Goal: Task Accomplishment & Management: Manage account settings

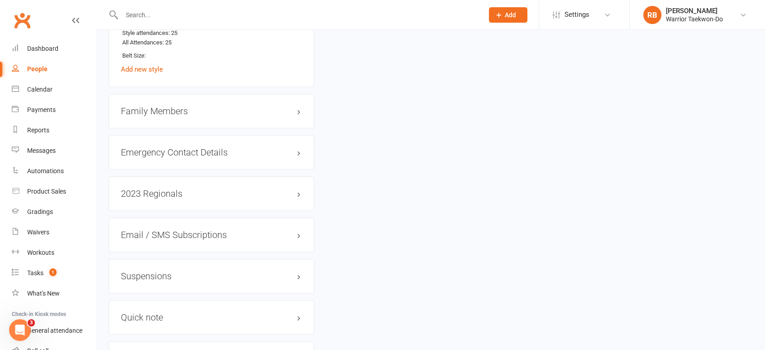
type input "s"
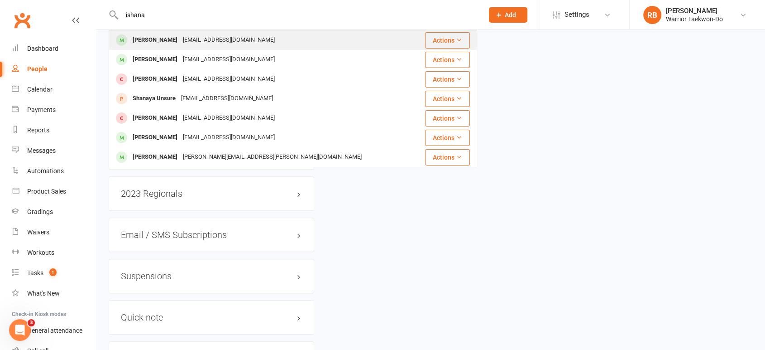
type input "ishana"
click at [209, 38] on div "[EMAIL_ADDRESS][DOMAIN_NAME]" at bounding box center [228, 40] width 97 height 13
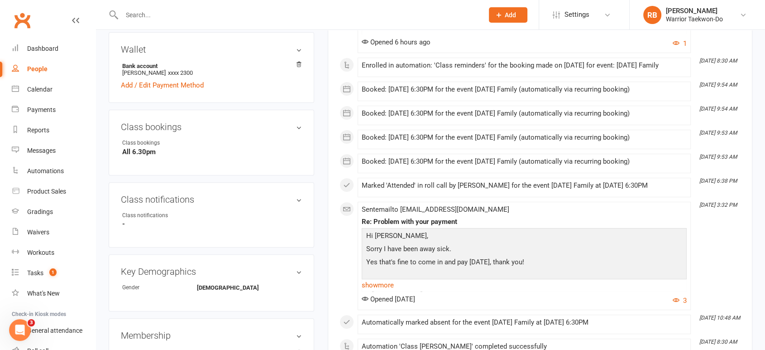
scroll to position [302, 0]
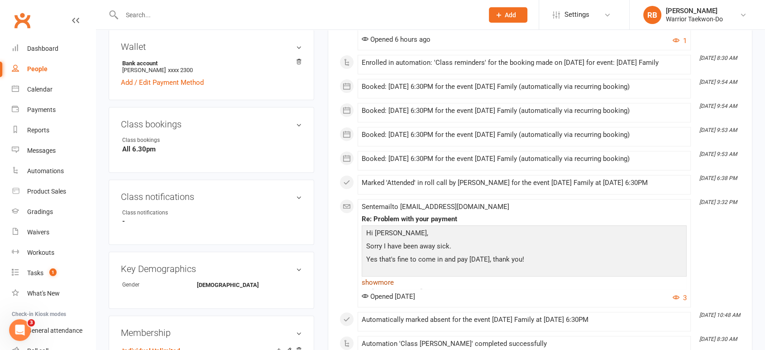
click at [390, 276] on link "show more" at bounding box center [524, 282] width 325 height 13
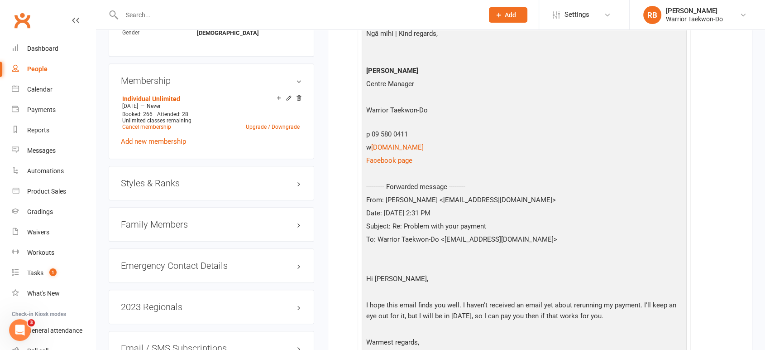
scroll to position [604, 0]
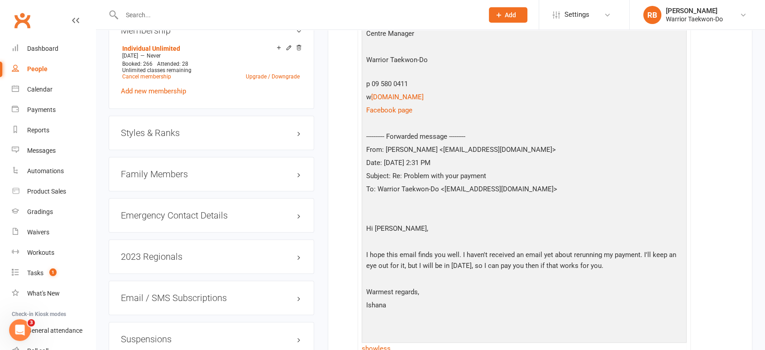
click at [181, 20] on input "text" at bounding box center [298, 15] width 358 height 13
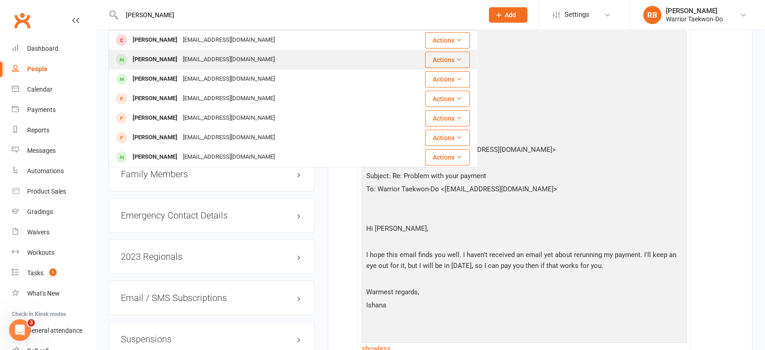
type input "[PERSON_NAME]"
click at [180, 58] on div "[EMAIL_ADDRESS][DOMAIN_NAME]" at bounding box center [228, 59] width 97 height 13
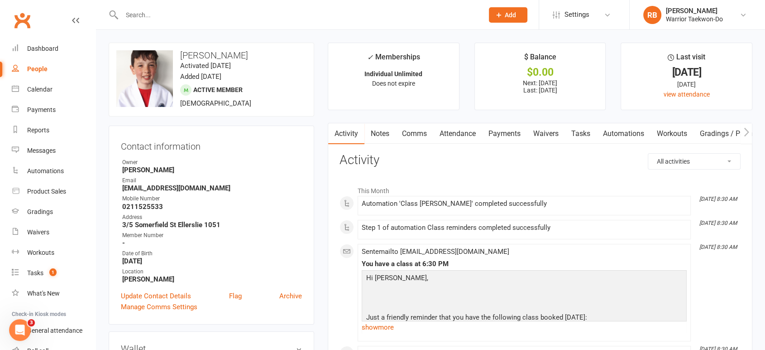
click at [409, 130] on link "Comms" at bounding box center [415, 133] width 38 height 21
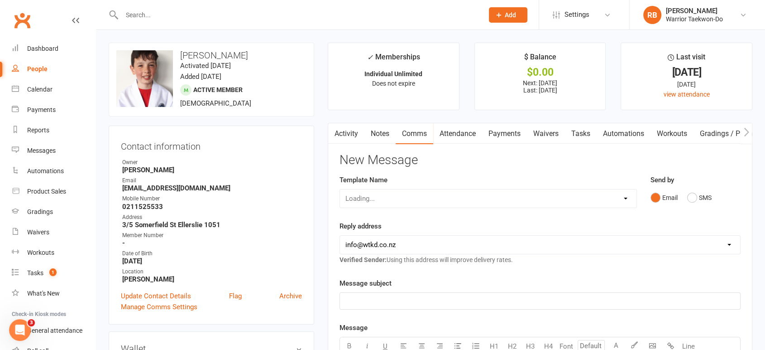
click at [424, 198] on div "Loading..." at bounding box center [489, 198] width 298 height 19
click at [435, 192] on select "Select Template [Email] We Miss You - 1st email [Email] Graduation from Junior …" at bounding box center [488, 198] width 297 height 18
select select "10"
click at [340, 189] on select "Select Template [Email] We Miss You - 1st email [Email] Graduation from Junior …" at bounding box center [488, 198] width 297 height 18
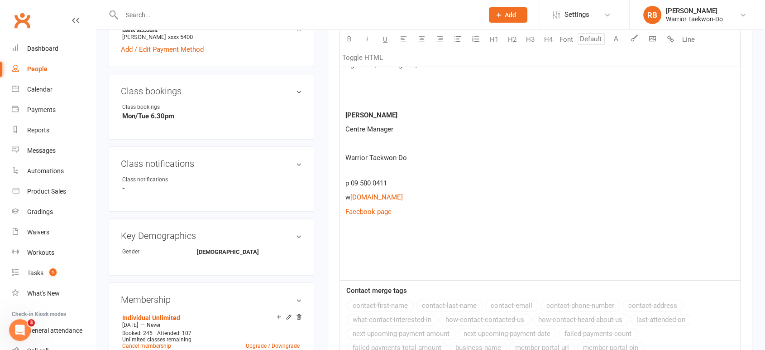
scroll to position [352, 0]
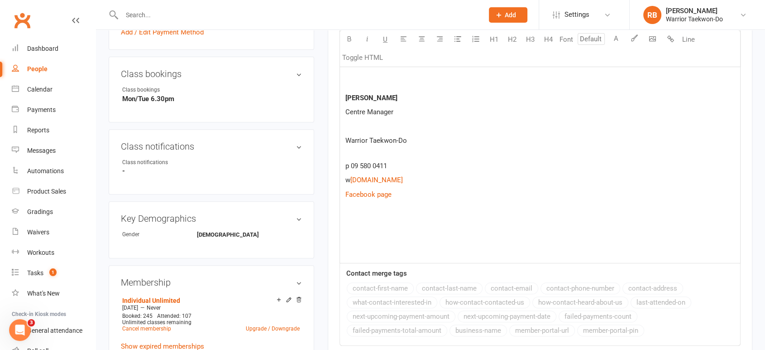
click at [354, 223] on p at bounding box center [540, 222] width 389 height 11
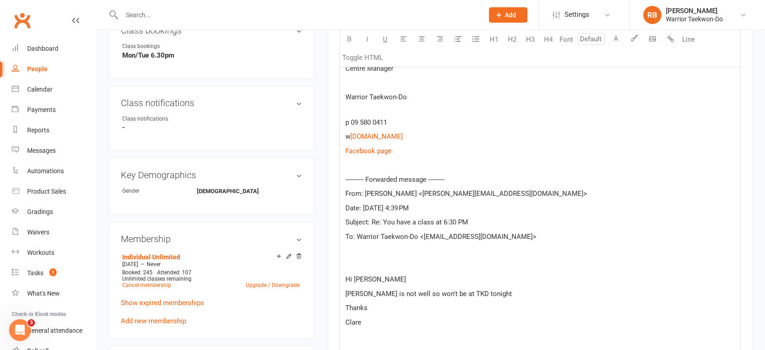
scroll to position [390, 0]
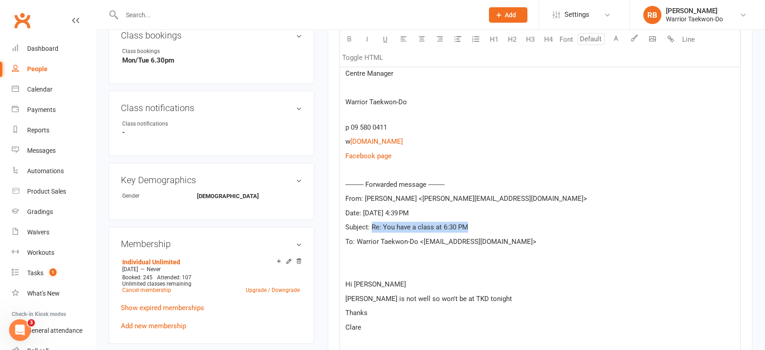
drag, startPoint x: 478, startPoint y: 220, endPoint x: 370, endPoint y: 221, distance: 107.3
click at [370, 221] on p "Subject: Re: You have a class at 6:30 PM" at bounding box center [540, 226] width 389 height 11
copy span "Re: You have a class at 6:30 PM"
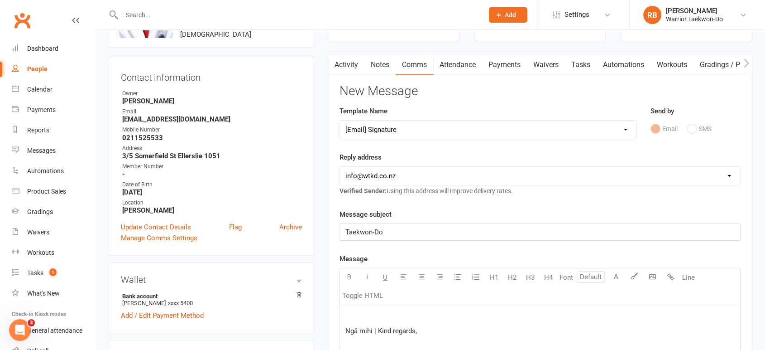
scroll to position [50, 0]
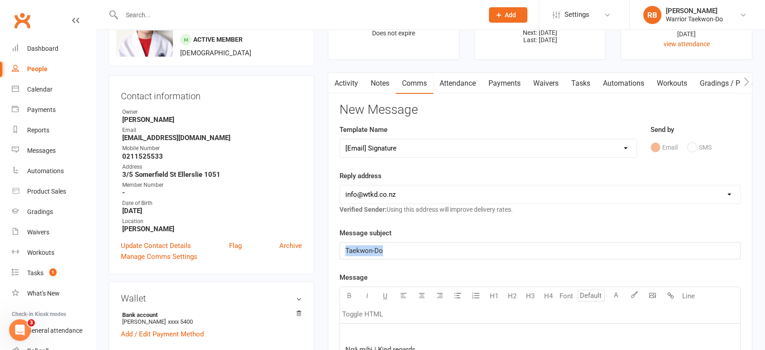
drag, startPoint x: 413, startPoint y: 245, endPoint x: 240, endPoint y: 236, distance: 173.3
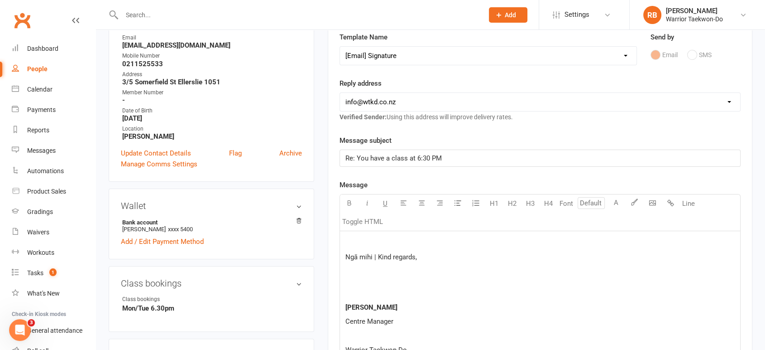
scroll to position [251, 0]
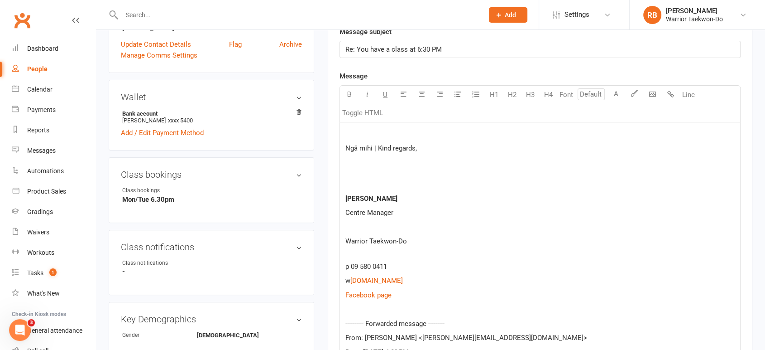
click at [382, 128] on p at bounding box center [540, 133] width 389 height 11
click at [353, 129] on p at bounding box center [540, 133] width 389 height 11
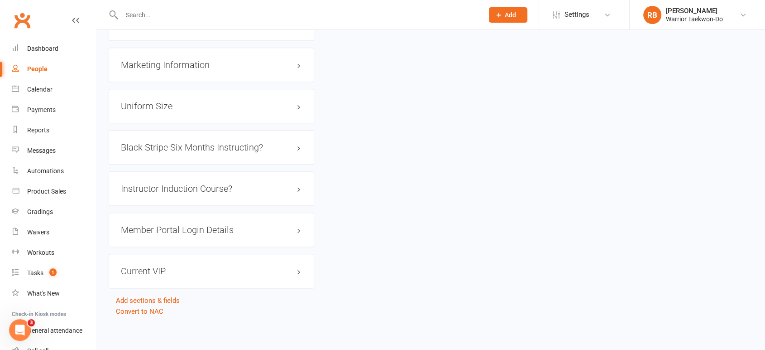
scroll to position [822, 0]
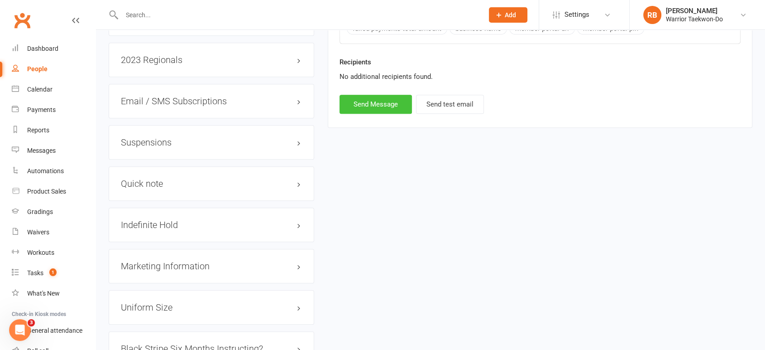
click at [379, 96] on button "Send Message" at bounding box center [376, 104] width 72 height 19
select select
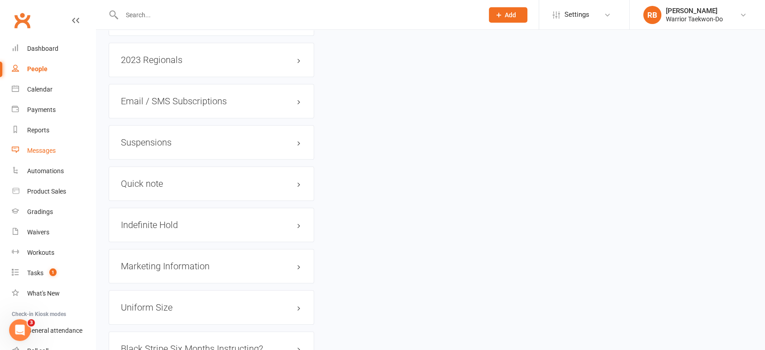
click at [38, 147] on div "Messages" at bounding box center [41, 150] width 29 height 7
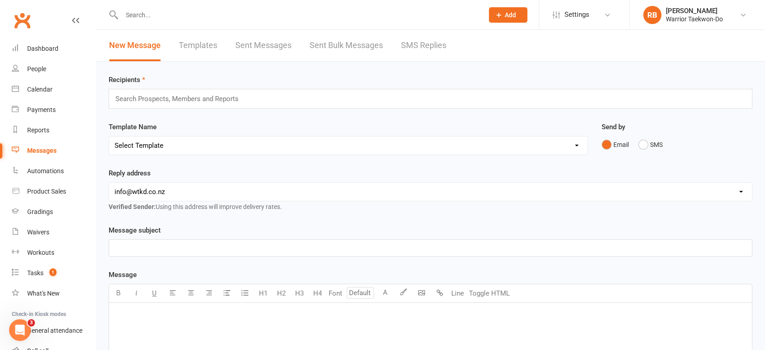
click at [167, 92] on div "Search Prospects, Members and Reports" at bounding box center [431, 99] width 644 height 20
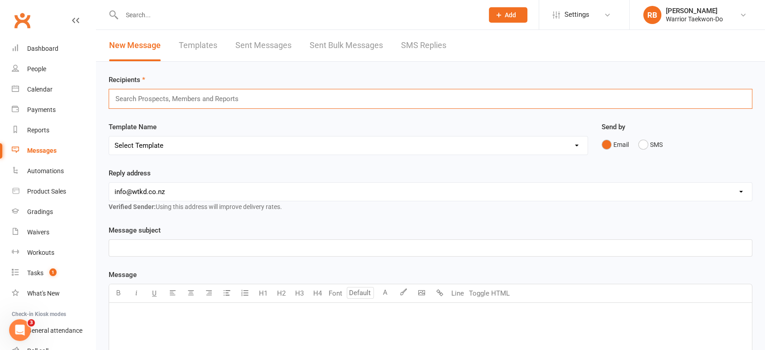
click at [181, 148] on select "Select Template [Email] We Miss You - 1st email [Email] Graduation from Junior …" at bounding box center [348, 145] width 479 height 18
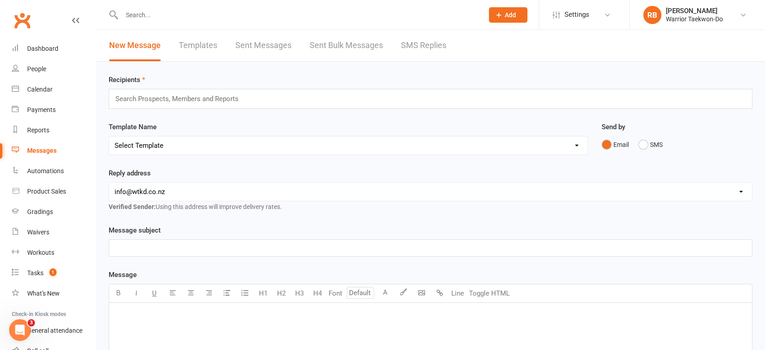
select select "10"
click at [109, 136] on select "Select Template [Email] We Miss You - 1st email [Email] Graduation from Junior …" at bounding box center [348, 145] width 479 height 18
drag, startPoint x: 172, startPoint y: 245, endPoint x: 113, endPoint y: 244, distance: 58.9
click at [113, 244] on div "Taekwon-Do" at bounding box center [430, 248] width 643 height 16
click at [347, 49] on link "Sent Bulk Messages" at bounding box center [346, 45] width 73 height 31
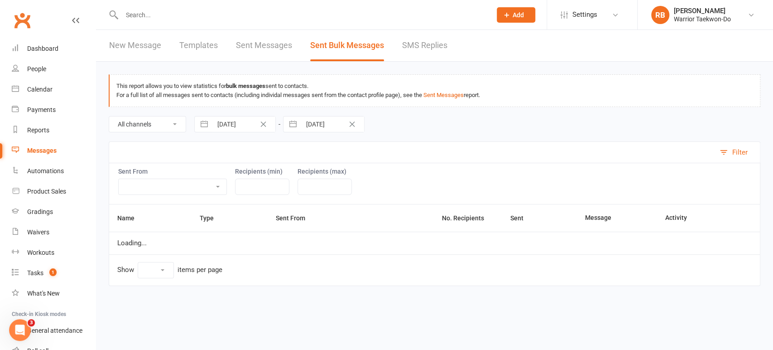
select select "10"
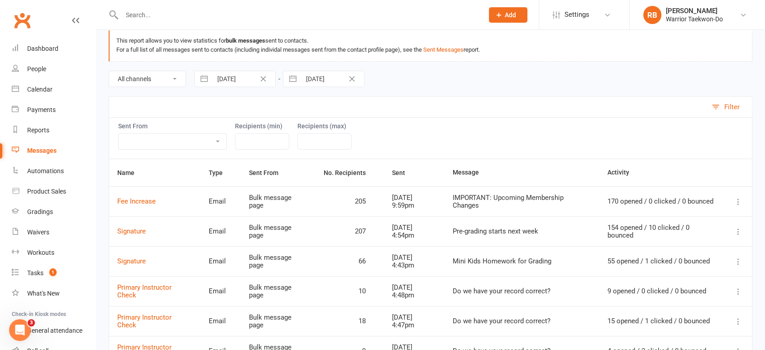
scroll to position [50, 0]
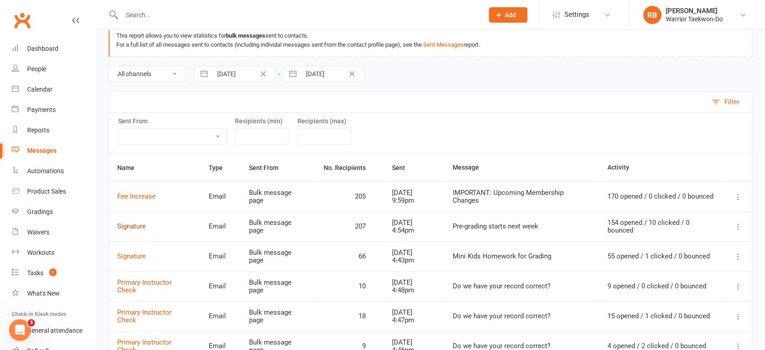
click at [135, 221] on td "Signature" at bounding box center [154, 226] width 91 height 30
click at [135, 225] on link "Signature" at bounding box center [131, 226] width 29 height 8
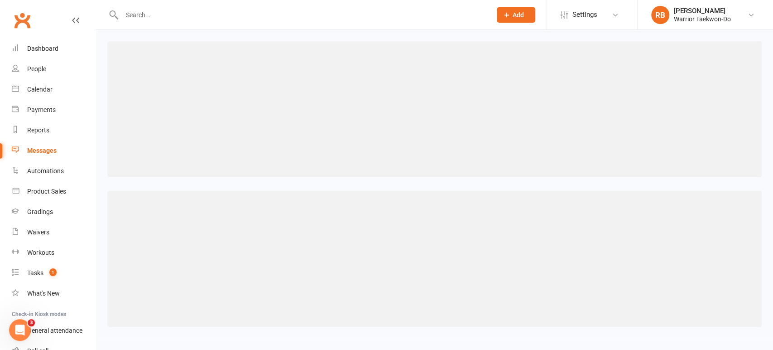
select select "100"
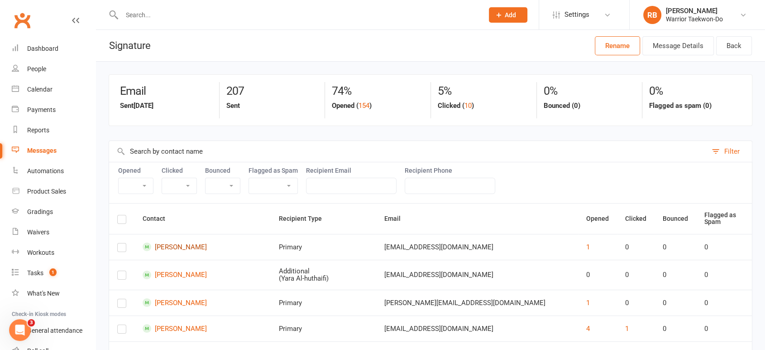
click at [188, 242] on link "[PERSON_NAME]" at bounding box center [203, 246] width 120 height 9
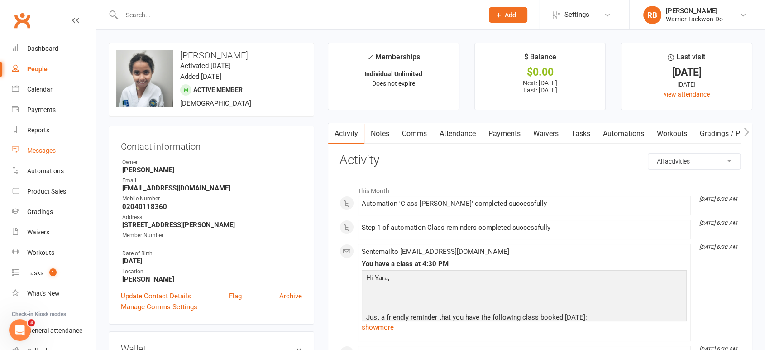
click at [40, 145] on link "Messages" at bounding box center [54, 150] width 84 height 20
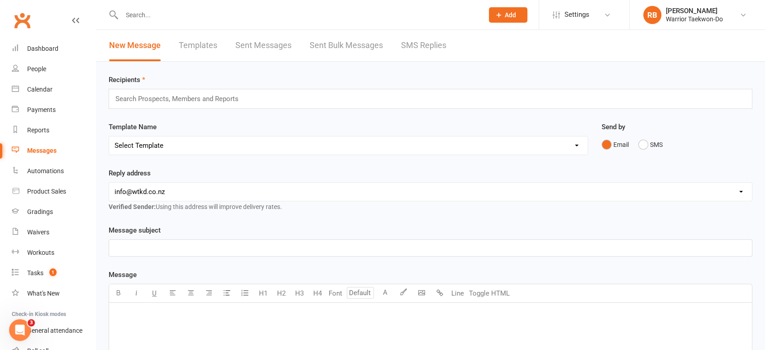
click at [183, 145] on select "Select Template [Email] We Miss You - 1st email [Email] Graduation from Junior …" at bounding box center [348, 145] width 479 height 18
select select "10"
click at [109, 136] on select "Select Template [Email] We Miss You - 1st email [Email] Graduation from Junior …" at bounding box center [348, 145] width 479 height 18
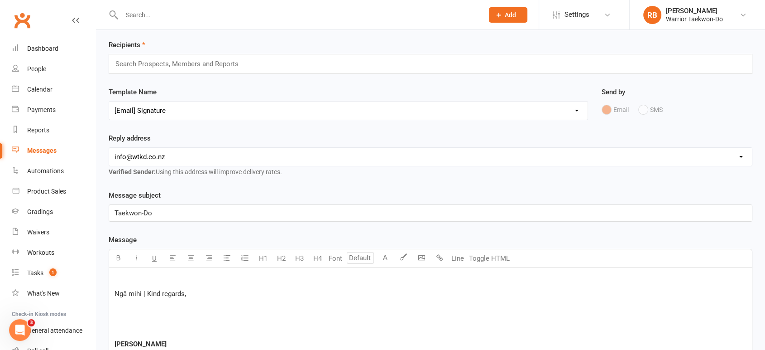
scroll to position [50, 0]
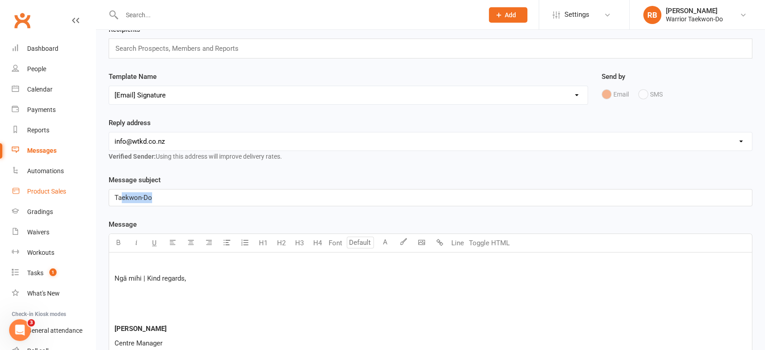
drag, startPoint x: 169, startPoint y: 197, endPoint x: 70, endPoint y: 197, distance: 99.6
click at [72, 197] on ui-view "Prospect Member Non-attending contact Class / event Appointment Grading event T…" at bounding box center [382, 291] width 765 height 678
drag, startPoint x: 171, startPoint y: 197, endPoint x: 258, endPoint y: 202, distance: 87.1
click at [258, 202] on p "Pre-grading starts this week" at bounding box center [431, 197] width 632 height 11
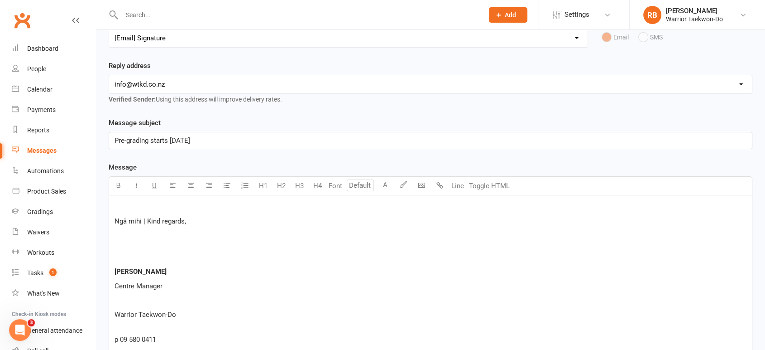
scroll to position [151, 0]
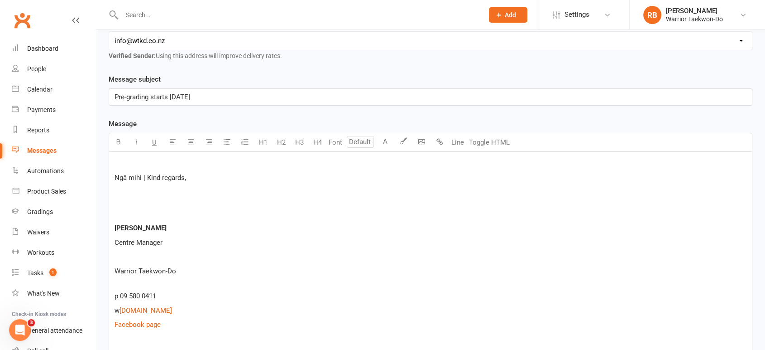
click at [138, 160] on p at bounding box center [431, 163] width 632 height 11
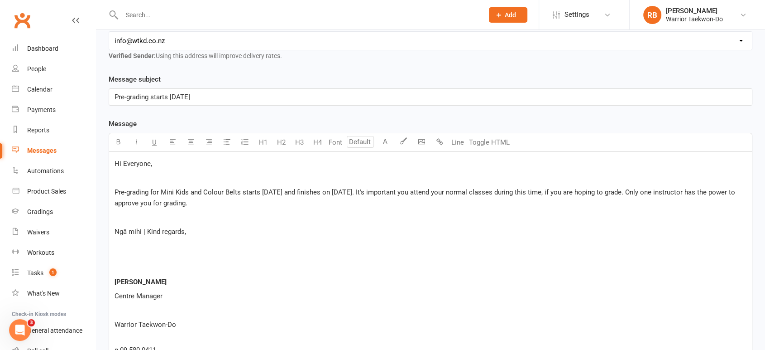
click at [632, 190] on span "Pre-grading for Mini Kids and Colour Belts starts [DATE] and finishes on [DATE]…" at bounding box center [426, 197] width 623 height 19
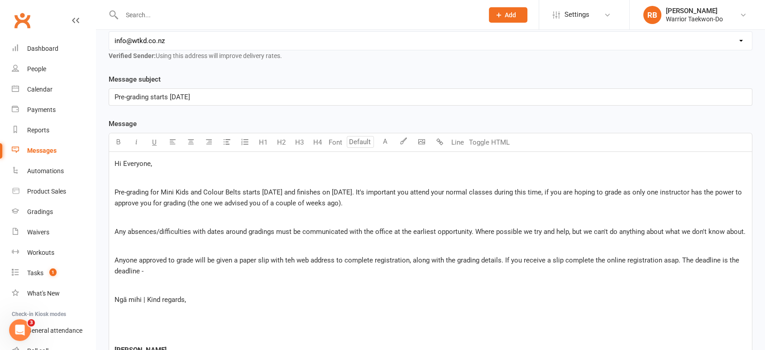
click at [292, 257] on span "Anyone approved to grade will be given a paper slip with teh web address to com…" at bounding box center [428, 265] width 627 height 19
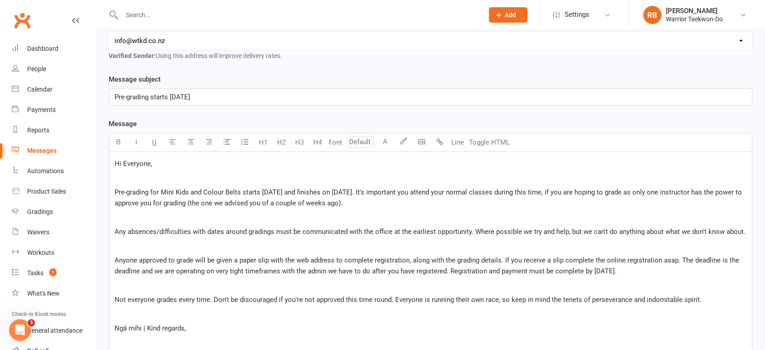
click at [357, 231] on span "Any absences/difficulties with dates around gradings must be communicated with …" at bounding box center [430, 231] width 631 height 8
click at [369, 205] on p "Pre-grading for Mini Kids and Colour Belts starts [DATE] and finishes on [DATE]…" at bounding box center [431, 198] width 632 height 22
click at [446, 211] on p at bounding box center [431, 216] width 632 height 11
click at [451, 204] on p "Pre-grading for Mini Kids and Colour Belts starts [DATE] and finishes on [DATE]…" at bounding box center [431, 198] width 632 height 22
click at [369, 188] on span "Pre-grading for Mini Kids and Colour Belts starts [DATE] and finishes on [DATE]…" at bounding box center [430, 197] width 630 height 19
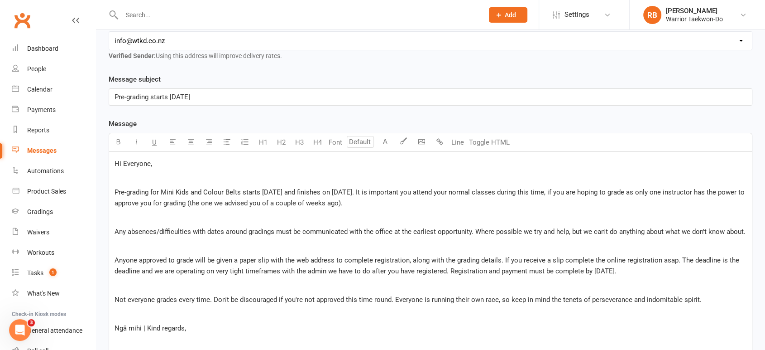
drag, startPoint x: 629, startPoint y: 192, endPoint x: 634, endPoint y: 191, distance: 5.0
click at [629, 191] on span "Pre-grading for Mini Kids and Colour Belts starts [DATE] and finishes on [DATE]…" at bounding box center [431, 197] width 632 height 19
click at [547, 191] on span "Pre-grading for Mini Kids and Colour Belts starts [DATE] and finishes on [DATE]…" at bounding box center [431, 197] width 632 height 19
click at [327, 230] on span "Any absences/difficulties with dates around gradings must be communicated with …" at bounding box center [430, 231] width 631 height 8
click at [396, 226] on p "Any absences/difficulties with dates around gradings must be communicated with …" at bounding box center [431, 231] width 632 height 11
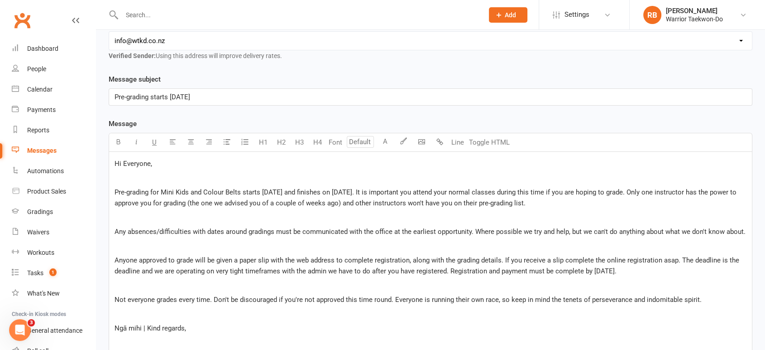
click at [304, 236] on p "Any absences/difficulties with dates around gradings must be communicated with …" at bounding box center [431, 231] width 632 height 11
click at [475, 197] on p "Pre-grading for Mini Kids and Colour Belts starts [DATE] and finishes on [DATE]…" at bounding box center [431, 198] width 632 height 22
click at [623, 227] on span "Any absences/difficulties with dates around gradings must be communicated with …" at bounding box center [430, 231] width 631 height 8
click at [544, 228] on span "Any absences/difficulties with dates around gradings must be communicated with …" at bounding box center [430, 231] width 631 height 8
click at [346, 227] on span "Any absences/difficulties with dates around gradings must be communicated with …" at bounding box center [430, 231] width 631 height 8
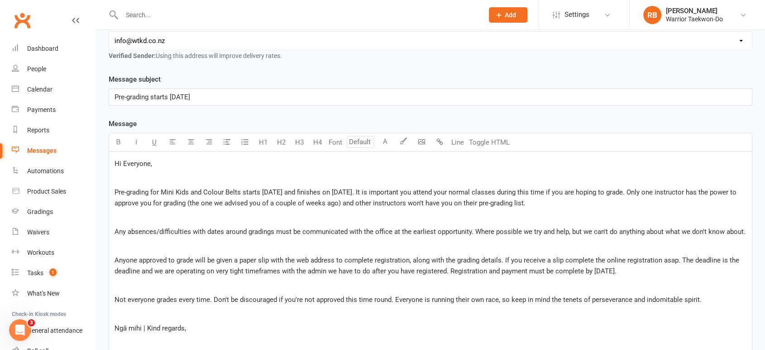
click at [276, 229] on span "Any absences/difficulties with dates around gradings must be communicated with …" at bounding box center [430, 231] width 631 height 8
click at [218, 267] on span "Anyone approved to grade will be given a paper slip with the web address to com…" at bounding box center [428, 265] width 627 height 19
drag, startPoint x: 138, startPoint y: 260, endPoint x: 113, endPoint y: 260, distance: 24.5
click at [113, 260] on div "Hi Everyone, ﻿ Pre-grading for Mini Kids and Colour Belts starts [DATE] and fin…" at bounding box center [430, 347] width 643 height 391
click at [446, 267] on span "Those approved to grade will be given a paper slip with the web address to comp…" at bounding box center [426, 265] width 623 height 19
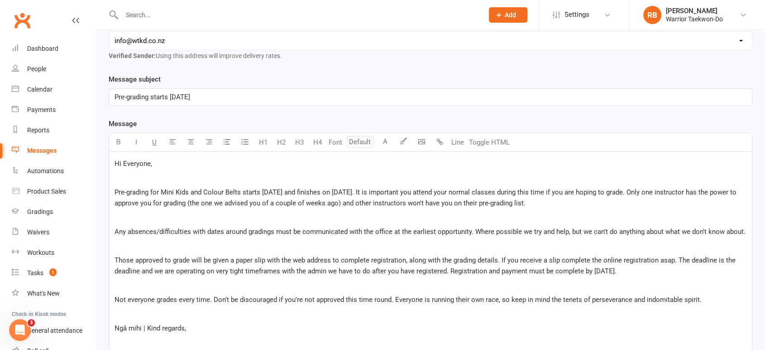
click at [474, 257] on span "Those approved to grade will be given a paper slip with the web address to comp…" at bounding box center [426, 265] width 623 height 19
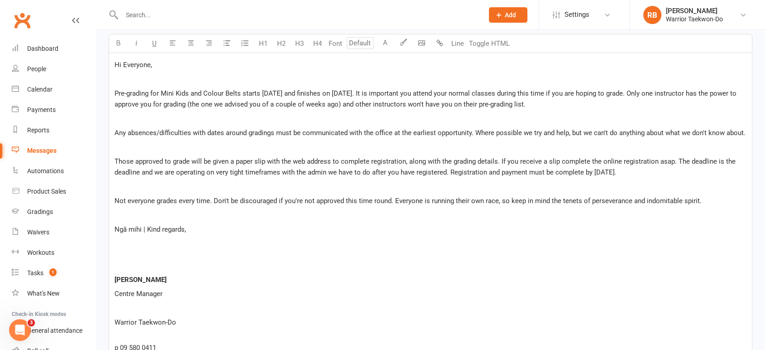
scroll to position [251, 0]
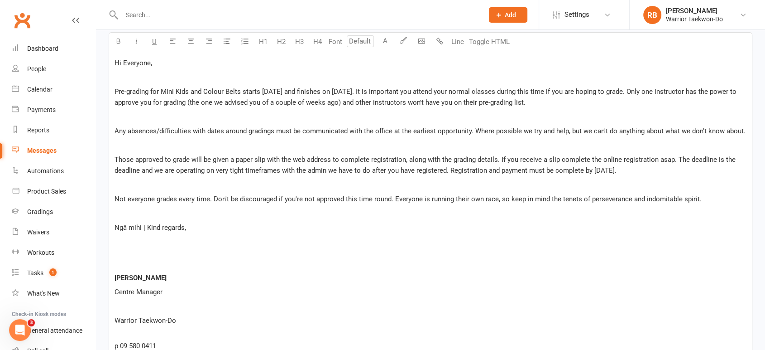
click at [292, 211] on p "﻿" at bounding box center [431, 212] width 632 height 11
click at [290, 197] on span "Not everyone grades every time. Don't be discouraged if you're not approved thi…" at bounding box center [408, 199] width 587 height 8
click at [392, 195] on span "Not everyone grades every time. Don't be discouraged if you're not approved thi…" at bounding box center [408, 199] width 587 height 8
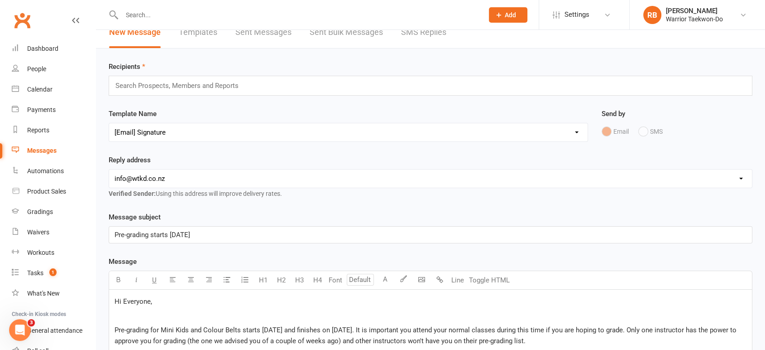
scroll to position [0, 0]
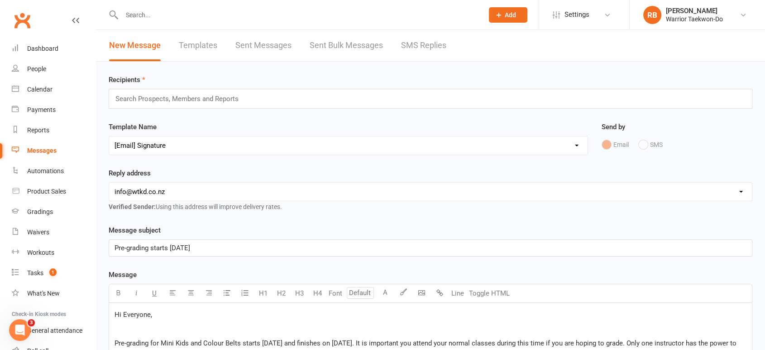
click at [167, 99] on input "text" at bounding box center [181, 99] width 133 height 12
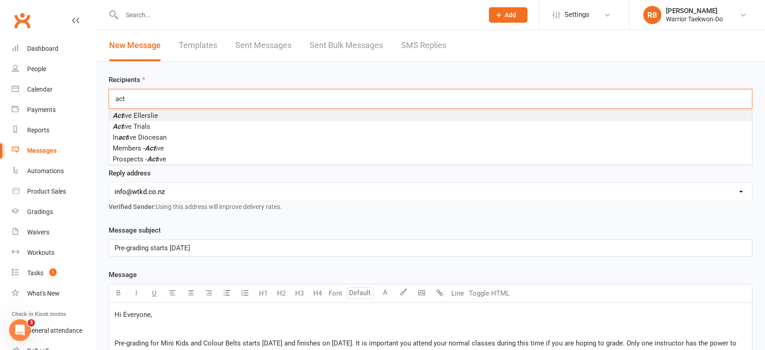
type input "act"
click at [165, 112] on li "Act ive Ellerslie" at bounding box center [430, 115] width 643 height 11
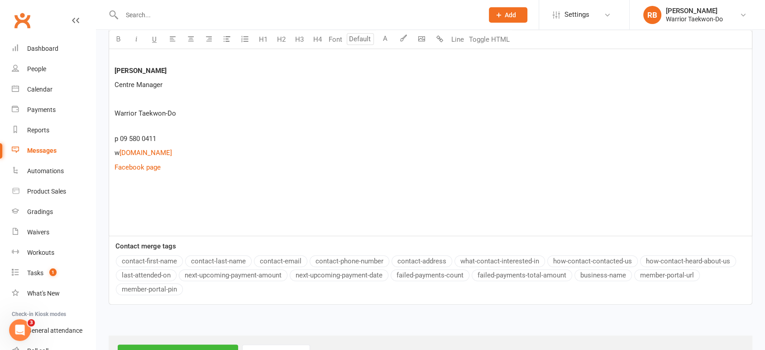
scroll to position [495, 0]
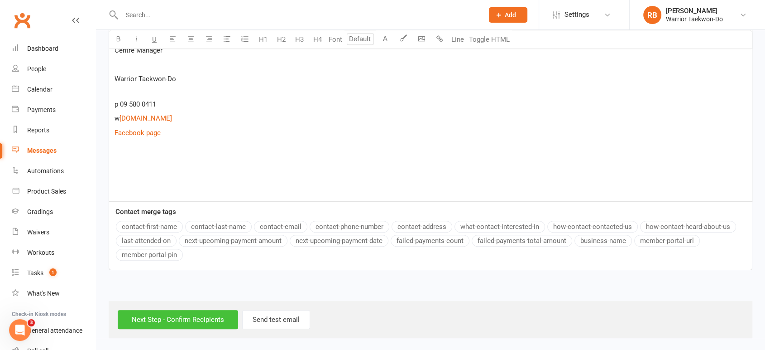
click at [189, 318] on input "Next Step - Confirm Recipients" at bounding box center [178, 319] width 120 height 19
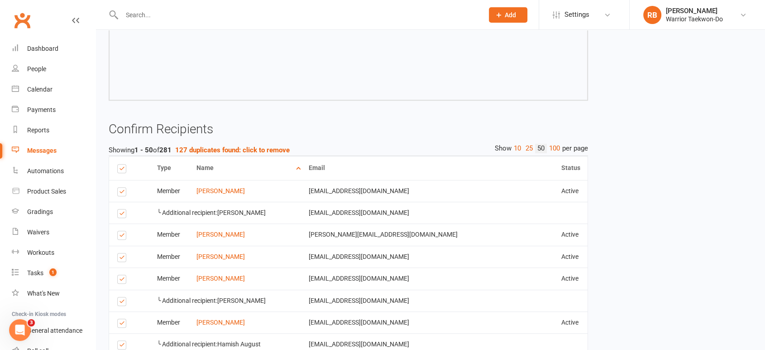
scroll to position [553, 0]
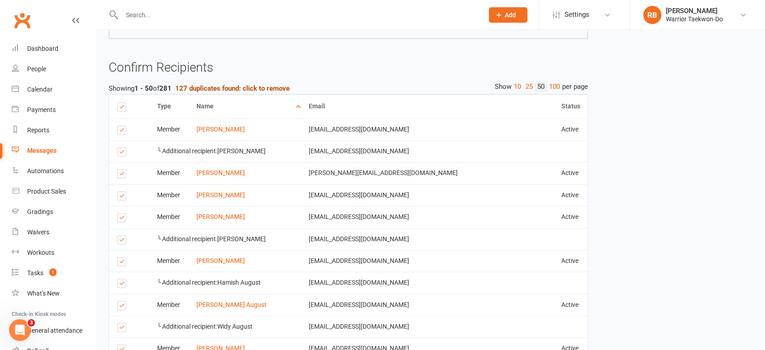
click at [249, 83] on button "127 duplicates found: click to remove" at bounding box center [232, 88] width 115 height 11
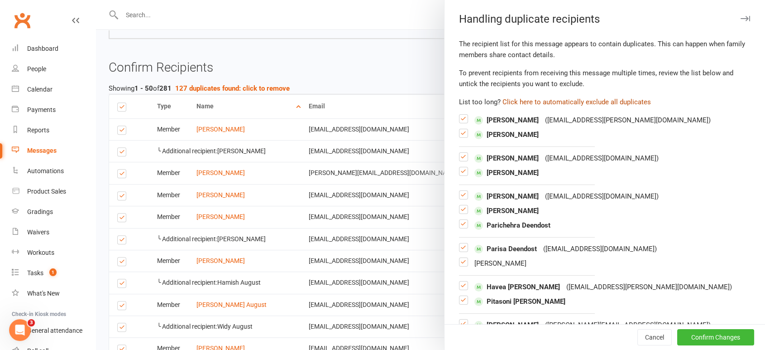
click at [595, 103] on button "Click here to automatically exclude all duplicates" at bounding box center [577, 101] width 149 height 11
click at [709, 330] on button "Confirm Changes" at bounding box center [716, 337] width 77 height 16
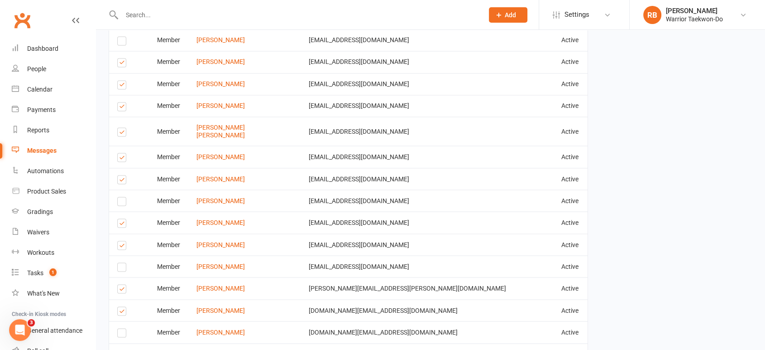
scroll to position [1687, 0]
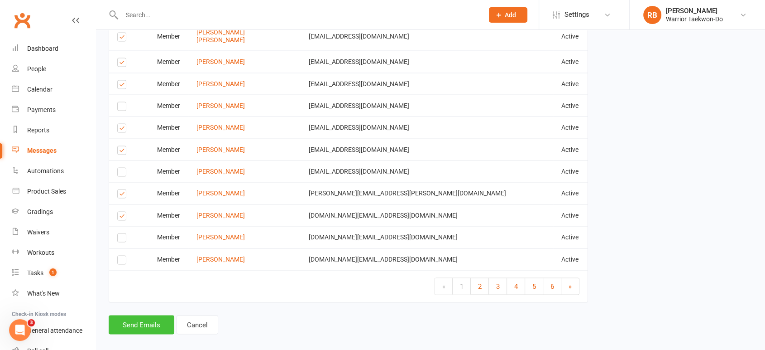
click at [145, 317] on button "Send Emails" at bounding box center [142, 324] width 66 height 19
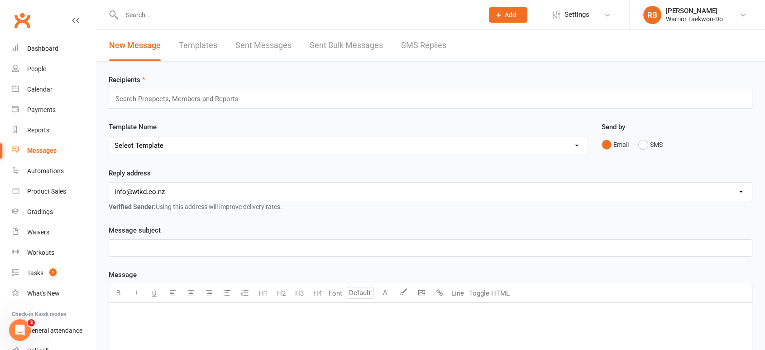
click at [161, 20] on input "text" at bounding box center [298, 15] width 358 height 13
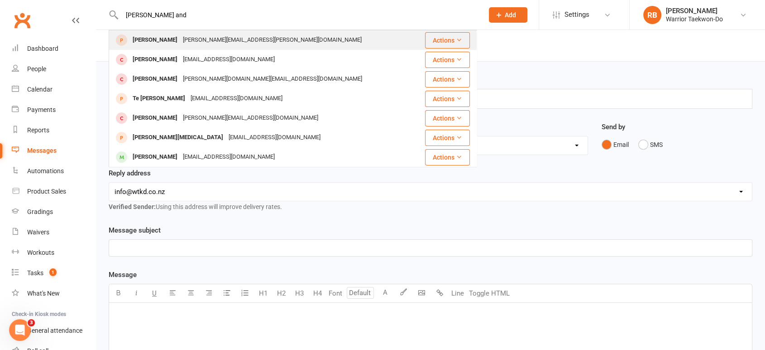
type input "[PERSON_NAME] and"
click at [161, 32] on div "[PERSON_NAME] [PERSON_NAME][EMAIL_ADDRESS][PERSON_NAME][DOMAIN_NAME]" at bounding box center [262, 40] width 305 height 19
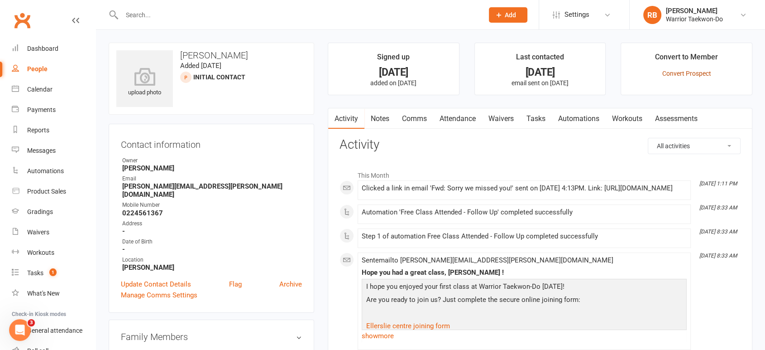
click at [695, 75] on link "Convert Prospect" at bounding box center [687, 73] width 49 height 7
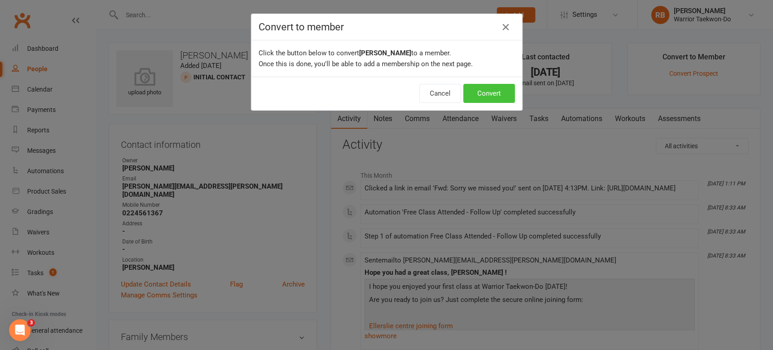
click at [490, 93] on button "Convert" at bounding box center [489, 93] width 52 height 19
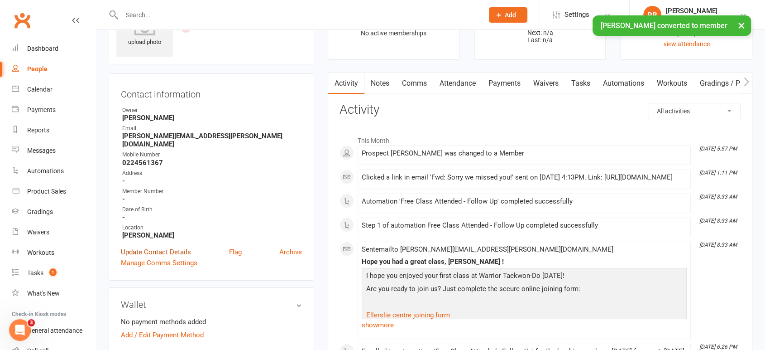
click at [165, 246] on link "Update Contact Details" at bounding box center [156, 251] width 70 height 11
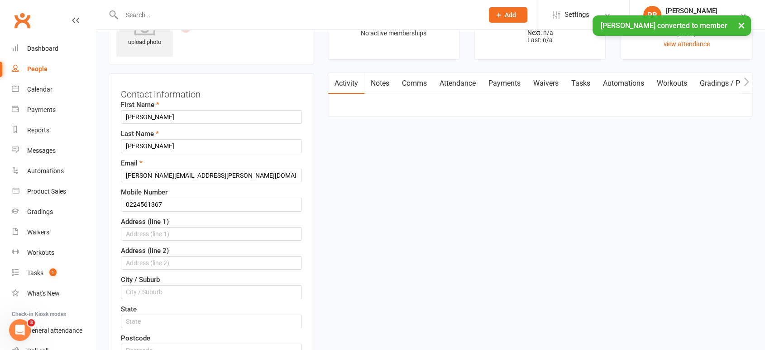
scroll to position [43, 0]
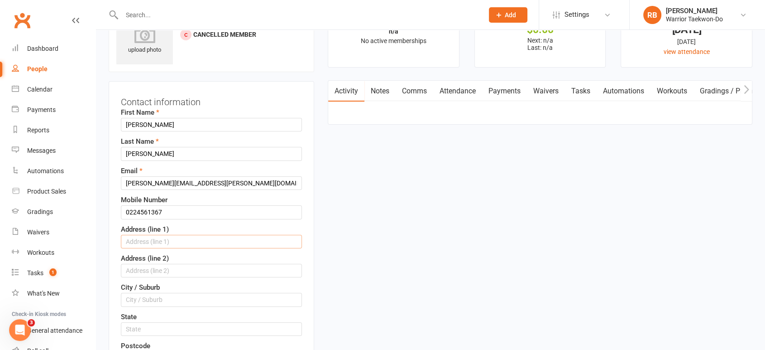
click at [163, 238] on input "text" at bounding box center [211, 242] width 181 height 14
paste input "[STREET_ADDRESS][PERSON_NAME]"
type input "[STREET_ADDRESS][PERSON_NAME]"
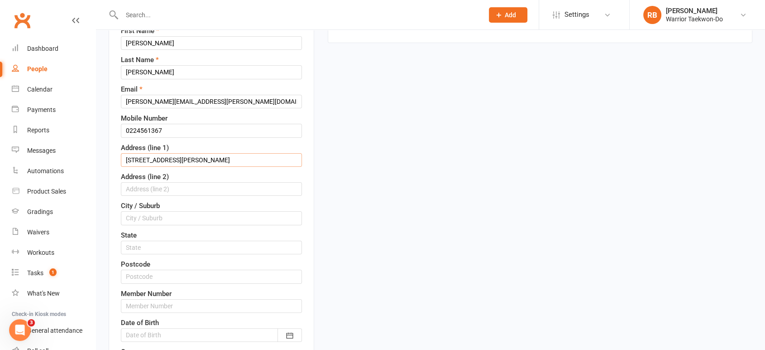
scroll to position [143, 0]
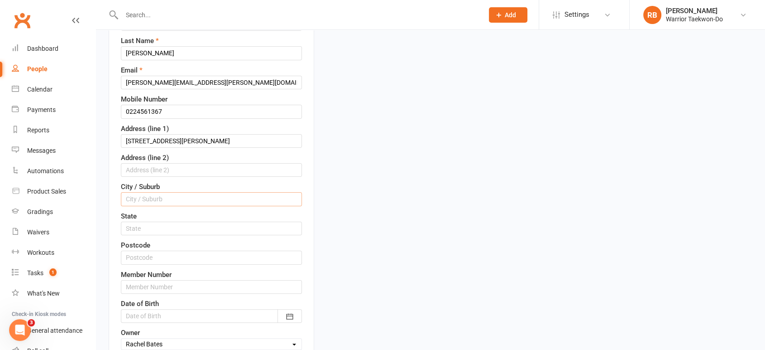
click at [161, 196] on input "text" at bounding box center [211, 199] width 181 height 14
type input "St Heliers"
click at [151, 253] on input "text" at bounding box center [211, 257] width 181 height 14
type input "1071"
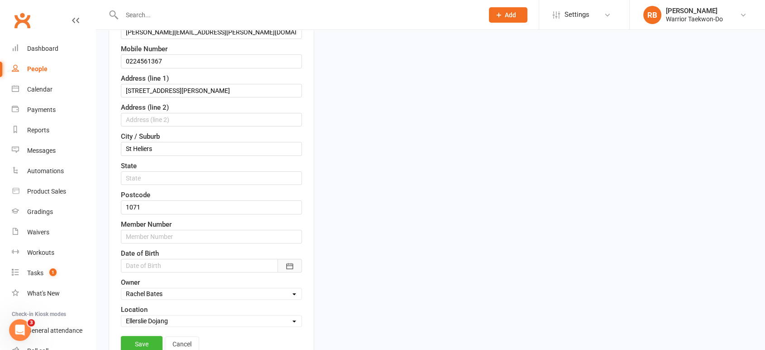
click at [290, 261] on icon "button" at bounding box center [289, 265] width 9 height 9
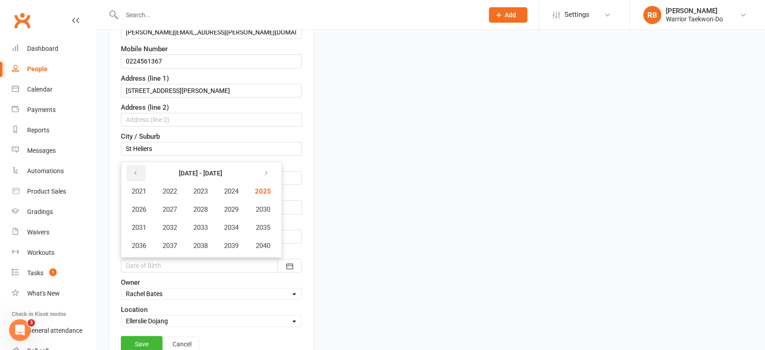
click at [137, 170] on icon "button" at bounding box center [135, 172] width 6 height 7
click at [226, 210] on span "2009" at bounding box center [231, 209] width 14 height 8
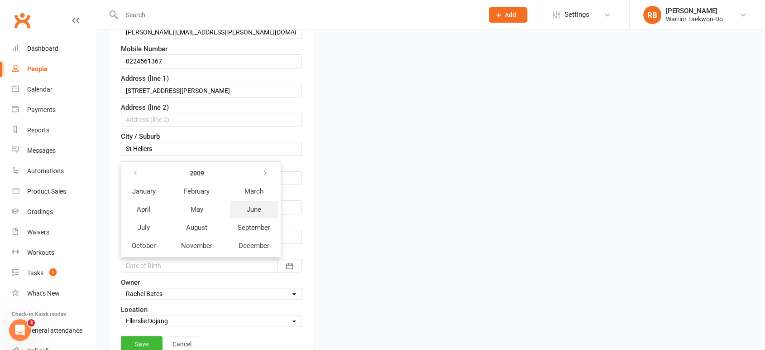
click at [259, 205] on span "June" at bounding box center [254, 209] width 14 height 8
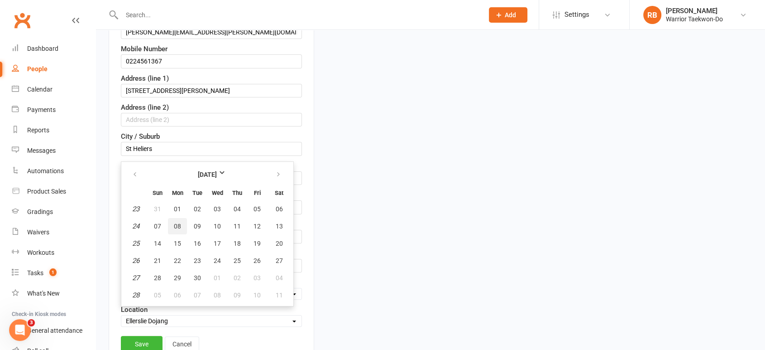
click at [184, 222] on button "08" at bounding box center [177, 226] width 19 height 16
type input "[DATE]"
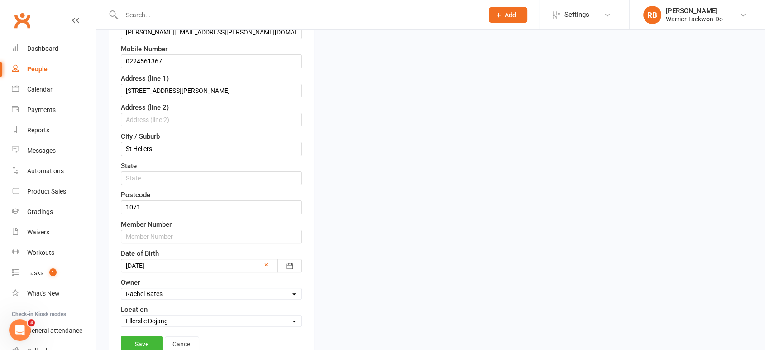
click at [200, 288] on select "Select Owner [PERSON_NAME] [PERSON_NAME] [PERSON_NAME] [PERSON_NAME] [PERSON_NA…" at bounding box center [211, 293] width 180 height 10
select select "2"
click at [121, 288] on select "Select Owner [PERSON_NAME] [PERSON_NAME] [PERSON_NAME] [PERSON_NAME] [PERSON_NA…" at bounding box center [211, 293] width 180 height 10
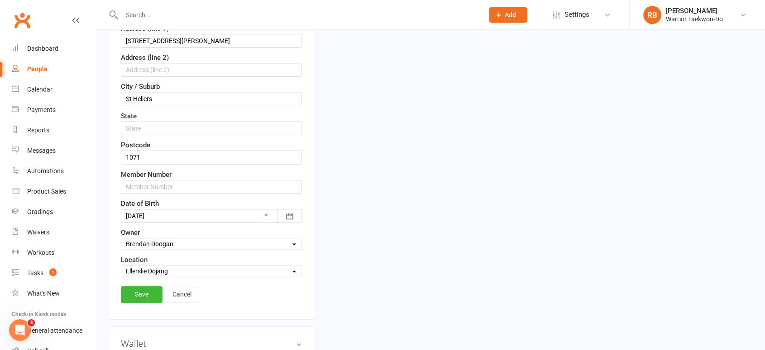
scroll to position [294, 0]
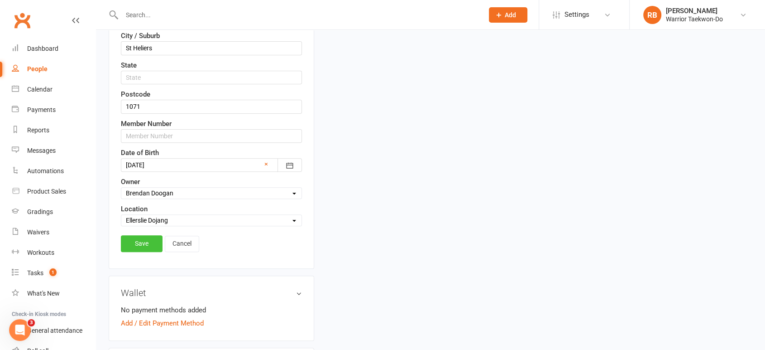
click at [137, 238] on link "Save" at bounding box center [142, 243] width 42 height 16
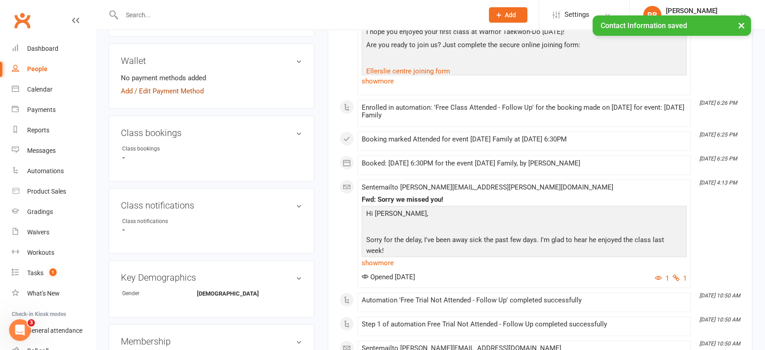
click at [181, 86] on link "Add / Edit Payment Method" at bounding box center [162, 91] width 83 height 11
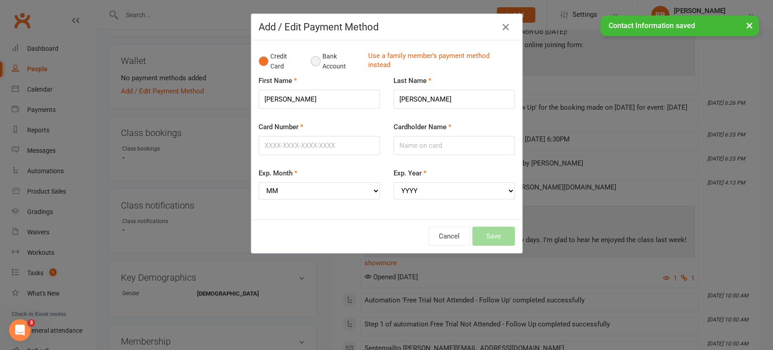
click at [311, 62] on button "Bank Account" at bounding box center [336, 62] width 50 height 28
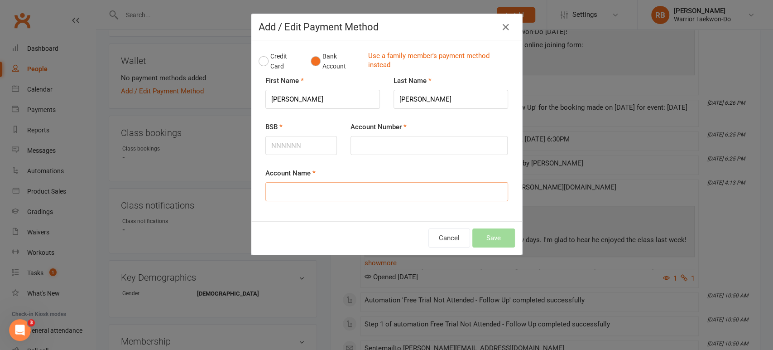
click at [304, 194] on input "Account Name" at bounding box center [386, 191] width 243 height 19
paste input "[PERSON_NAME]"
type input "[PERSON_NAME]"
click at [279, 142] on input "BSB" at bounding box center [301, 145] width 72 height 19
paste input "0071"
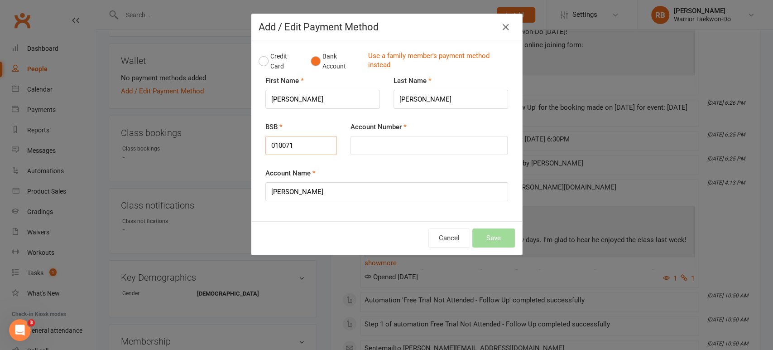
type input "010071"
click at [386, 150] on input "Account Number" at bounding box center [429, 145] width 157 height 19
paste input "0748286"
type input "074828600"
click at [501, 237] on button "Save" at bounding box center [493, 237] width 43 height 19
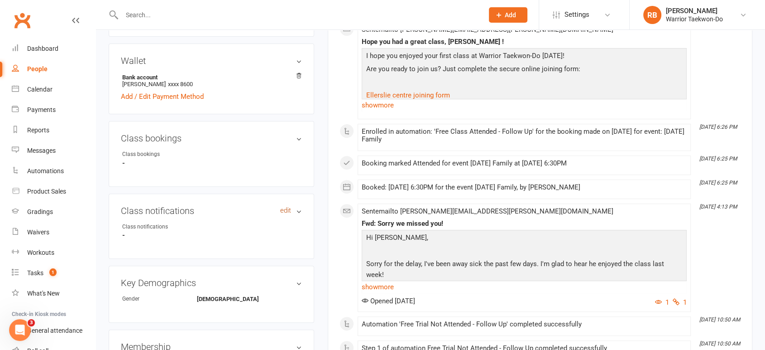
click at [283, 207] on link "edit" at bounding box center [285, 211] width 11 height 8
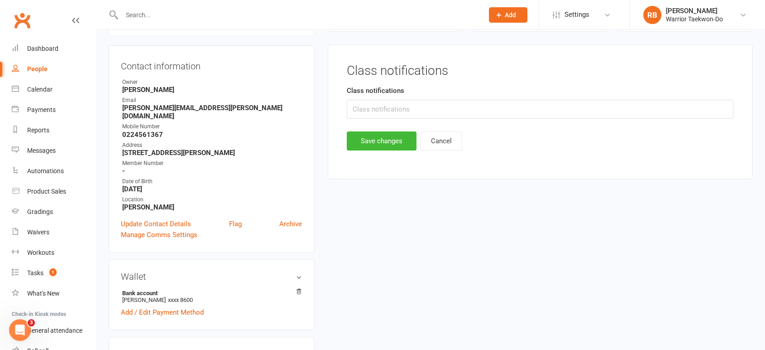
scroll to position [77, 0]
click at [406, 109] on input "text" at bounding box center [540, 110] width 387 height 19
type input "Mon, Thu 6.30pm"
click at [391, 134] on button "Save changes" at bounding box center [382, 141] width 70 height 19
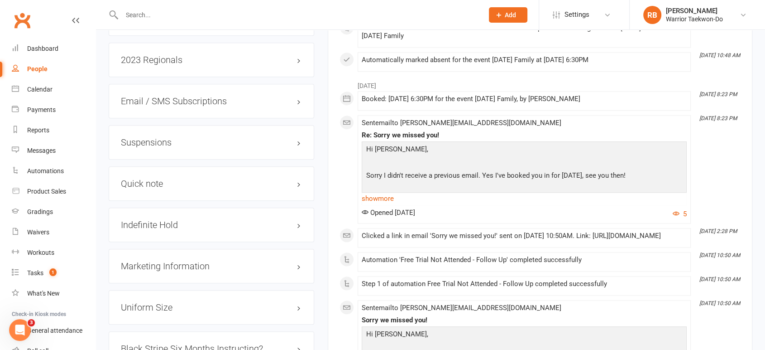
scroll to position [755, 0]
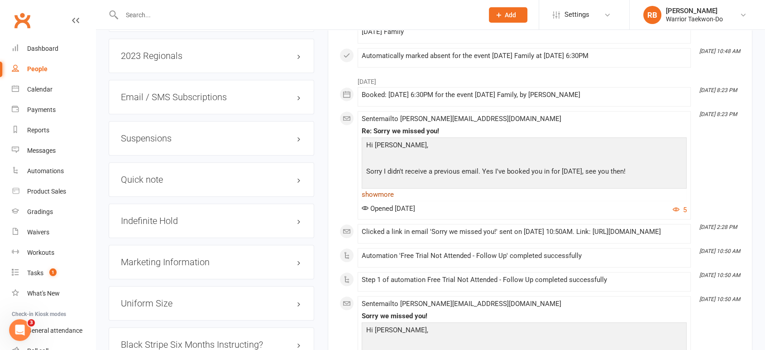
click at [380, 199] on link "show more" at bounding box center [524, 194] width 325 height 13
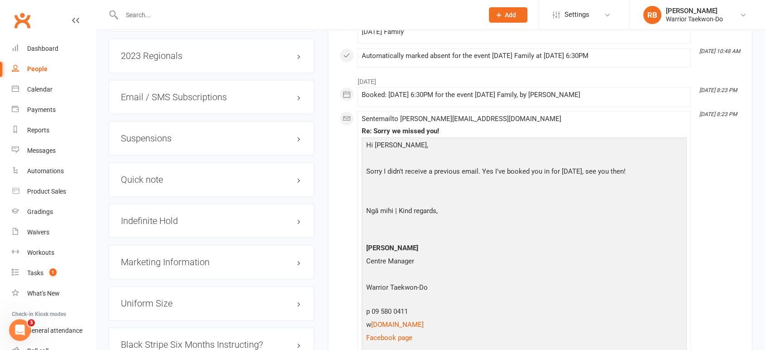
click at [236, 186] on div "Quick note edit" at bounding box center [212, 179] width 206 height 34
click at [238, 174] on h3 "Quick note edit" at bounding box center [211, 179] width 181 height 10
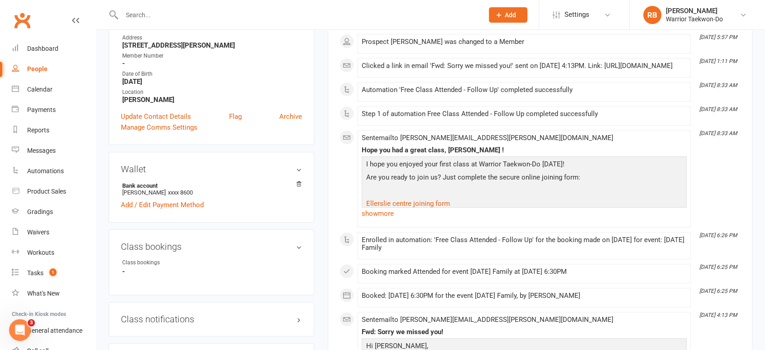
scroll to position [251, 0]
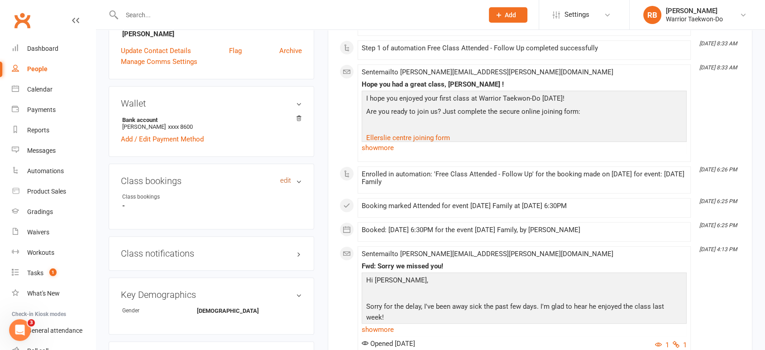
click at [282, 177] on link "edit" at bounding box center [285, 181] width 11 height 8
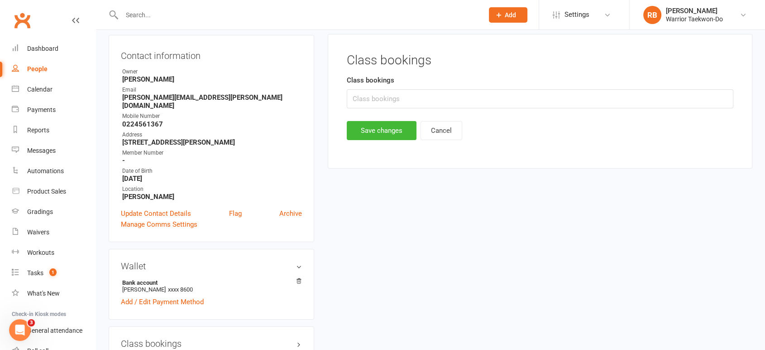
scroll to position [77, 0]
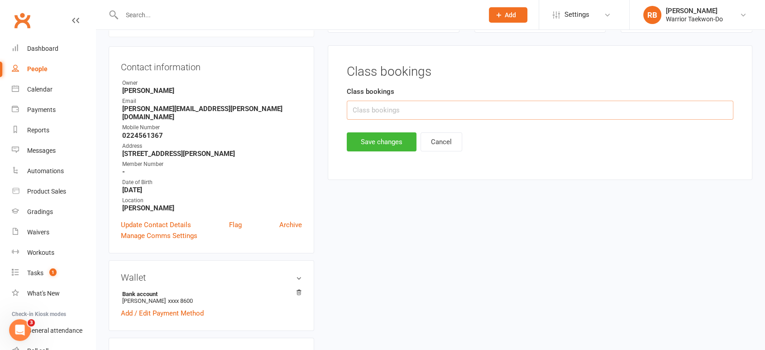
click at [363, 116] on input "text" at bounding box center [540, 110] width 387 height 19
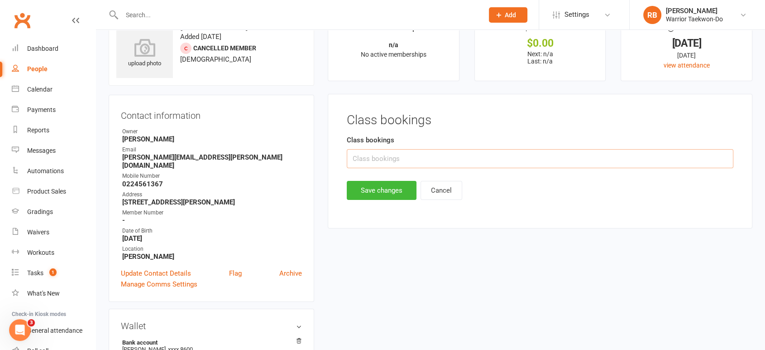
scroll to position [0, 0]
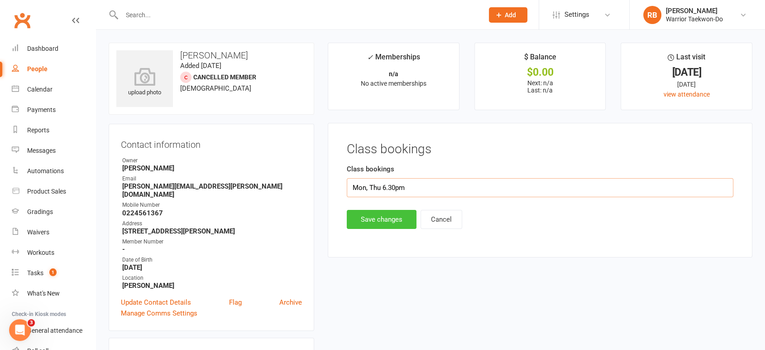
type input "Mon, Thu 6.30pm"
click at [365, 222] on button "Save changes" at bounding box center [382, 219] width 70 height 19
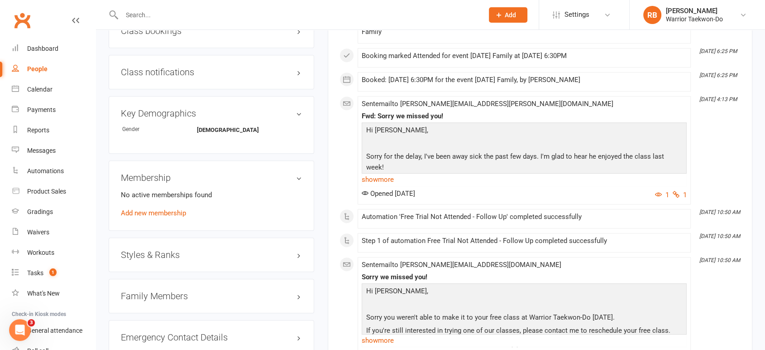
scroll to position [402, 0]
click at [166, 208] on link "Add new membership" at bounding box center [153, 212] width 65 height 8
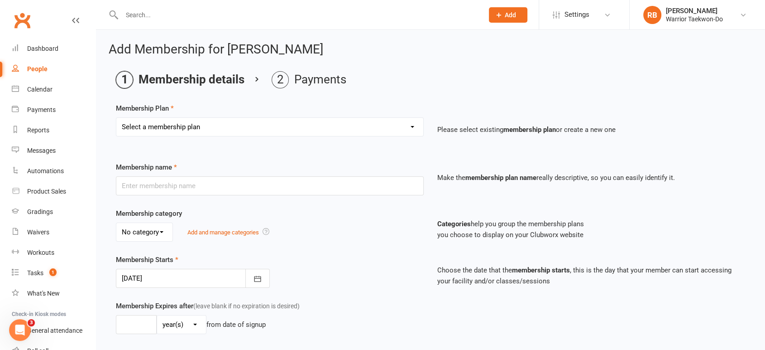
click at [228, 123] on select "Select a membership plan Create new Membership Plan Individual 1x/week Compleme…" at bounding box center [269, 127] width 307 height 18
select select "4"
click at [116, 118] on select "Select a membership plan Create new Membership Plan Individual 1x/week Compleme…" at bounding box center [269, 127] width 307 height 18
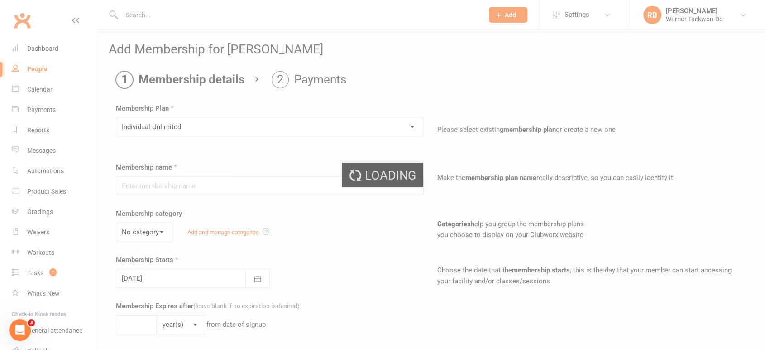
type input "Individual Unlimited"
select select "1"
type input "0"
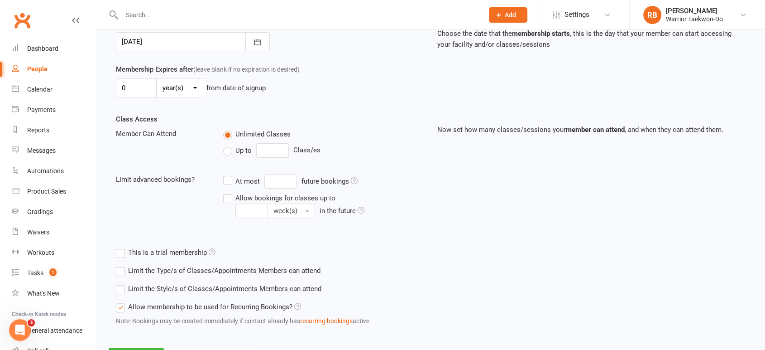
scroll to position [278, 0]
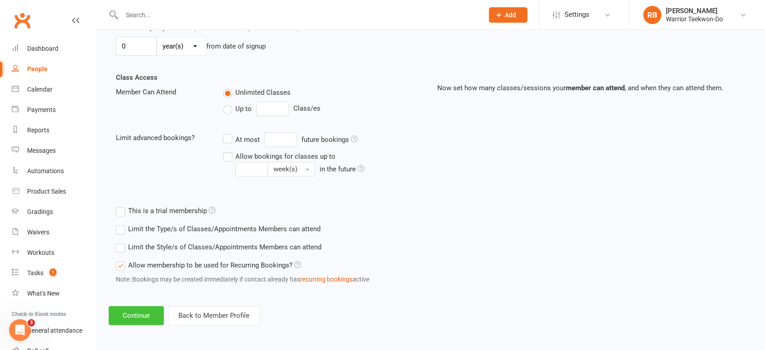
click at [135, 313] on button "Continue" at bounding box center [136, 315] width 55 height 19
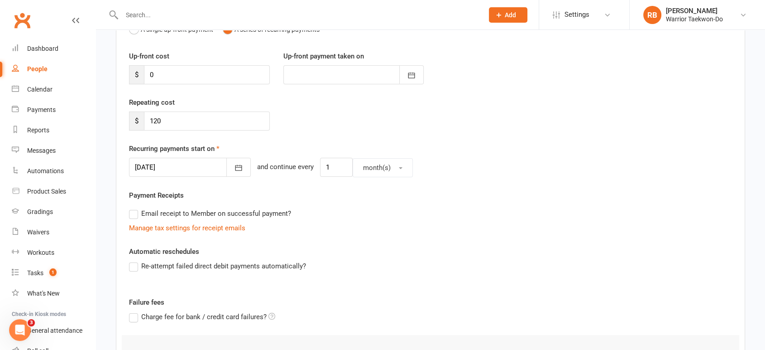
scroll to position [236, 0]
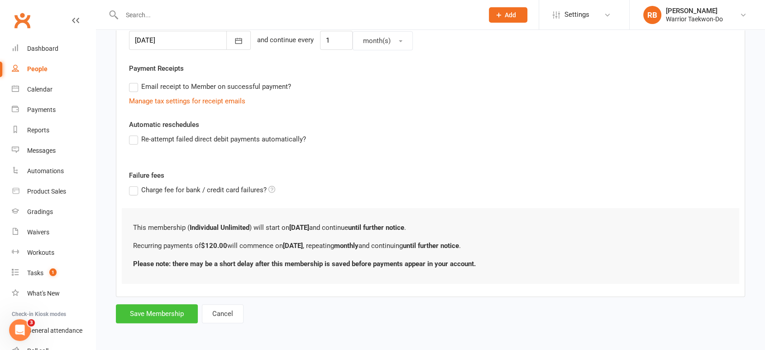
click at [162, 312] on button "Save Membership" at bounding box center [157, 313] width 82 height 19
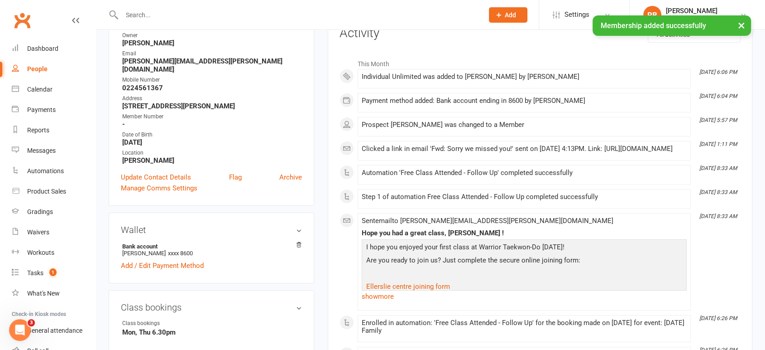
scroll to position [50, 0]
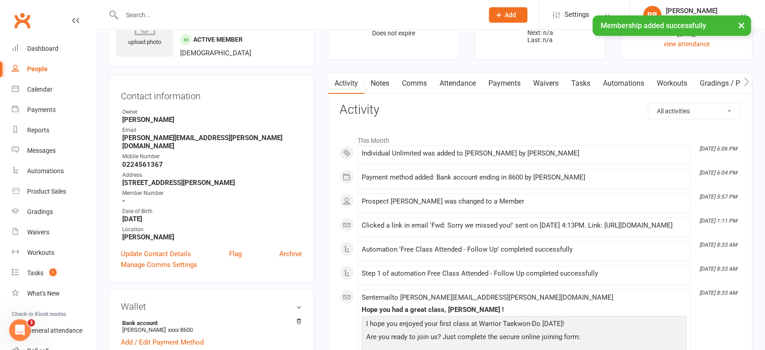
click at [467, 77] on link "Attendance" at bounding box center [457, 83] width 49 height 21
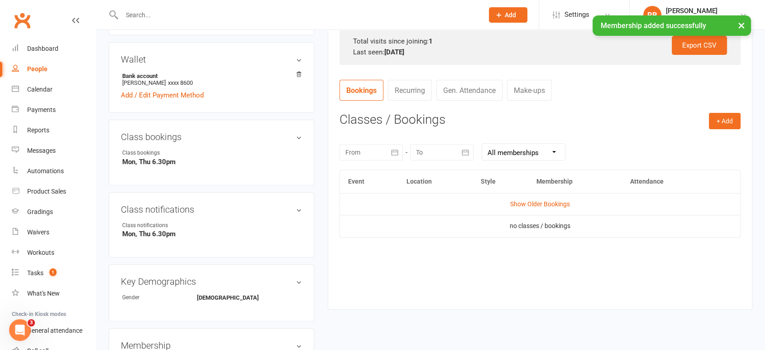
scroll to position [302, 0]
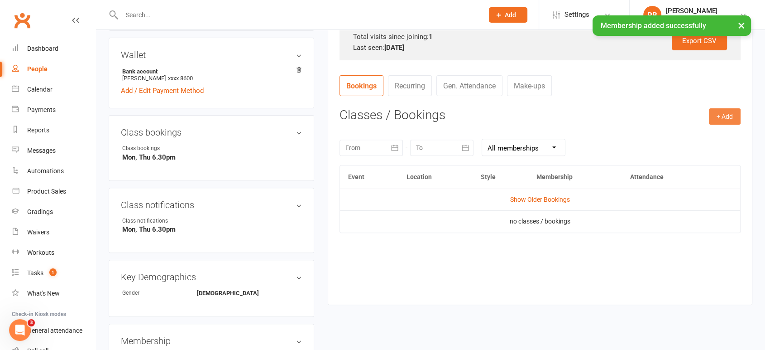
click at [718, 115] on button "+ Add" at bounding box center [725, 116] width 32 height 16
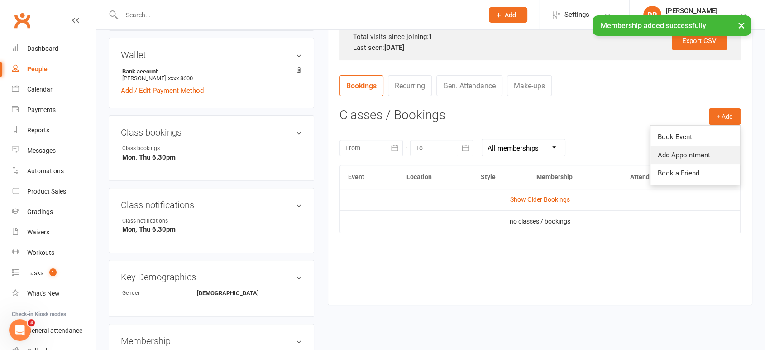
click at [661, 148] on link "Add Appointment" at bounding box center [696, 155] width 90 height 18
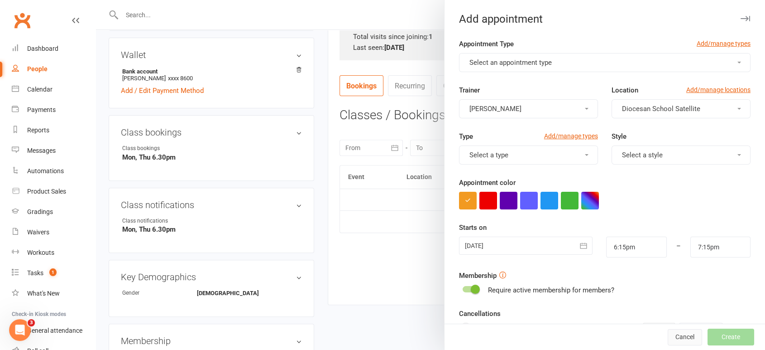
click at [668, 338] on button "Cancel" at bounding box center [685, 337] width 34 height 16
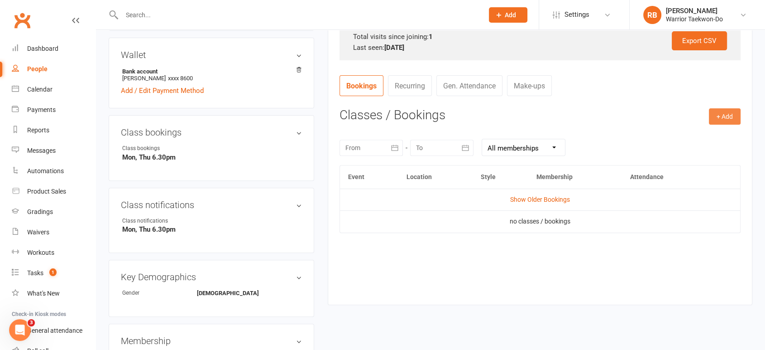
click at [715, 111] on button "+ Add" at bounding box center [725, 116] width 32 height 16
click at [649, 132] on div "[DATE] Sun Mon Tue Wed Thu Fri Sat 31 27 28 29 30 31 01 02 32 03 04 05 06 07 08…" at bounding box center [540, 147] width 401 height 35
click at [680, 132] on div "[DATE] Sun Mon Tue Wed Thu Fri Sat 31 27 28 29 30 31 01 02 32 03 04 05 06 07 08…" at bounding box center [540, 147] width 401 height 35
click at [712, 117] on button "+ Add" at bounding box center [725, 116] width 32 height 16
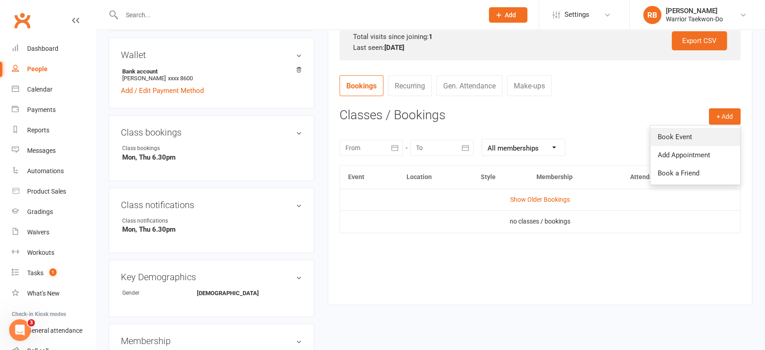
click at [701, 140] on link "Book Event" at bounding box center [696, 137] width 90 height 18
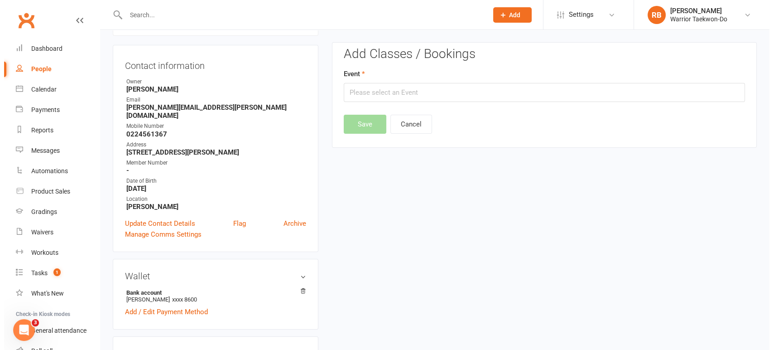
scroll to position [77, 0]
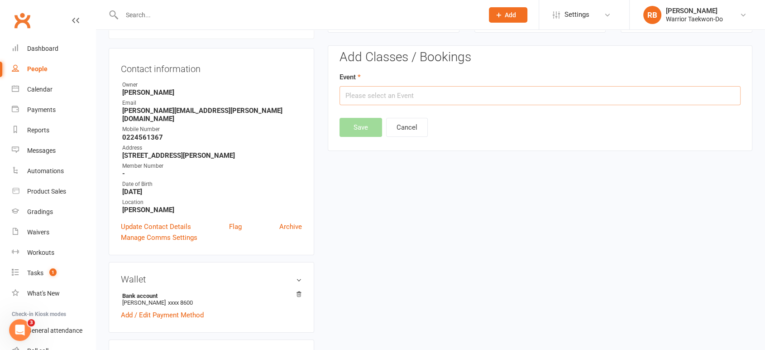
click at [428, 101] on input "text" at bounding box center [540, 95] width 401 height 19
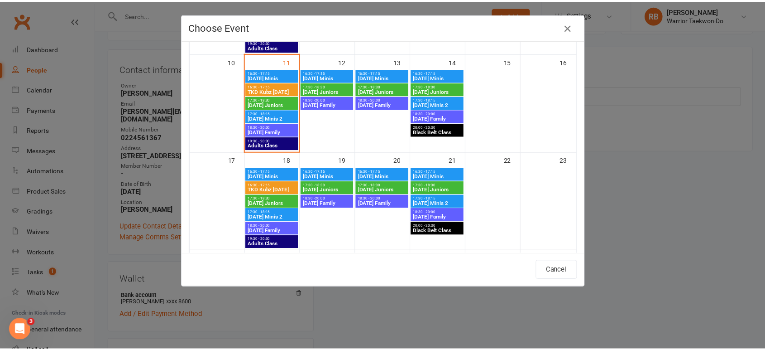
scroll to position [251, 0]
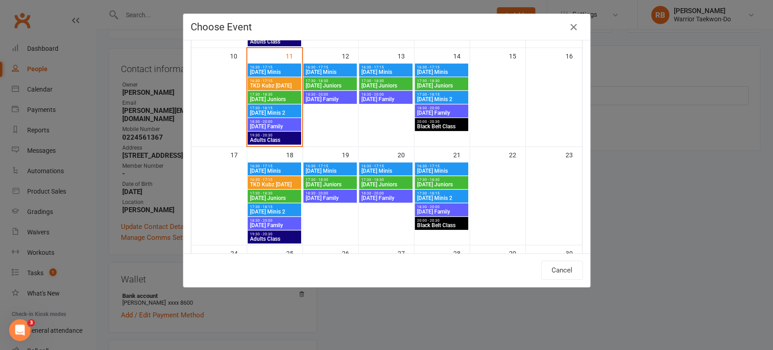
click at [284, 125] on span "[DATE] Family" at bounding box center [275, 126] width 50 height 5
type input "[DATE] Family - [DATE] 6:30:00 PM"
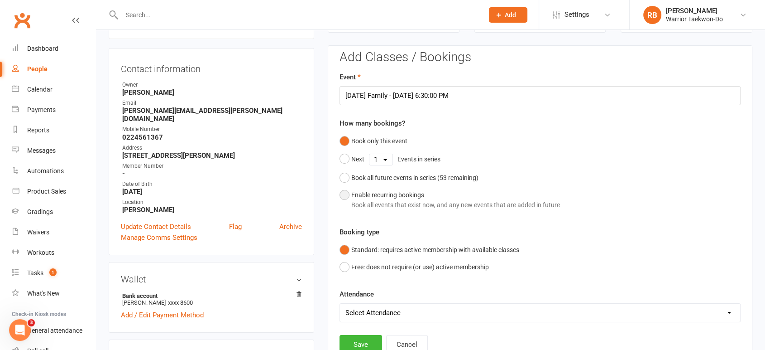
click at [384, 194] on div "Enable recurring bookings Book all events that exist now, and any new events th…" at bounding box center [455, 200] width 209 height 20
select select "book_from_now"
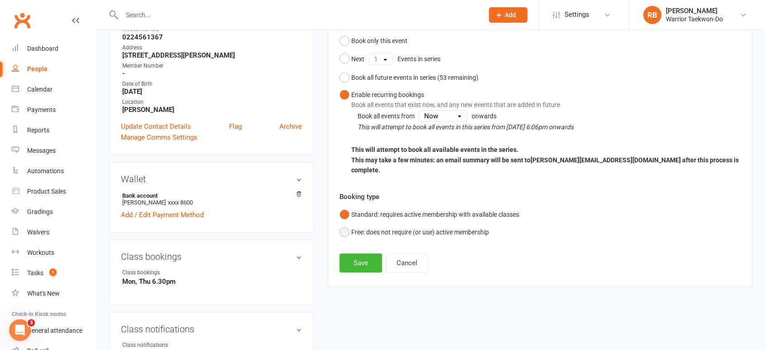
scroll to position [178, 0]
click at [356, 269] on div "Add Classes / Bookings Event [DATE] Family - [DATE] 6:30:00 PM How many booking…" at bounding box center [540, 115] width 425 height 341
click at [356, 256] on button "Save" at bounding box center [361, 262] width 43 height 19
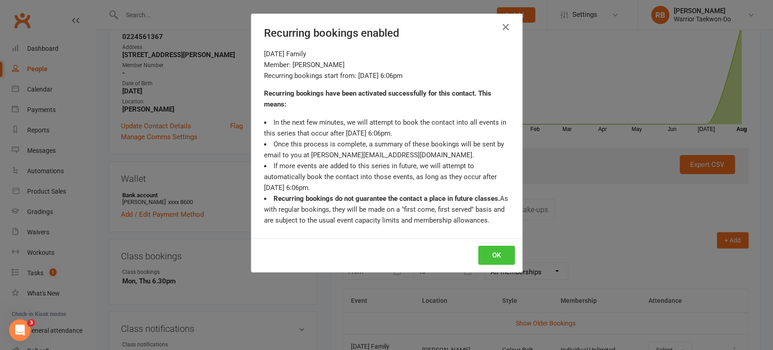
click at [495, 253] on button "OK" at bounding box center [496, 254] width 37 height 19
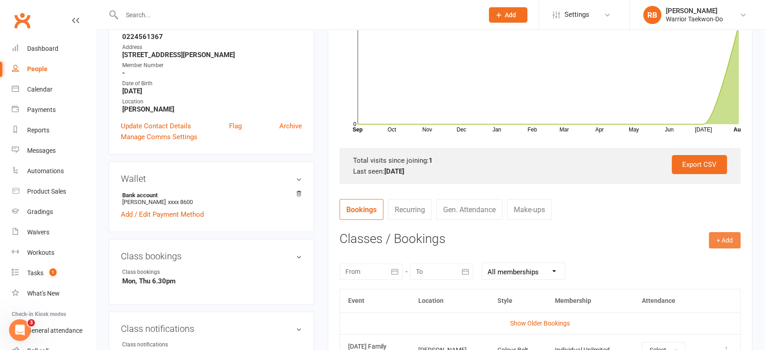
click at [722, 235] on button "+ Add" at bounding box center [725, 240] width 32 height 16
click at [678, 254] on link "Book Event" at bounding box center [696, 260] width 90 height 18
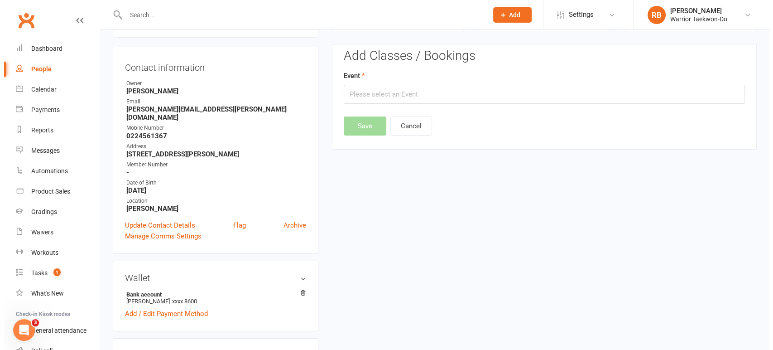
scroll to position [77, 0]
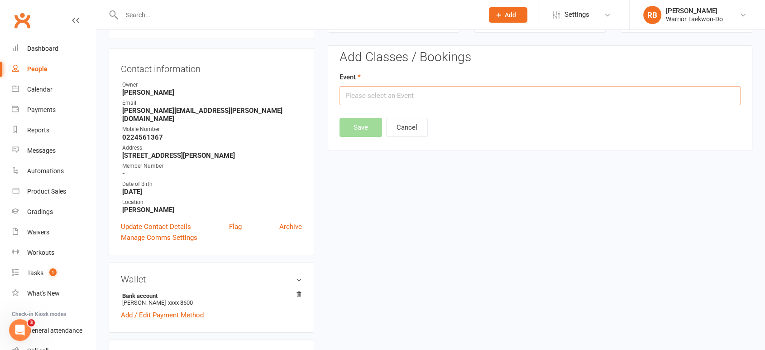
click at [411, 96] on input "text" at bounding box center [540, 95] width 401 height 19
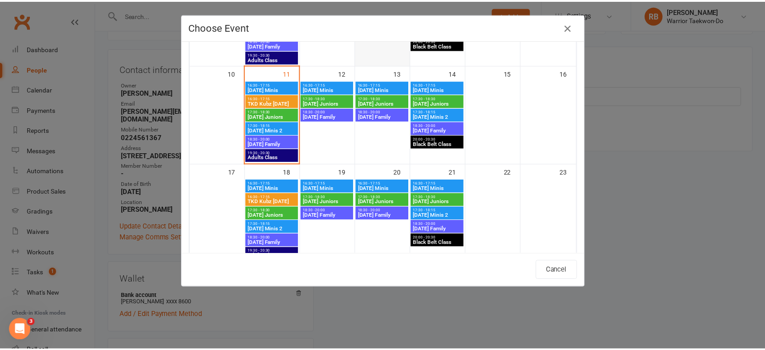
scroll to position [251, 0]
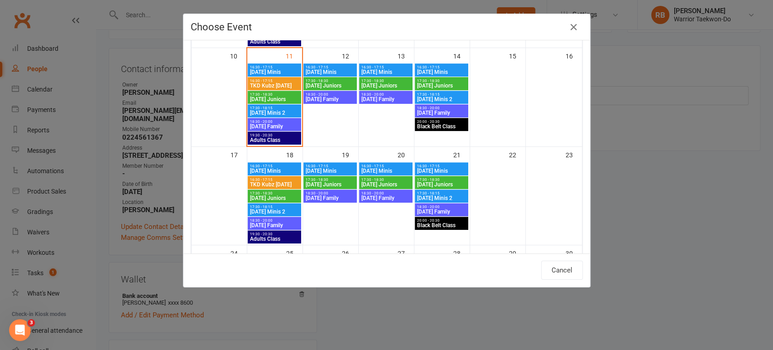
click at [436, 107] on span "18:30 - 20:00" at bounding box center [442, 108] width 50 height 4
type input "[DATE] Family - [DATE] 6:30:00 PM"
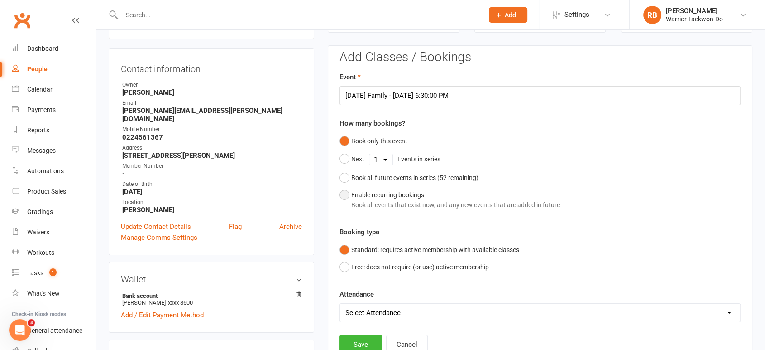
click at [376, 192] on div "Enable recurring bookings Book all events that exist now, and any new events th…" at bounding box center [455, 200] width 209 height 20
select select "book_from_now"
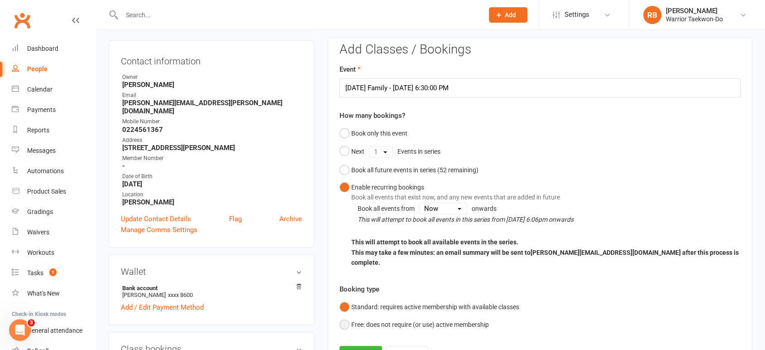
scroll to position [228, 0]
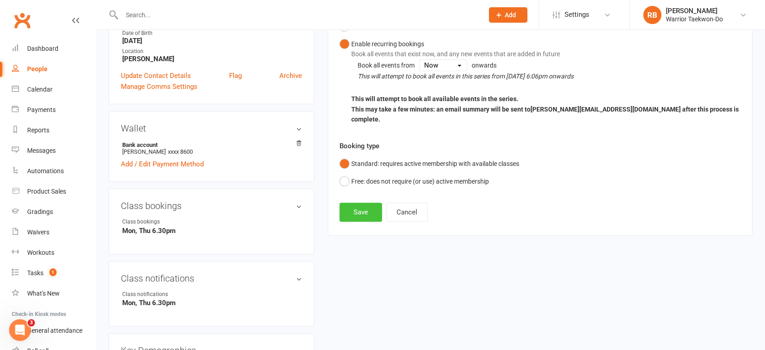
click at [360, 204] on button "Save" at bounding box center [361, 211] width 43 height 19
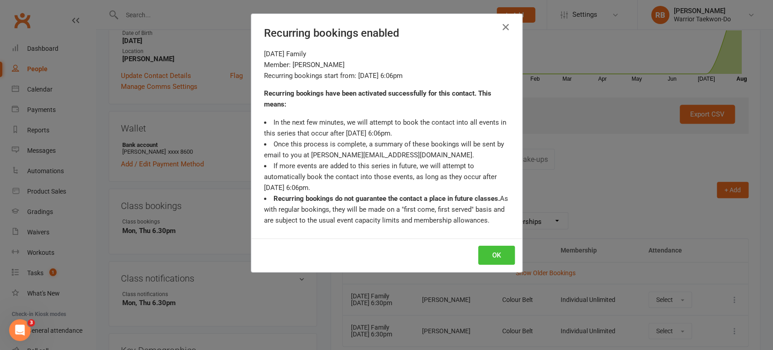
click at [487, 248] on button "OK" at bounding box center [496, 254] width 37 height 19
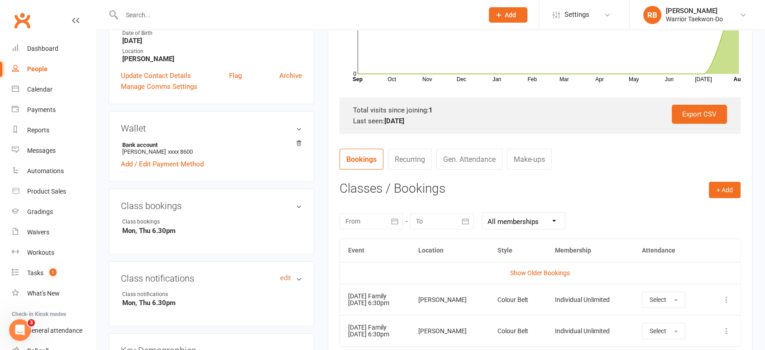
click at [283, 274] on link "edit" at bounding box center [285, 278] width 11 height 8
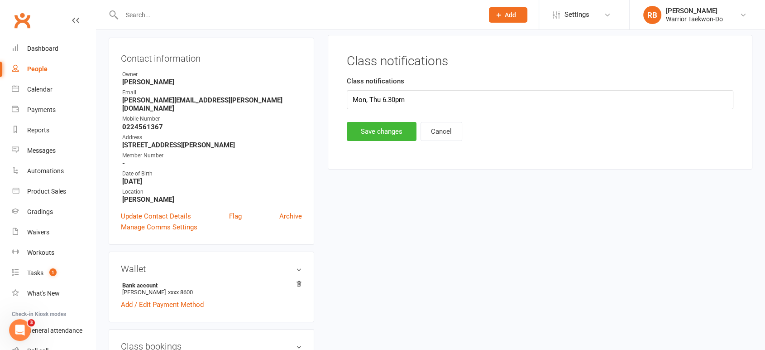
scroll to position [77, 0]
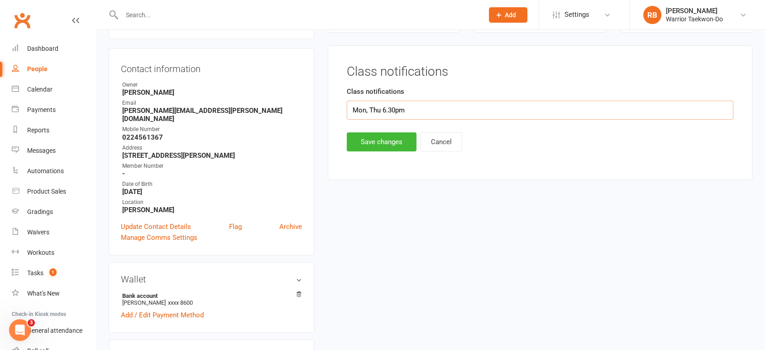
drag, startPoint x: 413, startPoint y: 107, endPoint x: 319, endPoint y: 110, distance: 93.8
click at [325, 109] on main "✓ Memberships Individual Unlimited Does not expire $ Balance $0.00 Next: [DATE]…" at bounding box center [540, 77] width 438 height 224
click at [398, 138] on button "Save changes" at bounding box center [382, 141] width 70 height 19
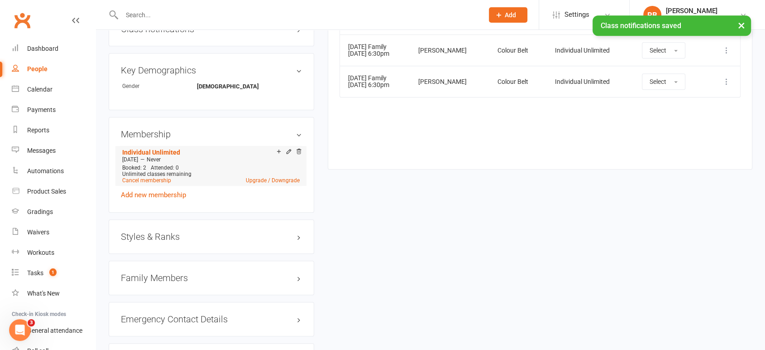
scroll to position [530, 0]
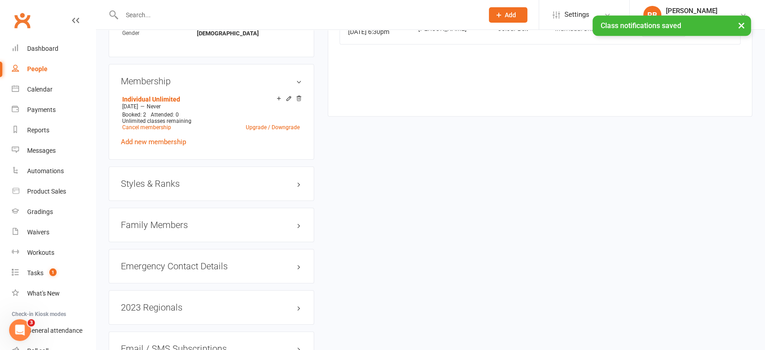
click at [237, 167] on div "Styles & Ranks" at bounding box center [212, 183] width 206 height 34
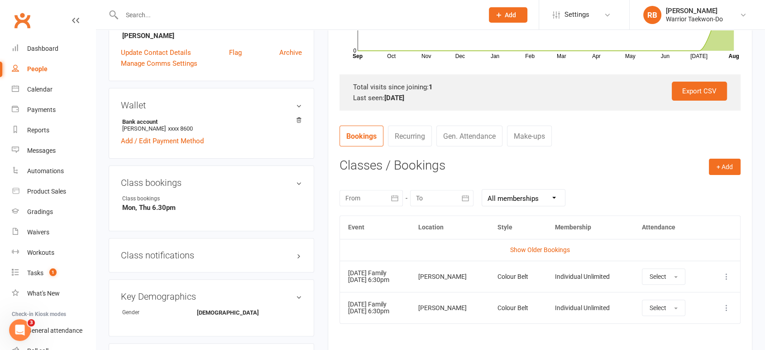
scroll to position [0, 0]
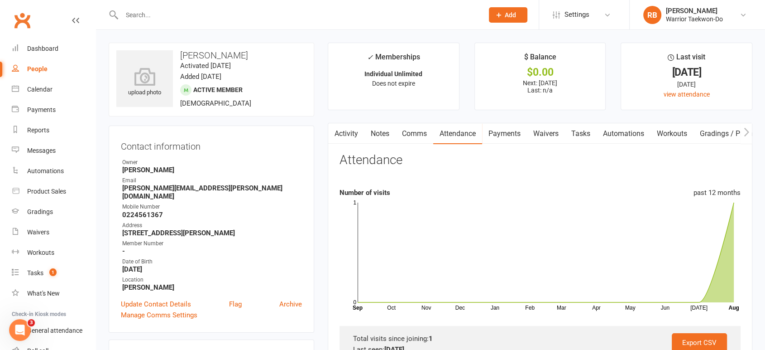
click at [409, 130] on link "Comms" at bounding box center [415, 133] width 38 height 21
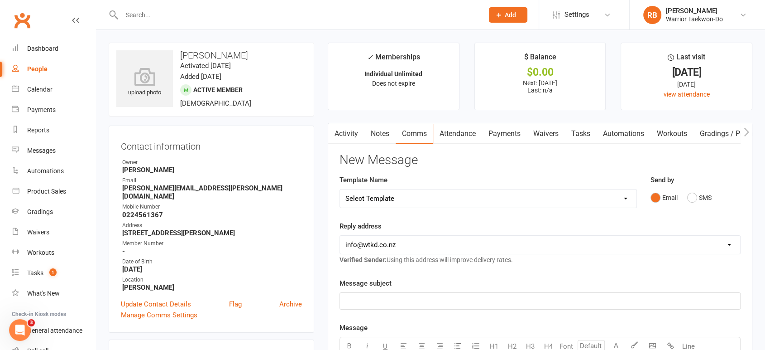
click at [420, 193] on select "Select Template [Email] We Miss You - 1st email [Email] Graduation from Junior …" at bounding box center [488, 198] width 297 height 18
select select "12"
click at [340, 189] on select "Select Template [Email] We Miss You - 1st email [Email] Graduation from Junior …" at bounding box center [488, 198] width 297 height 18
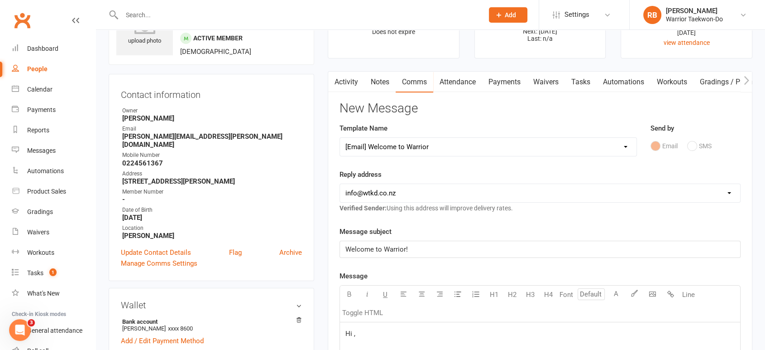
scroll to position [101, 0]
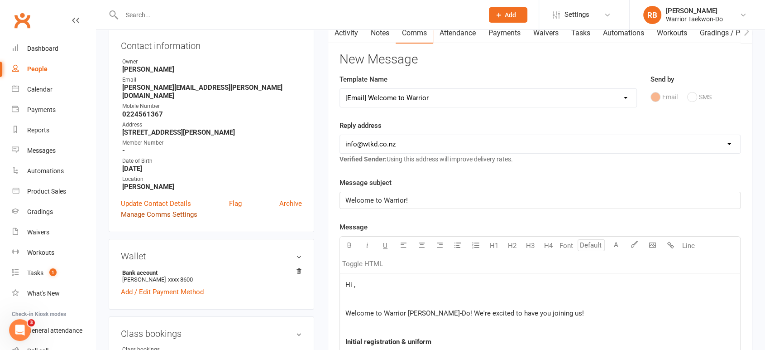
click at [176, 209] on link "Manage Comms Settings" at bounding box center [159, 214] width 77 height 11
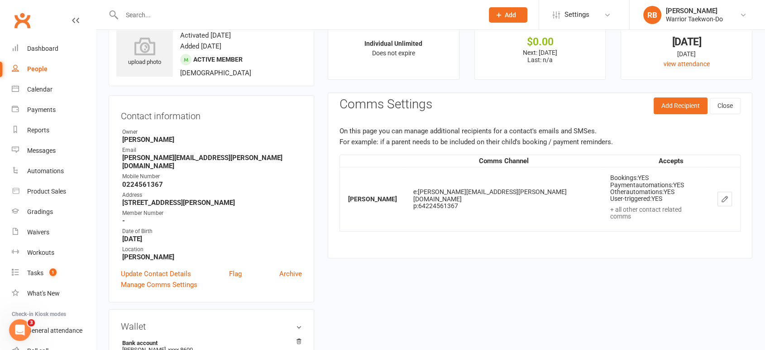
scroll to position [0, 0]
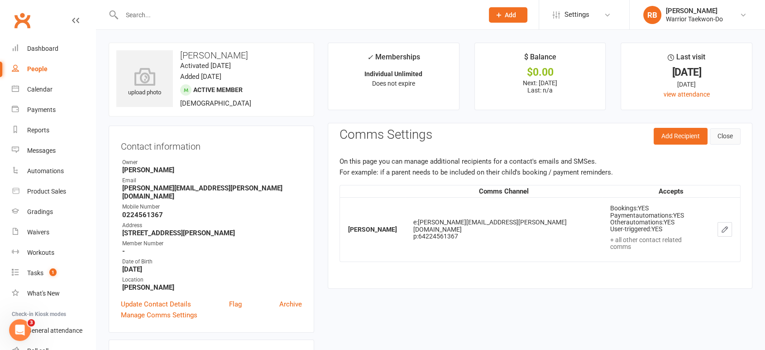
click at [735, 137] on button "Close" at bounding box center [725, 136] width 31 height 16
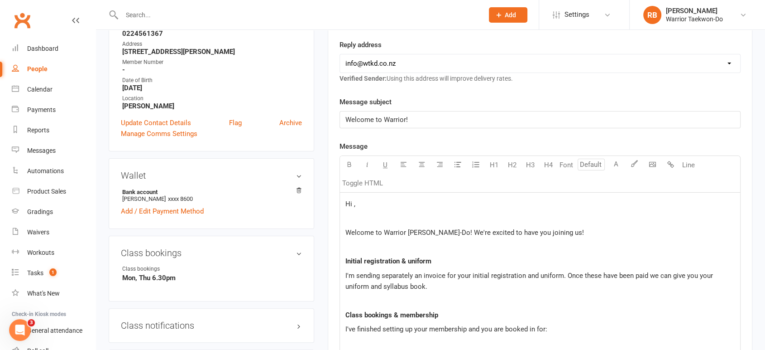
scroll to position [201, 0]
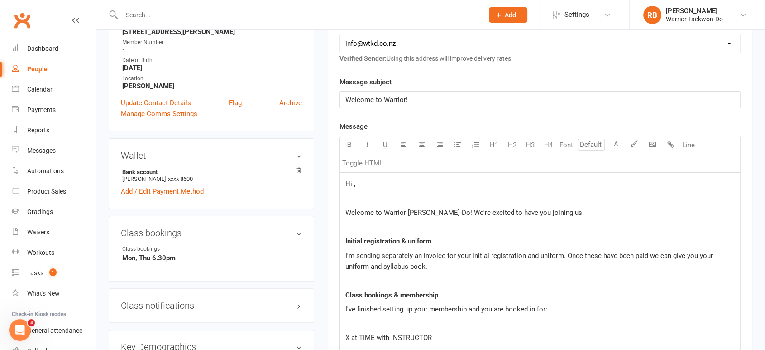
click at [387, 179] on p "Hi ," at bounding box center [540, 183] width 389 height 11
drag, startPoint x: 512, startPoint y: 211, endPoint x: 523, endPoint y: 209, distance: 11.4
click at [523, 209] on span "Welcome to Warrior [PERSON_NAME]-Do! We're excited to have you joining us!" at bounding box center [465, 212] width 239 height 8
drag, startPoint x: 476, startPoint y: 255, endPoint x: 489, endPoint y: 252, distance: 12.9
click at [489, 252] on span "I'm sending separately an invoice for your initial registration and uniform. On…" at bounding box center [531, 260] width 370 height 19
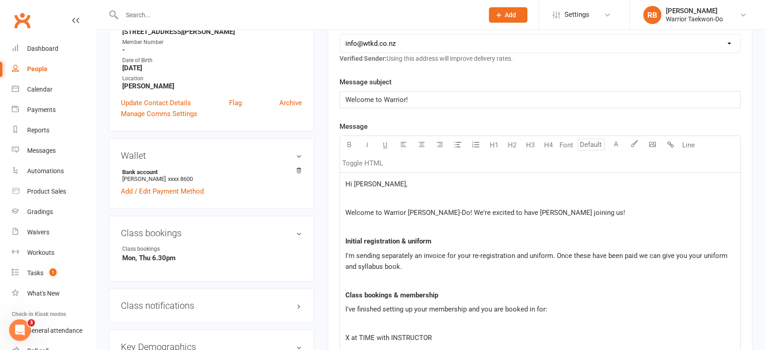
click at [489, 263] on p "I'm sending separately an invoice for your re-registration and uniform. Once th…" at bounding box center [540, 261] width 389 height 22
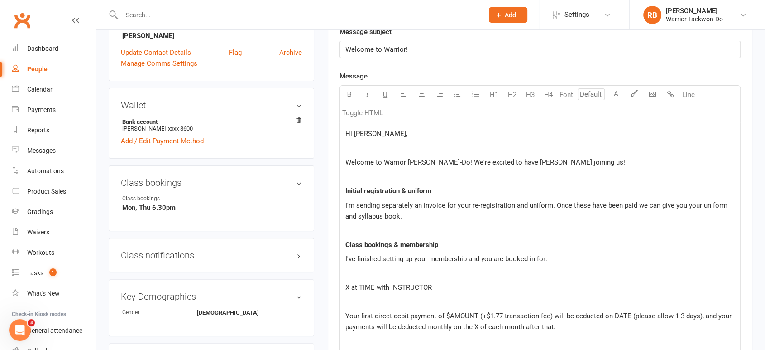
scroll to position [302, 0]
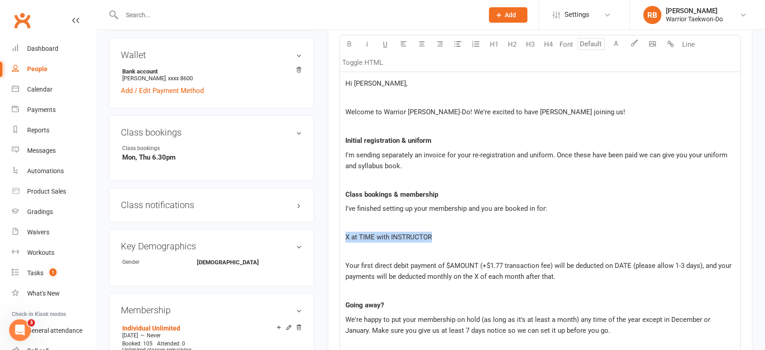
drag, startPoint x: 458, startPoint y: 238, endPoint x: 338, endPoint y: 233, distance: 120.1
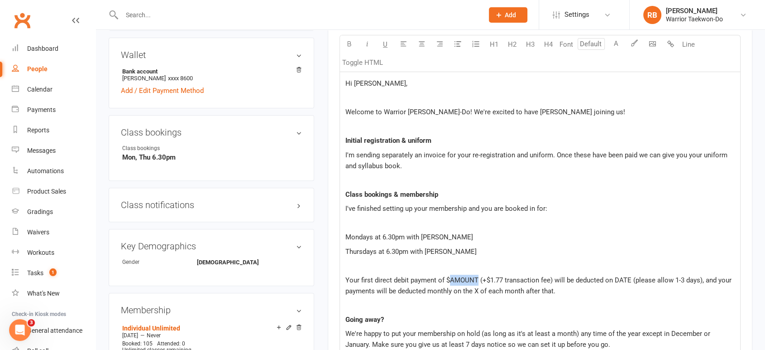
drag, startPoint x: 451, startPoint y: 275, endPoint x: 476, endPoint y: 274, distance: 25.4
click at [476, 274] on p "Your first direct debit payment of $AMOUNT (+$1.77 transaction fee) will be ded…" at bounding box center [540, 285] width 389 height 22
drag, startPoint x: 599, startPoint y: 274, endPoint x: 612, endPoint y: 275, distance: 13.6
click at [612, 275] on p "Your first direct debit payment of $120 (+$1.77 transaction fee) will be deduct…" at bounding box center [540, 285] width 389 height 22
click at [475, 288] on span "Your first direct debit payment of $120 (+$1.77 transaction fee) will be deduct…" at bounding box center [533, 285] width 374 height 19
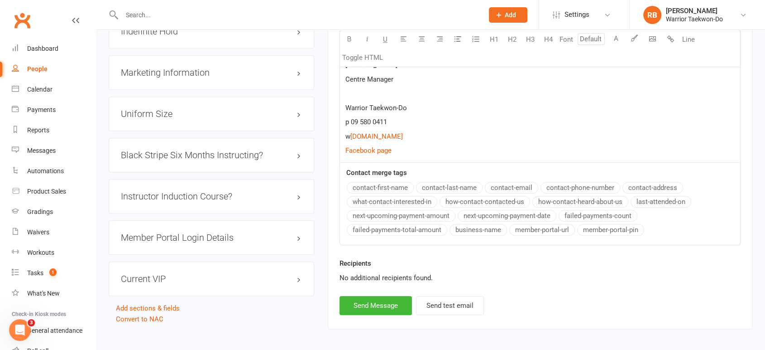
scroll to position [1006, 0]
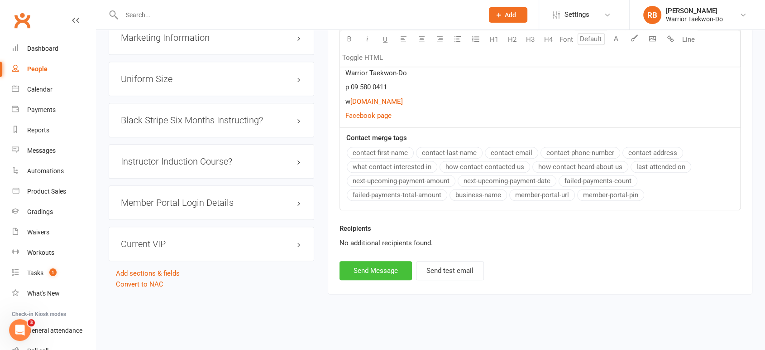
click at [380, 270] on button "Send Message" at bounding box center [376, 270] width 72 height 19
select select
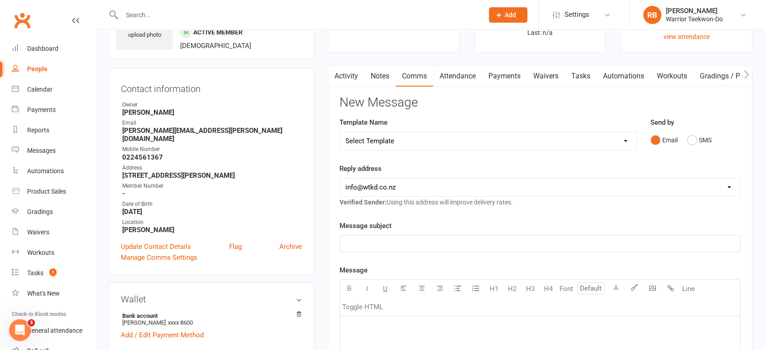
scroll to position [0, 0]
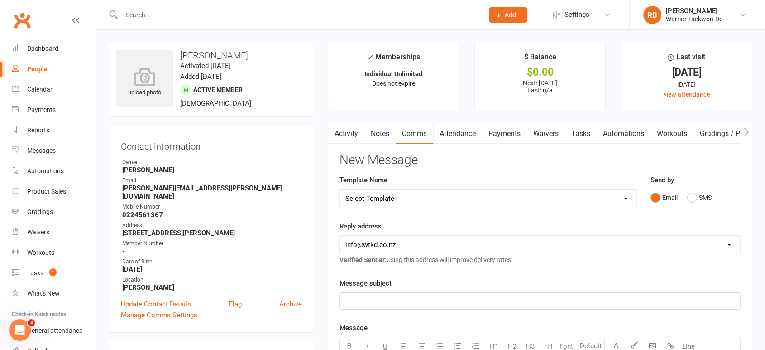
click at [628, 133] on link "Automations" at bounding box center [624, 133] width 54 height 21
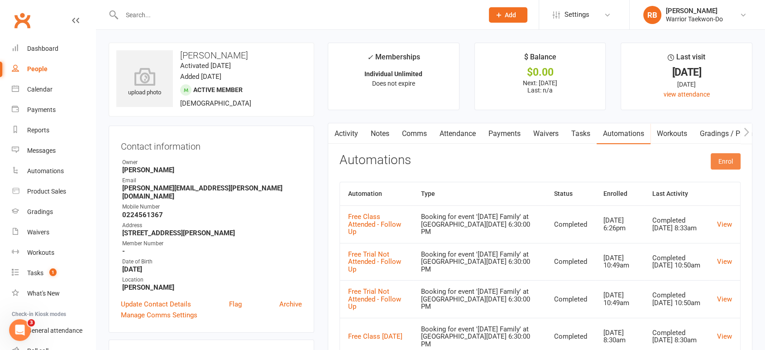
click at [731, 162] on button "Enrol" at bounding box center [726, 161] width 30 height 16
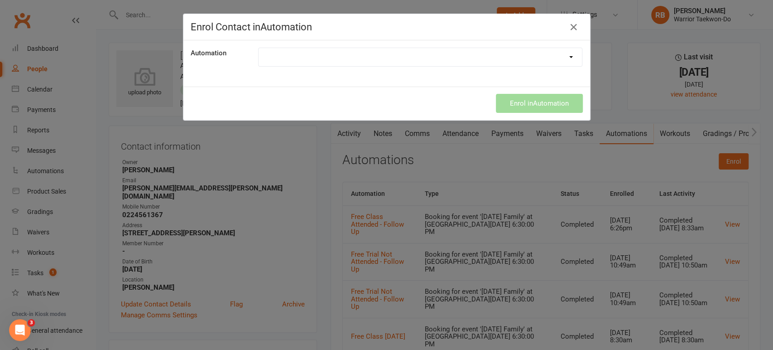
click at [303, 56] on select "Autopayment Fail Birthday Alert Class reminders Create MakeUp Class After Absen…" at bounding box center [421, 57] width 324 height 18
select select "5269"
click at [259, 48] on select "Autopayment Fail Birthday Alert Class reminders Create MakeUp Class After Absen…" at bounding box center [421, 57] width 324 height 18
click at [518, 104] on button "Enrol in Automation" at bounding box center [539, 103] width 87 height 19
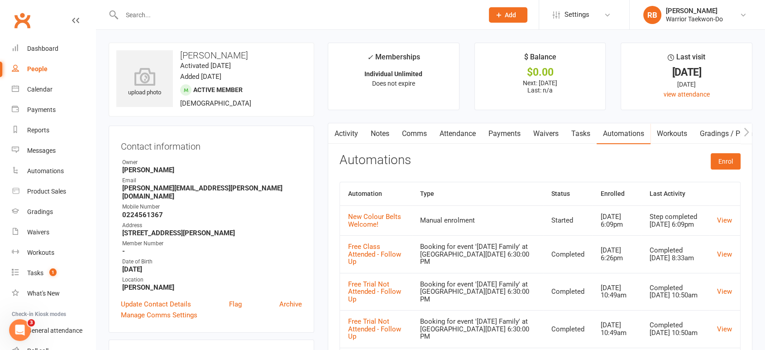
click at [188, 12] on input "text" at bounding box center [298, 15] width 358 height 13
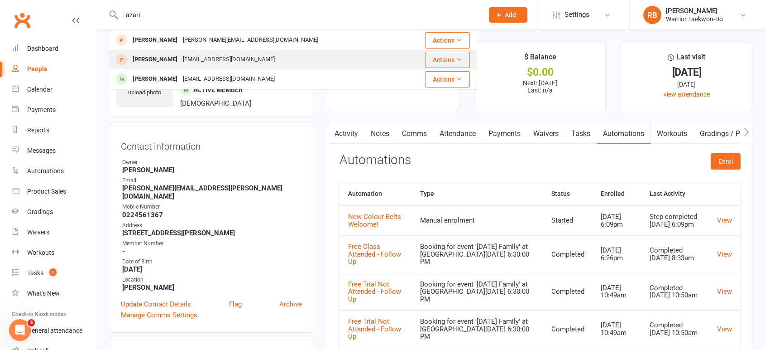
type input "azari"
click at [187, 54] on div "[EMAIL_ADDRESS][DOMAIN_NAME]" at bounding box center [228, 59] width 97 height 13
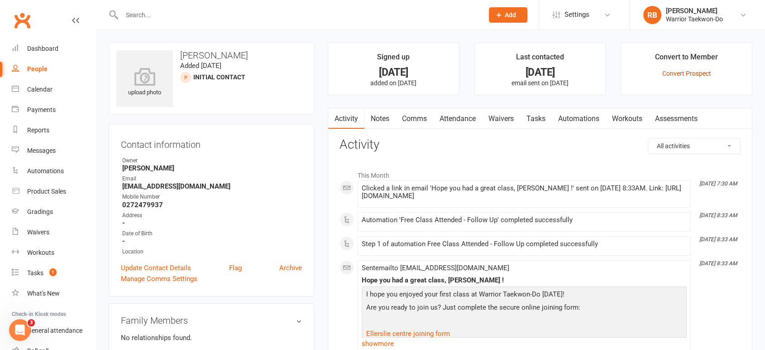
click at [681, 76] on link "Convert Prospect" at bounding box center [687, 73] width 49 height 7
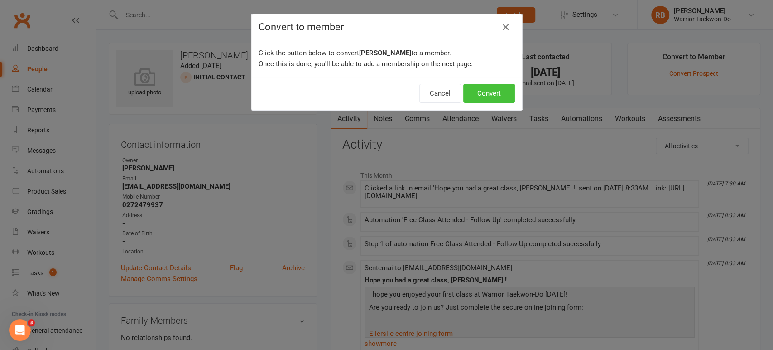
click at [485, 94] on button "Convert" at bounding box center [489, 93] width 52 height 19
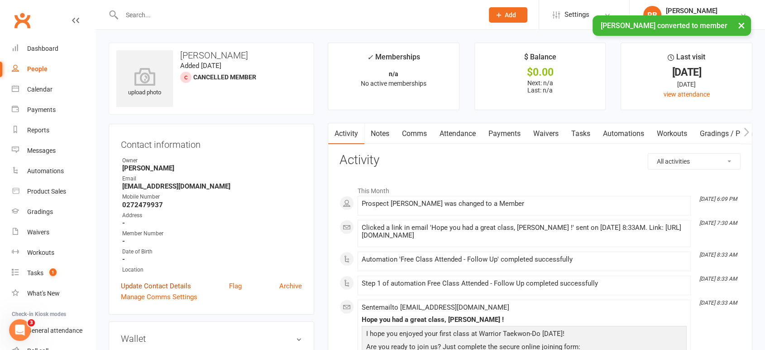
click at [139, 287] on link "Update Contact Details" at bounding box center [156, 285] width 70 height 11
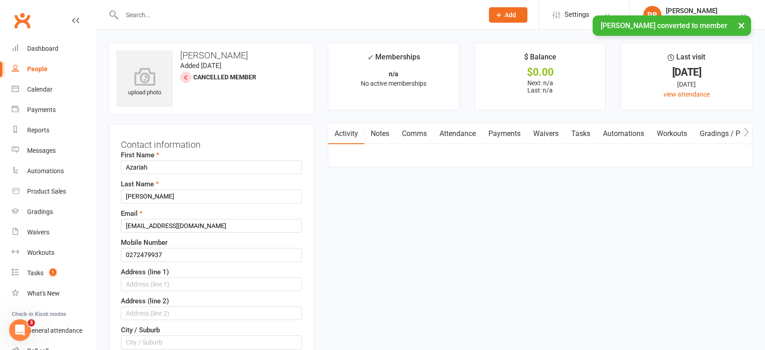
scroll to position [43, 0]
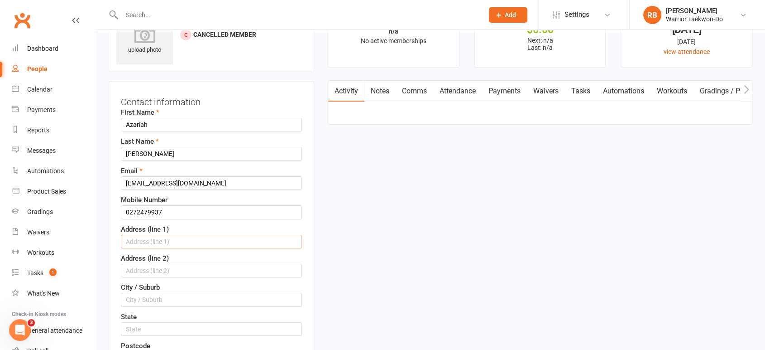
drag, startPoint x: 164, startPoint y: 240, endPoint x: 159, endPoint y: 222, distance: 18.2
click at [164, 240] on input "text" at bounding box center [211, 242] width 181 height 14
paste input "3/25 Celtic Cres"
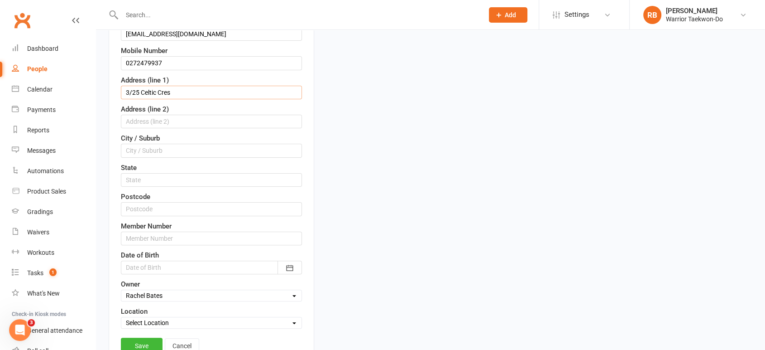
scroll to position [193, 0]
type input "3/25 Celtic Cres"
click at [146, 144] on input "text" at bounding box center [211, 149] width 181 height 14
type input "Ellerslie"
type input "1051"
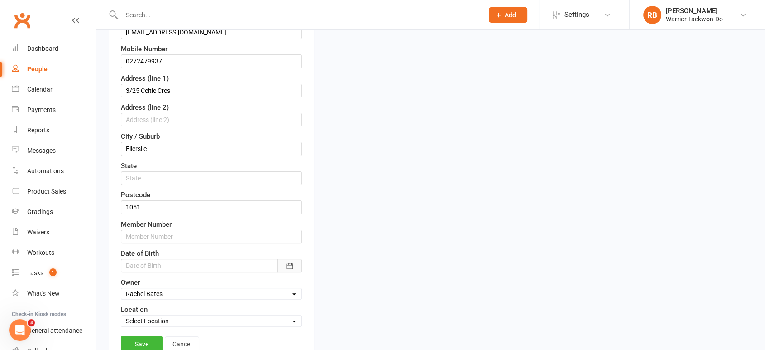
click at [295, 260] on button "button" at bounding box center [290, 266] width 24 height 14
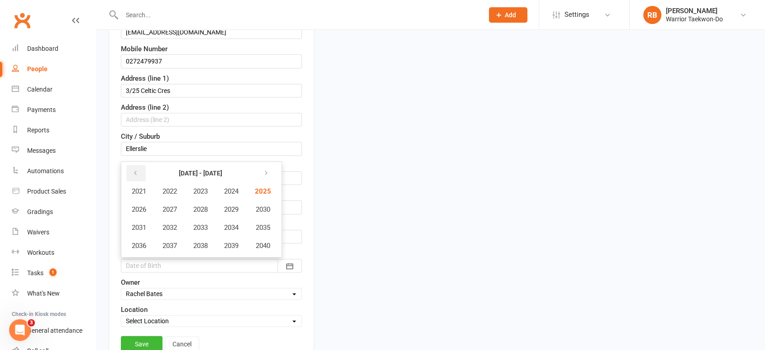
click at [135, 169] on icon "button" at bounding box center [135, 172] width 6 height 7
click at [165, 244] on span "2017" at bounding box center [170, 245] width 14 height 8
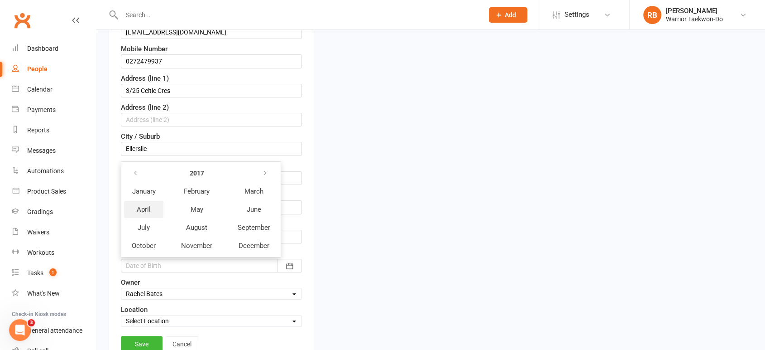
click at [142, 207] on span "April" at bounding box center [144, 209] width 14 height 8
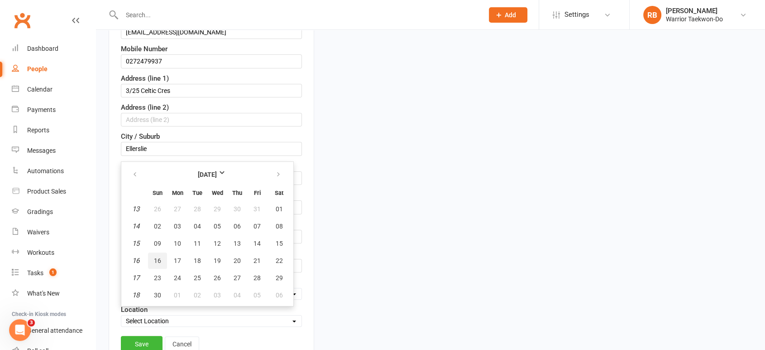
click at [160, 260] on span "16" at bounding box center [157, 260] width 7 height 7
type input "[DATE]"
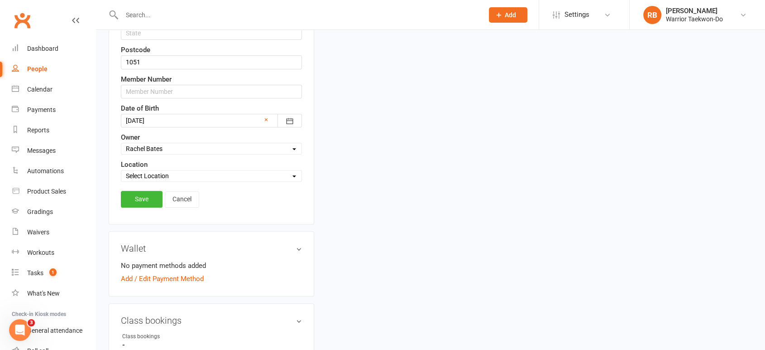
scroll to position [344, 0]
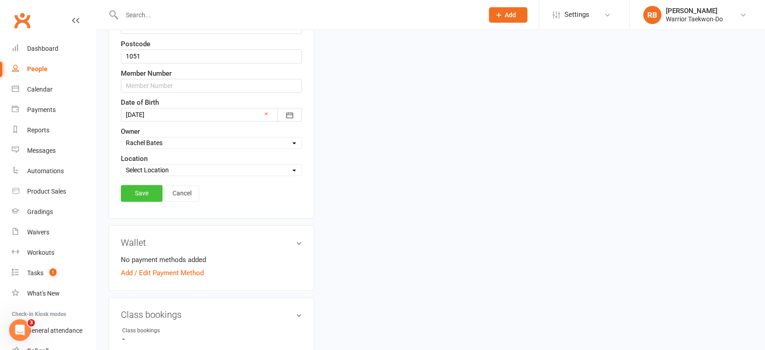
click at [130, 196] on link "Save" at bounding box center [142, 193] width 42 height 16
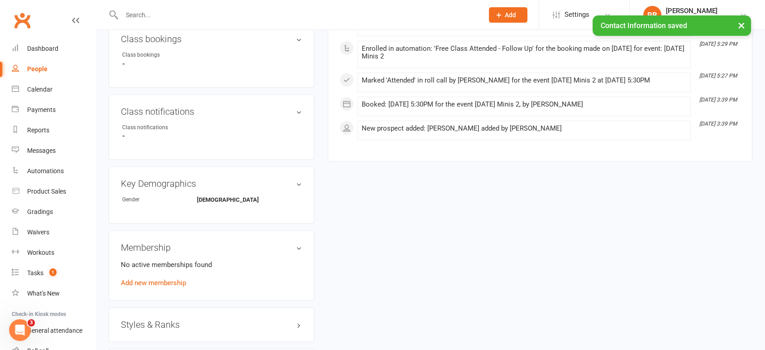
scroll to position [445, 0]
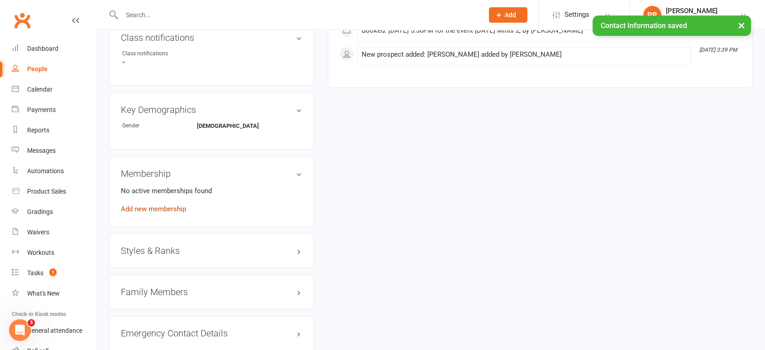
click at [162, 205] on link "Add new membership" at bounding box center [153, 209] width 65 height 8
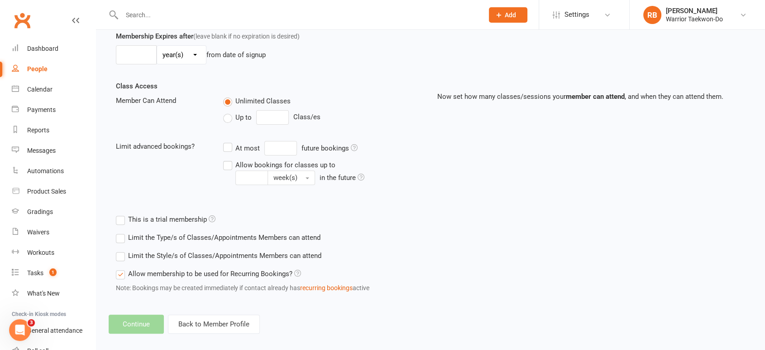
scroll to position [278, 0]
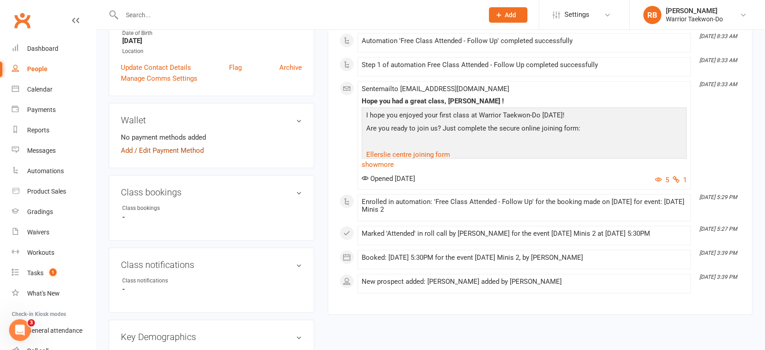
scroll to position [201, 0]
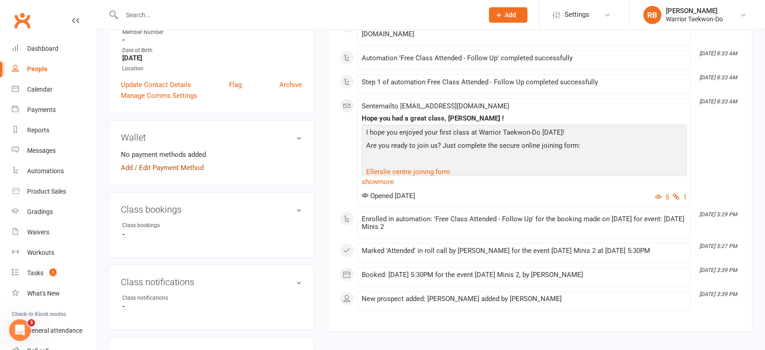
click at [175, 163] on link "Add / Edit Payment Method" at bounding box center [162, 167] width 83 height 11
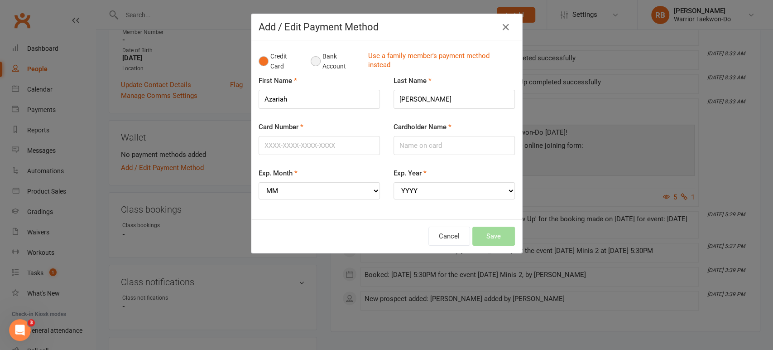
click at [333, 64] on button "Bank Account" at bounding box center [336, 62] width 50 height 28
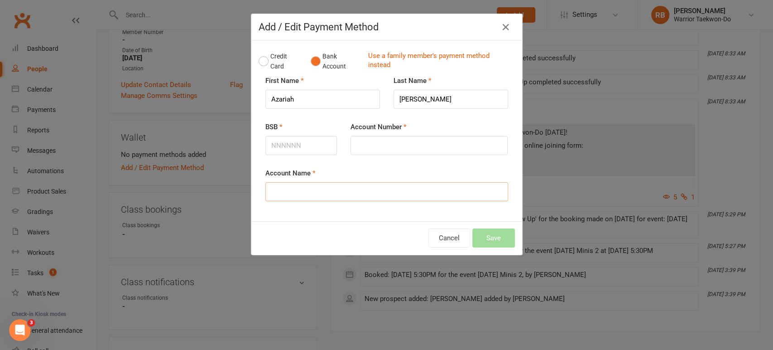
drag, startPoint x: 314, startPoint y: 191, endPoint x: 286, endPoint y: 161, distance: 41.3
click at [314, 191] on input "Account Name" at bounding box center [386, 191] width 243 height 19
paste input "[PERSON_NAME]"
type input "[PERSON_NAME]"
click at [309, 150] on input "BSB" at bounding box center [301, 145] width 72 height 19
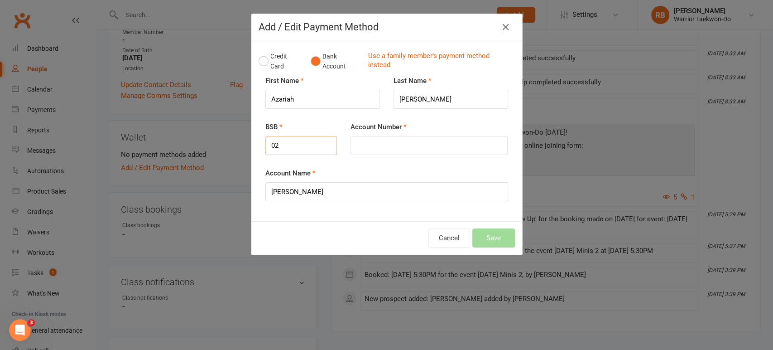
paste input "0144"
type input "020144"
click at [382, 141] on input "Account Number" at bounding box center [429, 145] width 157 height 19
paste input "0098959"
type input "009895900"
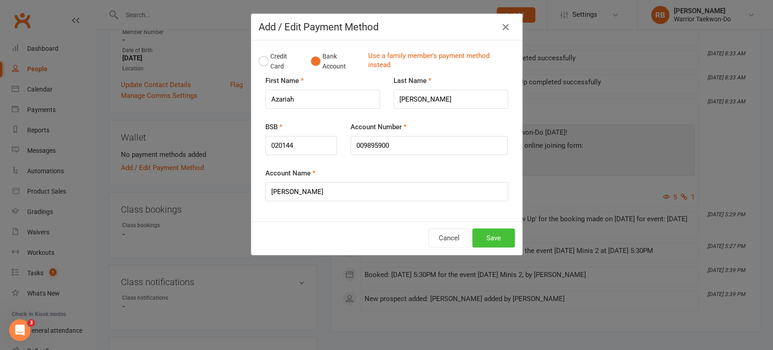
click at [496, 235] on button "Save" at bounding box center [493, 237] width 43 height 19
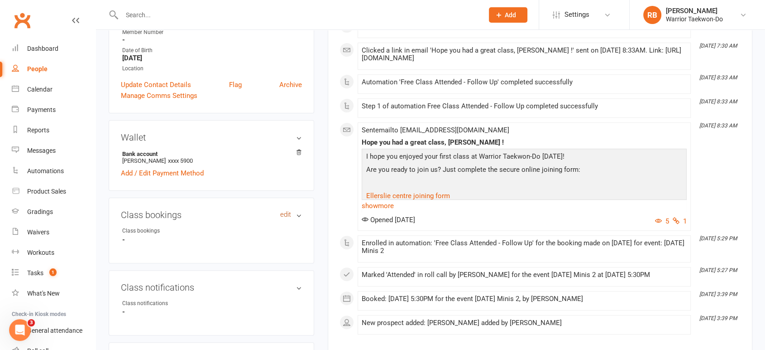
click at [286, 213] on link "edit" at bounding box center [285, 215] width 11 height 8
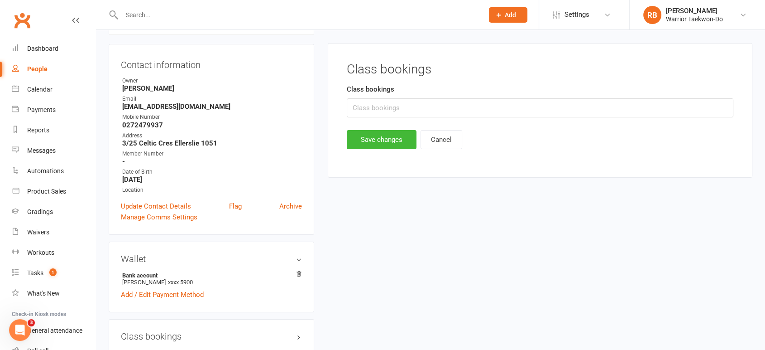
scroll to position [77, 0]
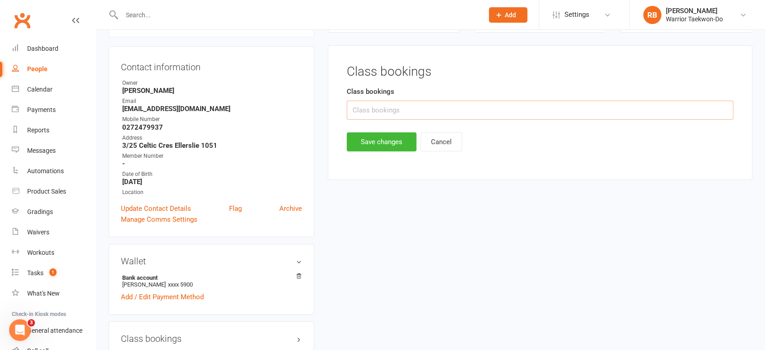
click at [368, 112] on input "text" at bounding box center [540, 110] width 387 height 19
type input "Wed 4.30pm"
click at [352, 132] on button "Save changes" at bounding box center [382, 141] width 70 height 19
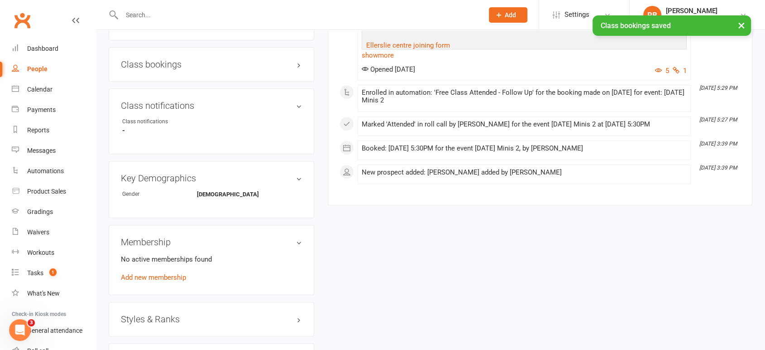
scroll to position [430, 0]
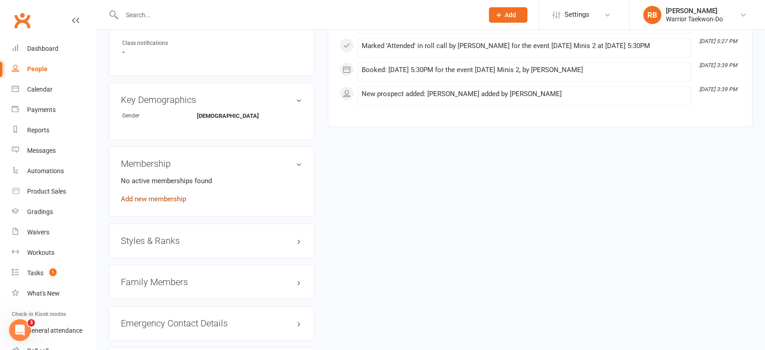
click at [171, 202] on link "Add new membership" at bounding box center [153, 199] width 65 height 8
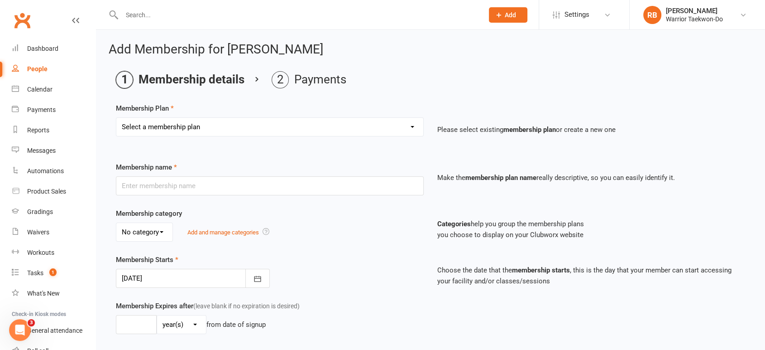
click at [214, 118] on select "Select a membership plan Create new Membership Plan Individual 1x/week Compleme…" at bounding box center [269, 127] width 307 height 18
select select "1"
click at [116, 118] on select "Select a membership plan Create new Membership Plan Individual 1x/week Compleme…" at bounding box center [269, 127] width 307 height 18
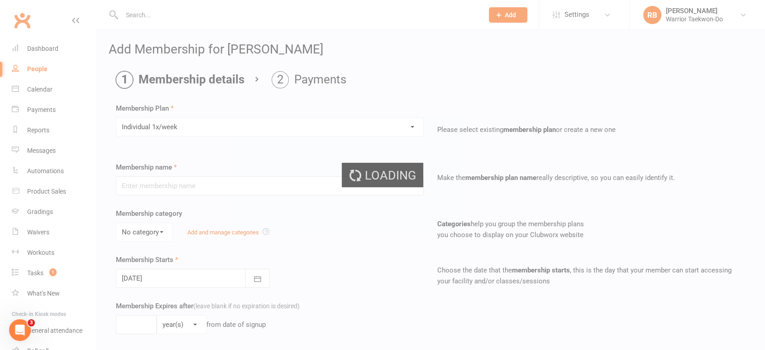
type input "Individual 1x/week"
select select "1"
type input "0"
type input "5"
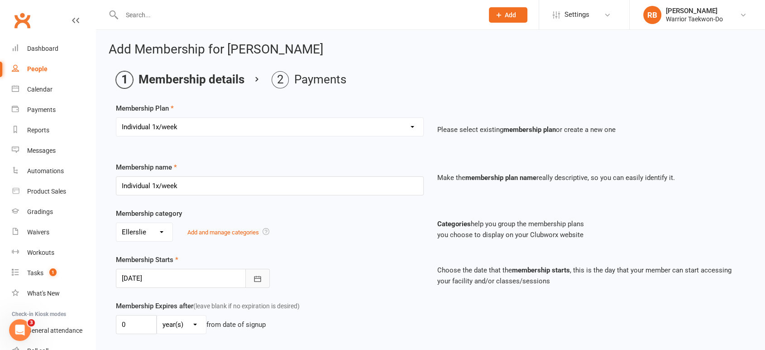
click at [258, 274] on icon "button" at bounding box center [257, 278] width 9 height 9
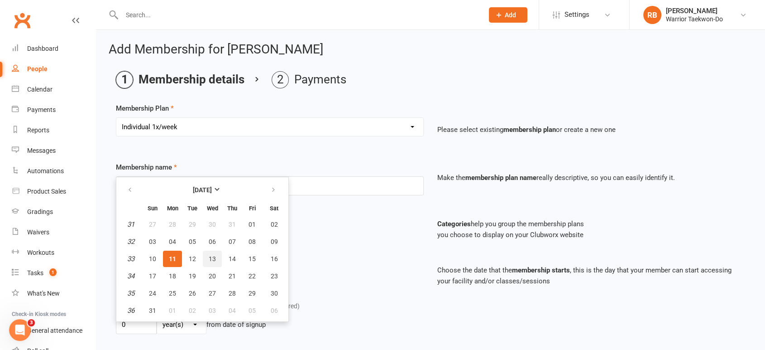
click at [211, 261] on span "13" at bounding box center [212, 258] width 7 height 7
type input "[DATE]"
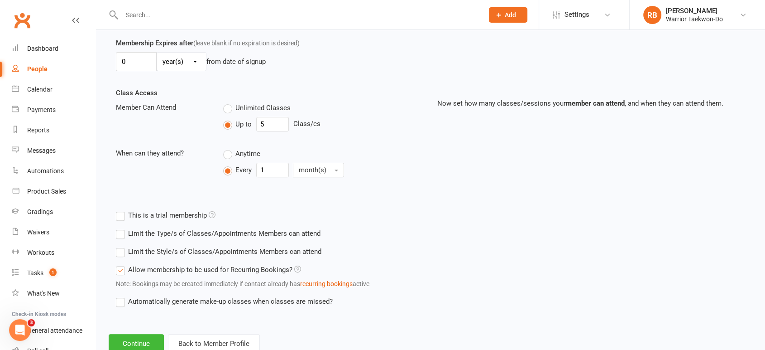
scroll to position [290, 0]
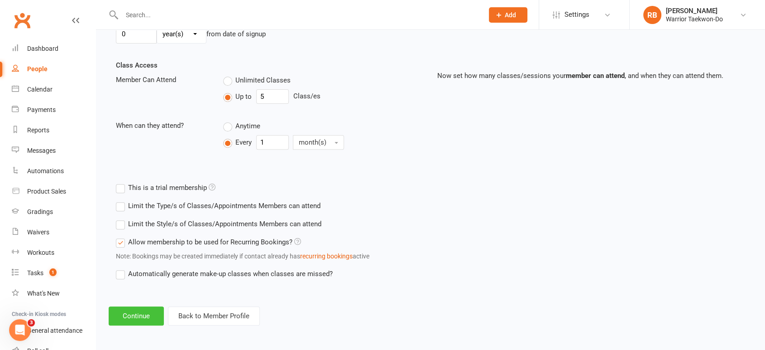
click at [133, 319] on button "Continue" at bounding box center [136, 315] width 55 height 19
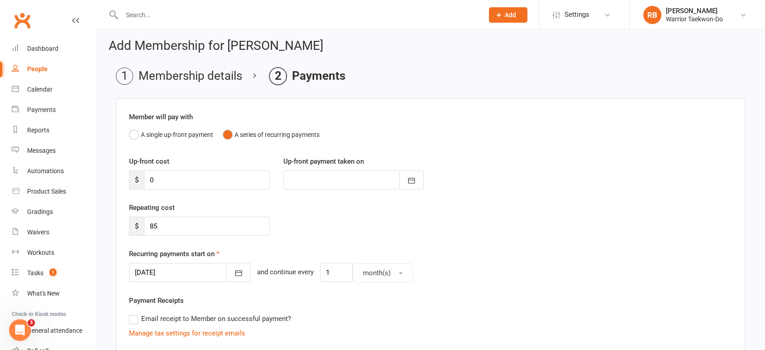
scroll to position [236, 0]
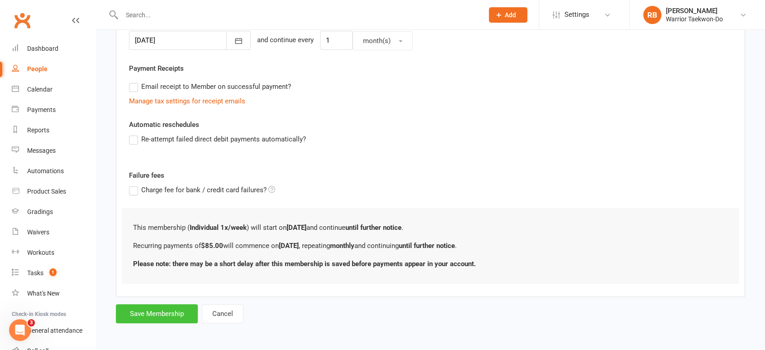
click at [169, 314] on button "Save Membership" at bounding box center [157, 313] width 82 height 19
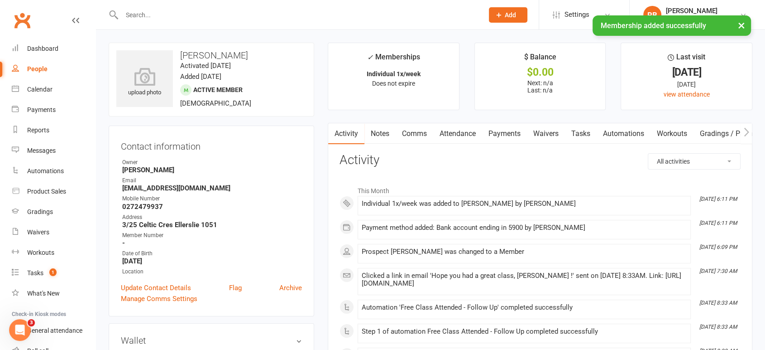
click at [466, 133] on link "Attendance" at bounding box center [457, 133] width 49 height 21
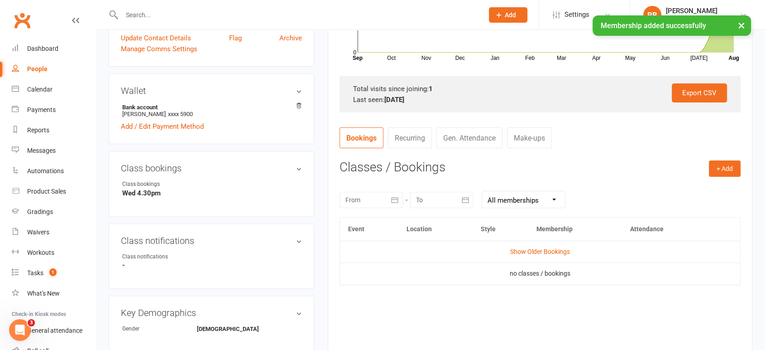
scroll to position [251, 0]
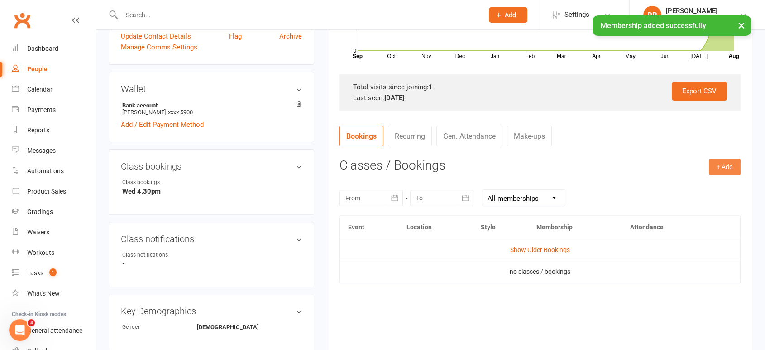
click at [718, 164] on button "+ Add" at bounding box center [725, 167] width 32 height 16
click at [696, 180] on link "Book Event" at bounding box center [696, 187] width 90 height 18
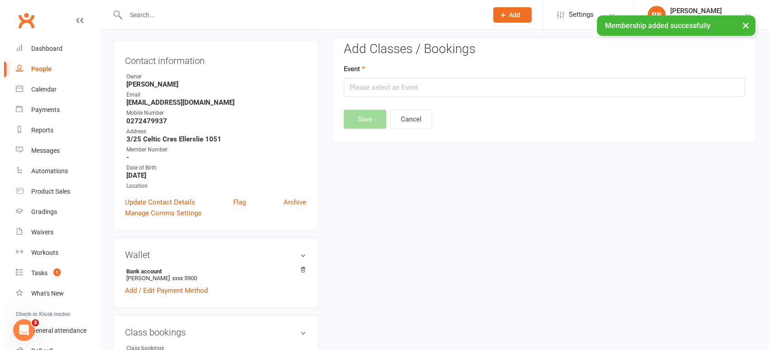
scroll to position [77, 0]
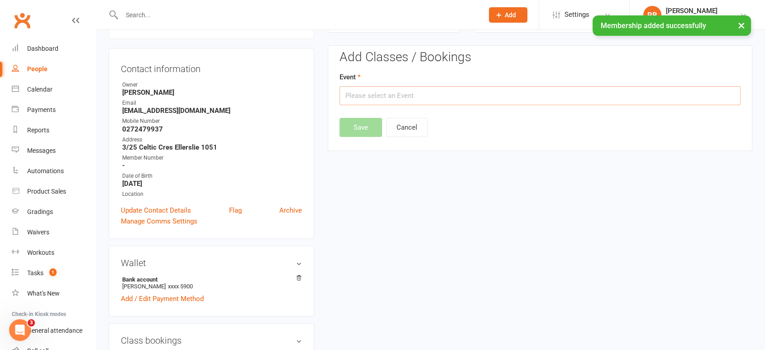
click at [391, 93] on input "text" at bounding box center [540, 95] width 401 height 19
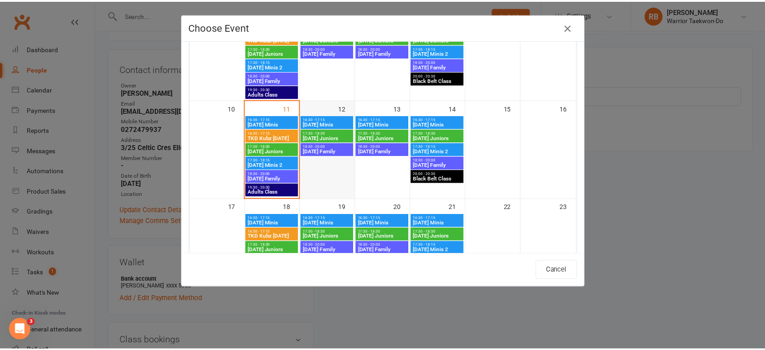
scroll to position [201, 0]
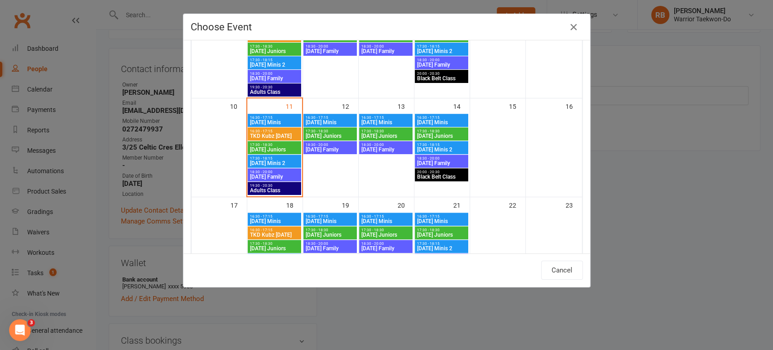
click at [377, 120] on span "[DATE] Minis" at bounding box center [386, 122] width 50 height 5
type input "[DATE] Minis - [DATE] 4:30:00 PM"
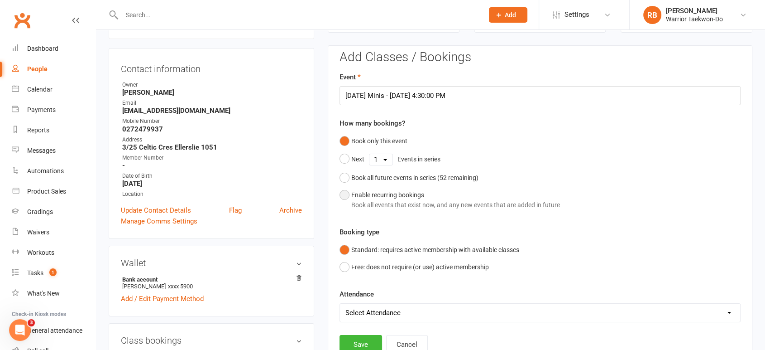
click at [372, 193] on div "Enable recurring bookings Book all events that exist now, and any new events th…" at bounding box center [455, 200] width 209 height 20
select select "book_from_now"
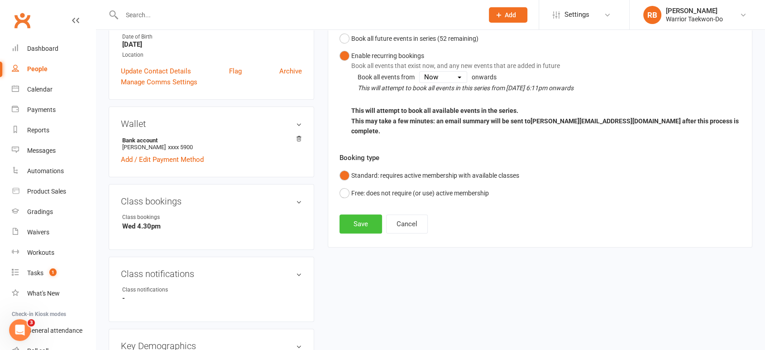
scroll to position [228, 0]
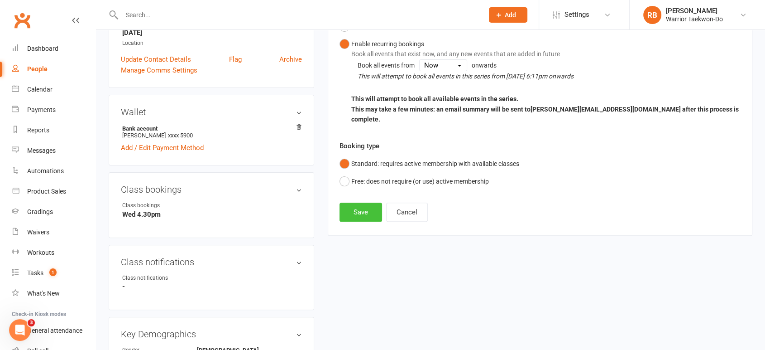
click at [361, 202] on button "Save" at bounding box center [361, 211] width 43 height 19
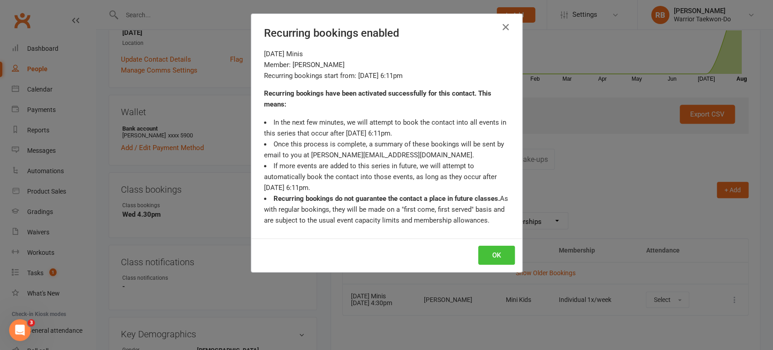
click at [500, 260] on button "OK" at bounding box center [496, 254] width 37 height 19
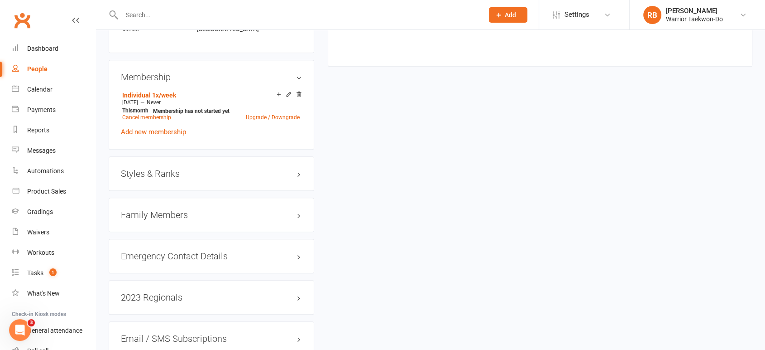
scroll to position [581, 0]
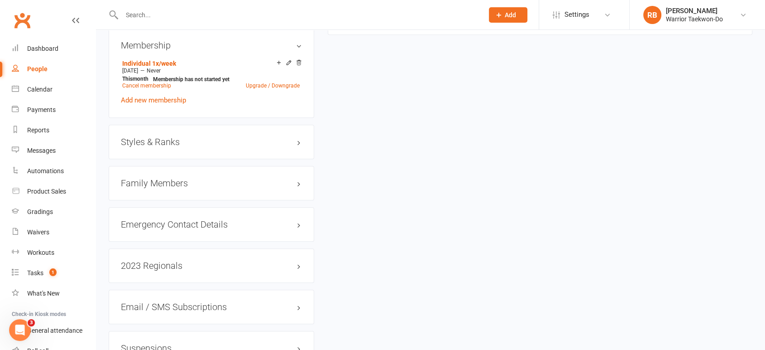
click at [202, 131] on div "Styles & Ranks" at bounding box center [212, 142] width 206 height 34
click at [202, 141] on h3 "Styles & Ranks" at bounding box center [211, 142] width 181 height 10
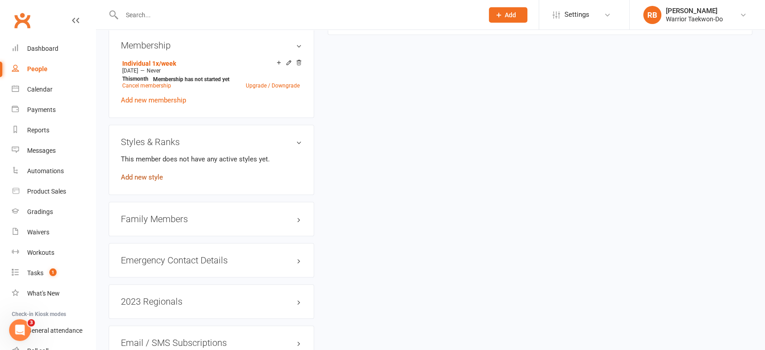
click at [148, 178] on link "Add new style" at bounding box center [142, 177] width 42 height 8
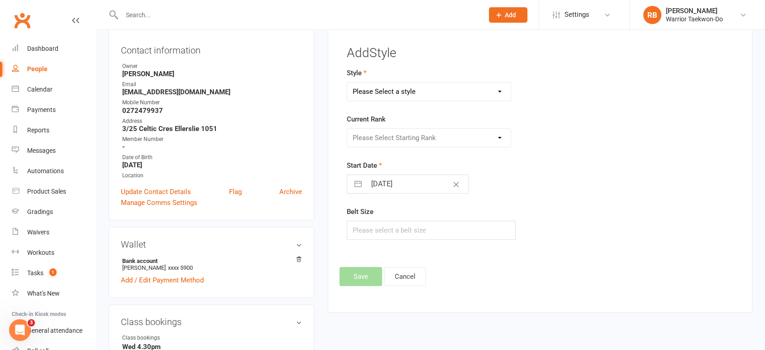
scroll to position [77, 0]
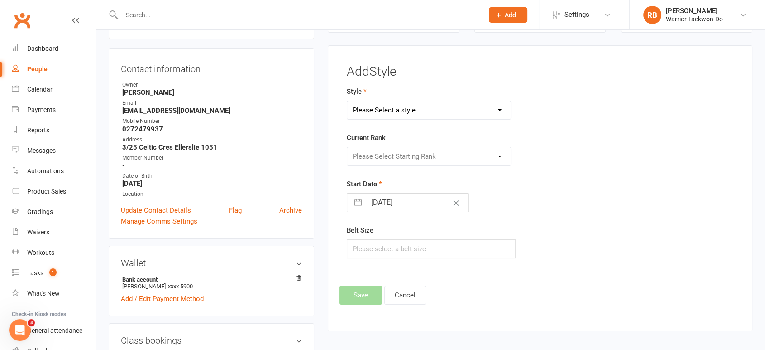
click at [366, 109] on select "Please Select a style Colour Belt Mini Kids TKD Kubz" at bounding box center [428, 110] width 163 height 18
select select "2482"
click at [347, 101] on select "Please Select a style Colour Belt Mini Kids TKD Kubz" at bounding box center [428, 110] width 163 height 18
click at [370, 157] on select "Please Select Starting Rank White Belt First Yellow First Green First Blue Firs…" at bounding box center [428, 156] width 163 height 18
select select "26984"
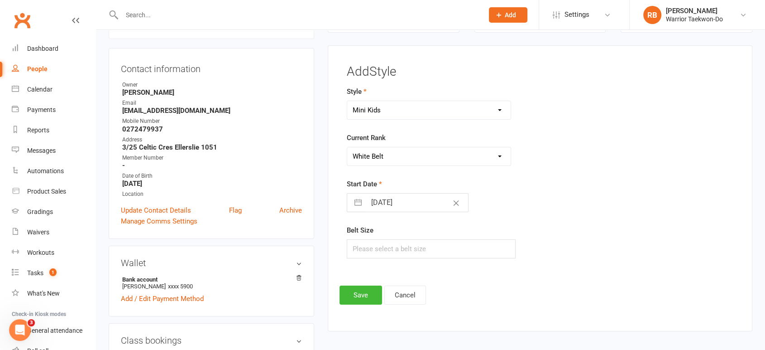
click at [347, 147] on select "Please Select Starting Rank White Belt First Yellow First Green First Blue Firs…" at bounding box center [428, 156] width 163 height 18
click at [406, 204] on input "[DATE]" at bounding box center [417, 202] width 102 height 18
select select "6"
select select "2025"
select select "7"
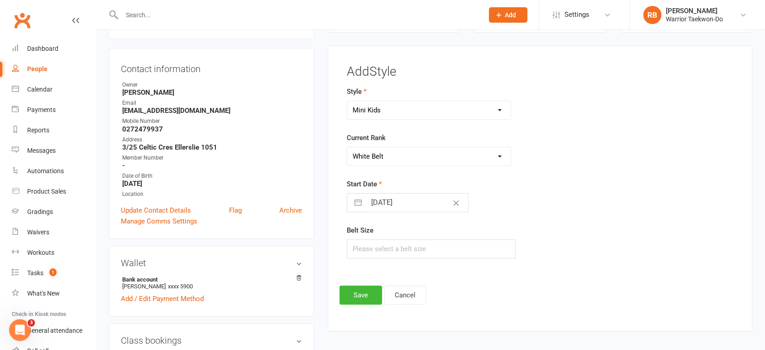
select select "2025"
select select "8"
select select "2025"
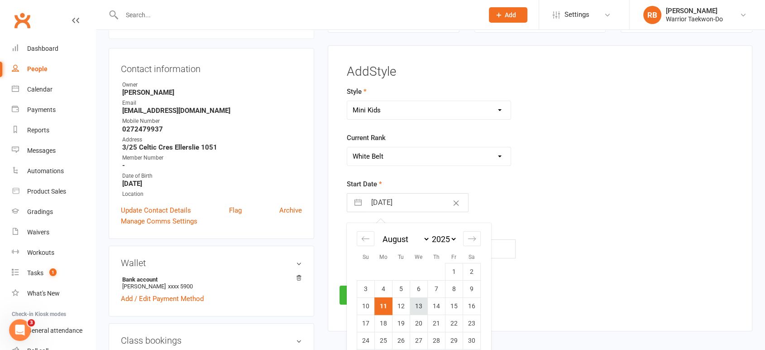
click at [418, 307] on td "13" at bounding box center [419, 305] width 18 height 17
type input "[DATE]"
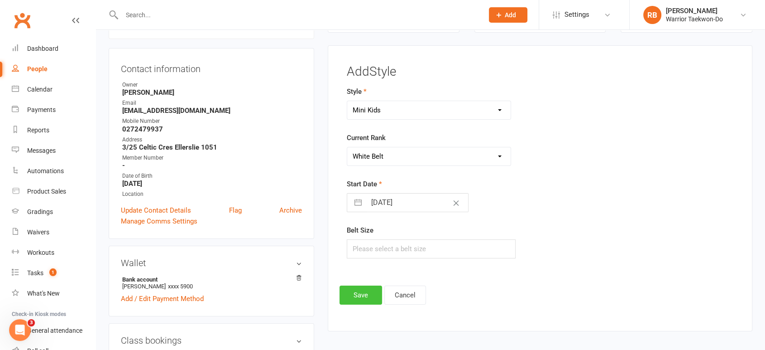
click at [359, 293] on button "Save" at bounding box center [361, 294] width 43 height 19
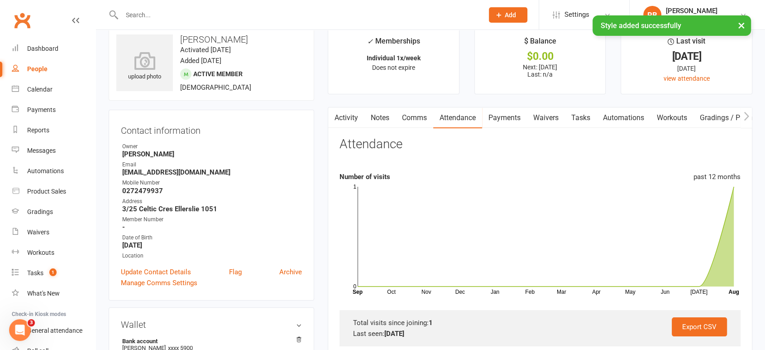
scroll to position [0, 0]
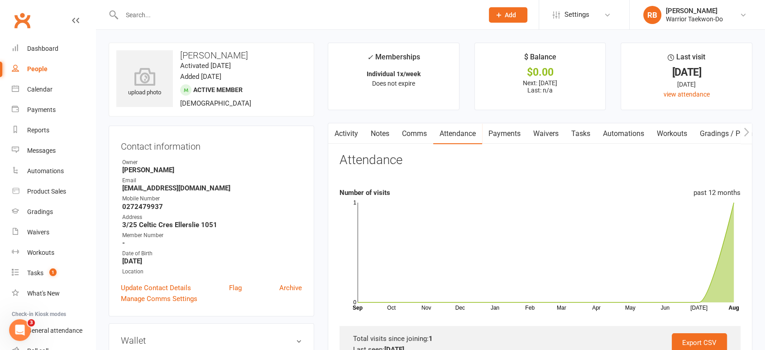
click at [410, 131] on link "Comms" at bounding box center [415, 133] width 38 height 21
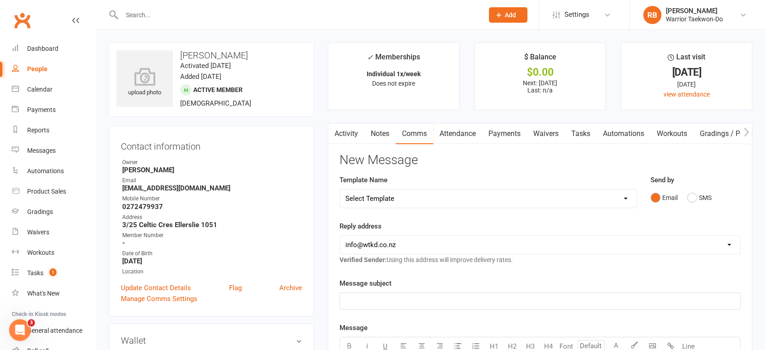
click at [438, 195] on select "Select Template [Email] We Miss You - 1st email [Email] Graduation from Junior …" at bounding box center [488, 198] width 297 height 18
select select "12"
click at [340, 189] on select "Select Template [Email] We Miss You - 1st email [Email] Graduation from Junior …" at bounding box center [488, 198] width 297 height 18
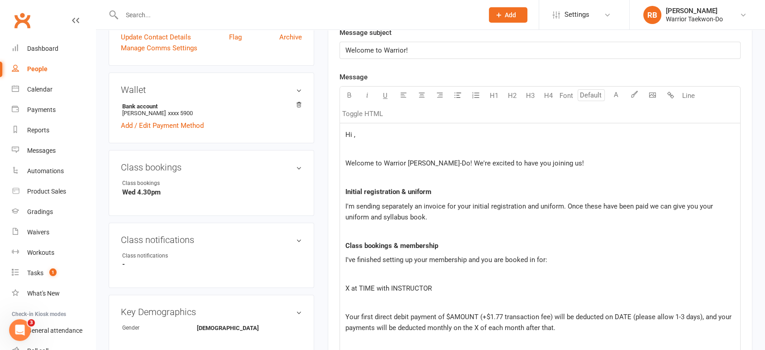
scroll to position [251, 0]
click at [388, 133] on p "Hi ," at bounding box center [540, 133] width 389 height 11
drag, startPoint x: 511, startPoint y: 160, endPoint x: 522, endPoint y: 159, distance: 11.4
click at [522, 159] on span "Welcome to Warrior [PERSON_NAME]-Do! We're excited to have you joining us!" at bounding box center [465, 162] width 239 height 8
click at [576, 219] on p "I'm sending separately an invoice for your initial registration and uniform. On…" at bounding box center [540, 211] width 389 height 22
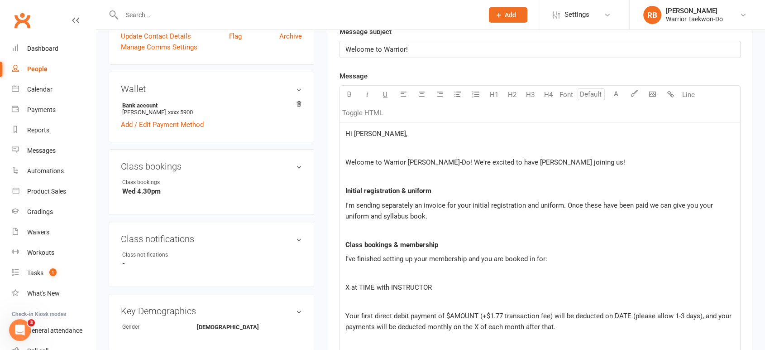
click at [458, 283] on p "X at TIME with INSTRUCTOR" at bounding box center [540, 287] width 389 height 11
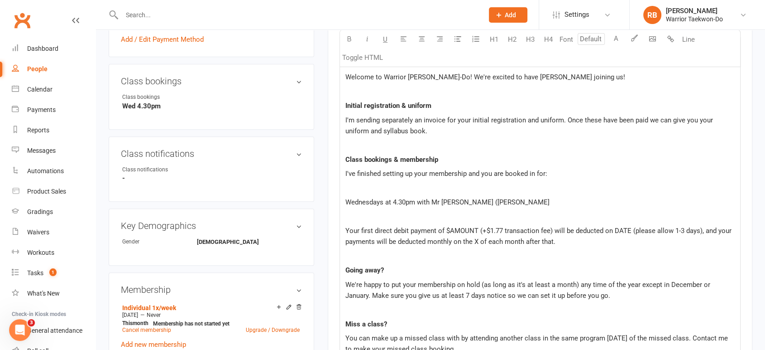
scroll to position [352, 0]
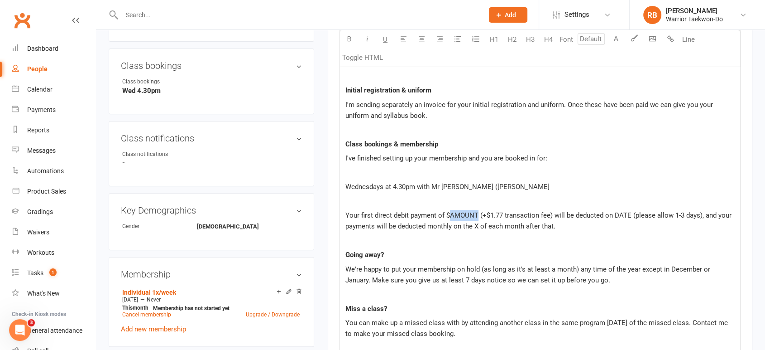
drag, startPoint x: 449, startPoint y: 211, endPoint x: 478, endPoint y: 211, distance: 28.5
click at [478, 211] on span "Your first direct debit payment of $AMOUNT (+$1.77 transaction fee) will be ded…" at bounding box center [540, 220] width 388 height 19
drag, startPoint x: 593, startPoint y: 211, endPoint x: 610, endPoint y: 210, distance: 17.7
click at [610, 211] on span "Your first direct debit payment of $85 (+$1.77 transaction fee) will be deducte…" at bounding box center [529, 220] width 367 height 19
click at [478, 224] on span "Your first direct debit payment of $85 (+$1.77 transaction fee) will be deducte…" at bounding box center [531, 220] width 370 height 19
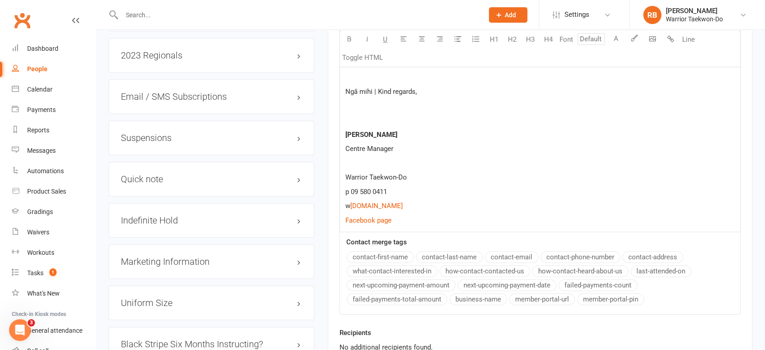
scroll to position [1084, 0]
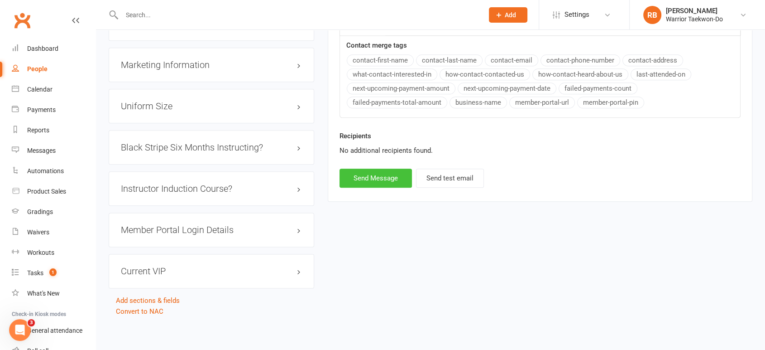
click at [399, 174] on button "Send Message" at bounding box center [376, 177] width 72 height 19
select select
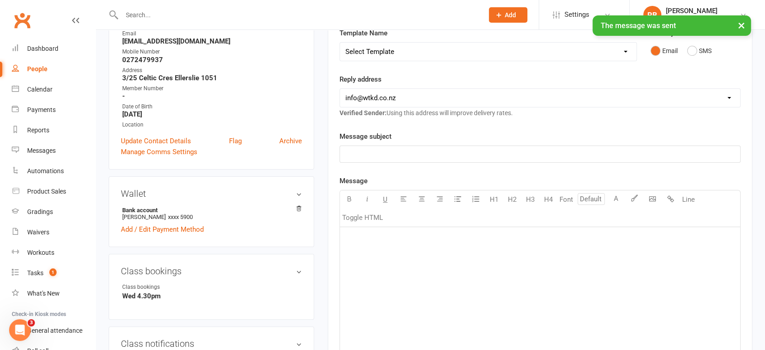
scroll to position [0, 0]
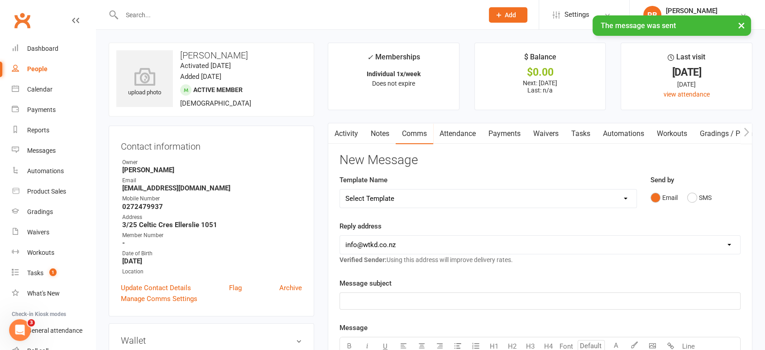
click at [625, 130] on link "Automations" at bounding box center [624, 133] width 54 height 21
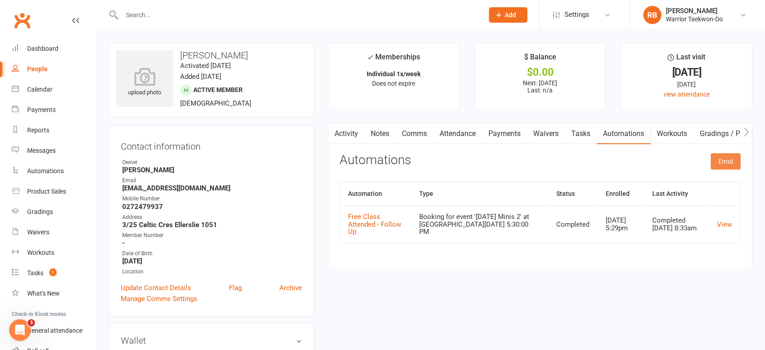
click at [727, 161] on button "Enrol" at bounding box center [726, 161] width 30 height 16
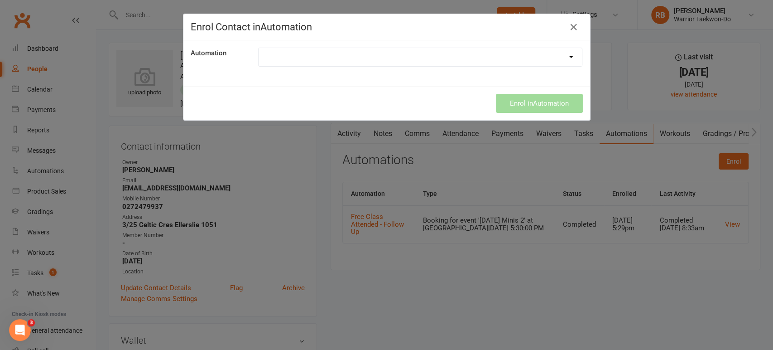
click at [312, 61] on select "Autopayment Fail Birthday Alert Class reminders Create MakeUp Class After Absen…" at bounding box center [421, 57] width 324 height 18
select select "5268"
click at [259, 48] on select "Autopayment Fail Birthday Alert Class reminders Create MakeUp Class After Absen…" at bounding box center [421, 57] width 324 height 18
click at [516, 104] on button "Enrol in Automation" at bounding box center [539, 103] width 87 height 19
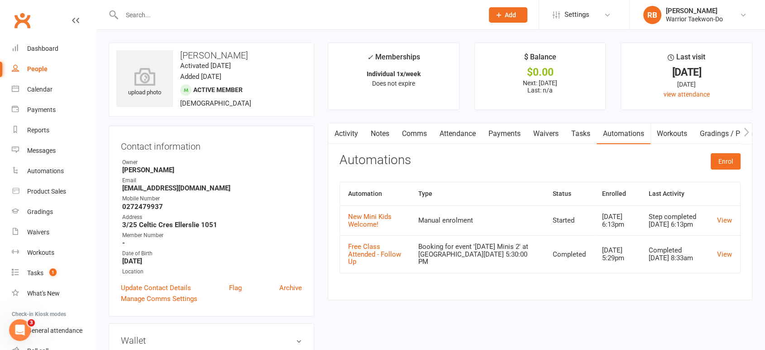
click at [141, 11] on input "text" at bounding box center [298, 15] width 358 height 13
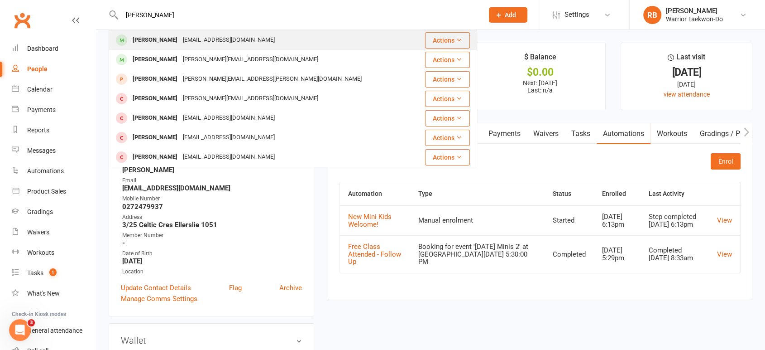
type input "[PERSON_NAME]"
click at [158, 35] on div "[PERSON_NAME]" at bounding box center [155, 40] width 50 height 13
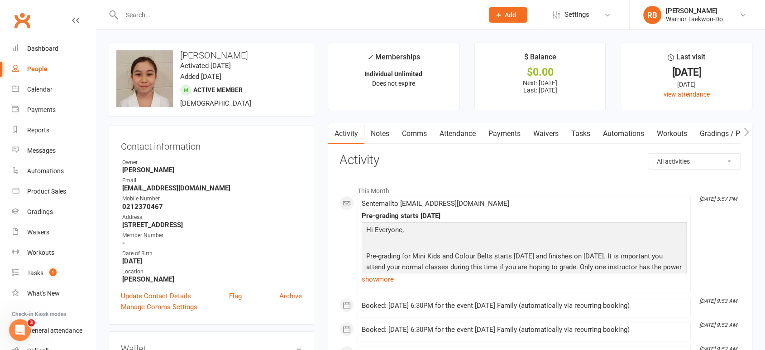
click at [462, 129] on link "Attendance" at bounding box center [457, 133] width 49 height 21
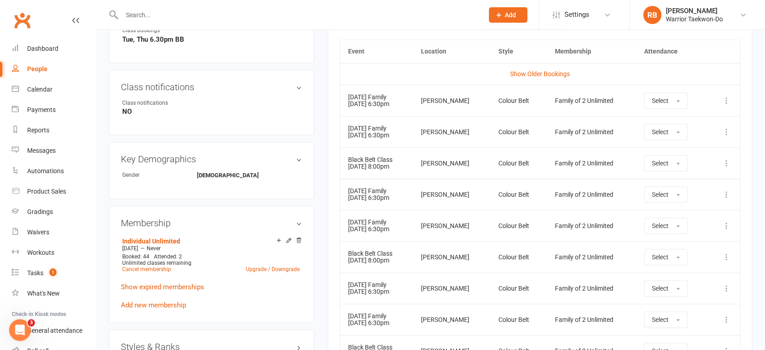
scroll to position [335, 0]
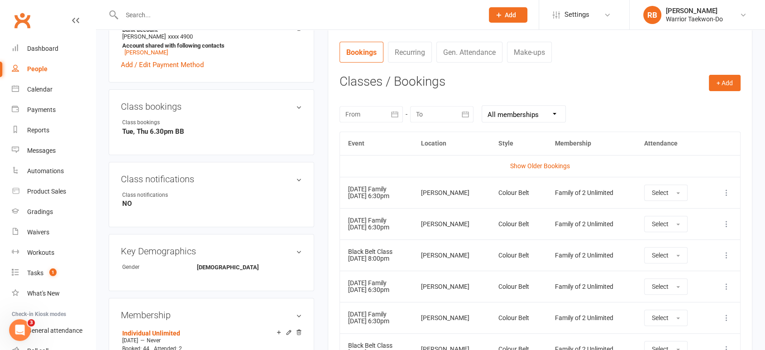
click at [728, 190] on icon at bounding box center [726, 192] width 9 height 9
click at [666, 238] on link "Remove booking" at bounding box center [687, 246] width 90 height 18
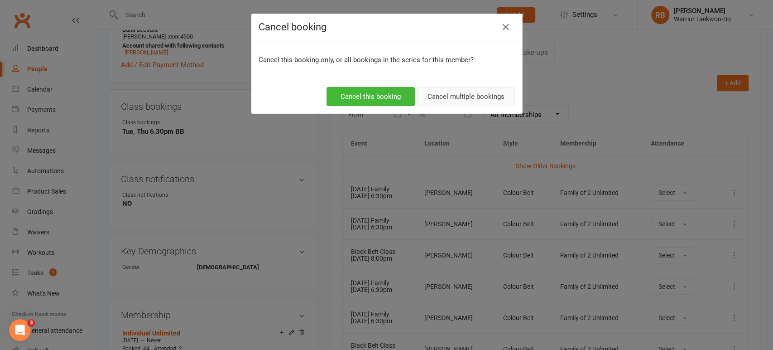
click at [451, 94] on button "Cancel multiple bookings" at bounding box center [466, 96] width 98 height 19
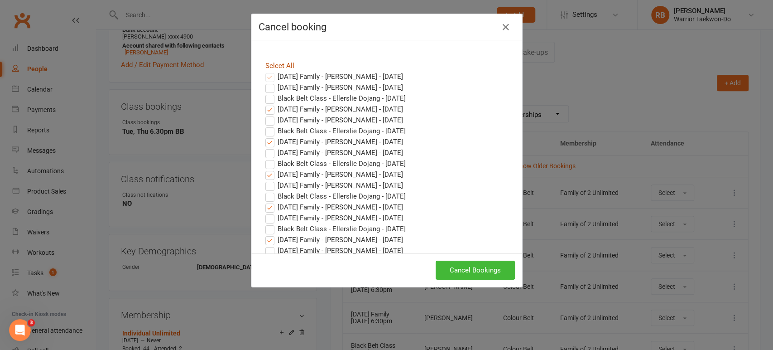
click at [276, 68] on link "Select All" at bounding box center [279, 66] width 29 height 8
click at [453, 270] on button "Cancel Bookings" at bounding box center [475, 269] width 79 height 19
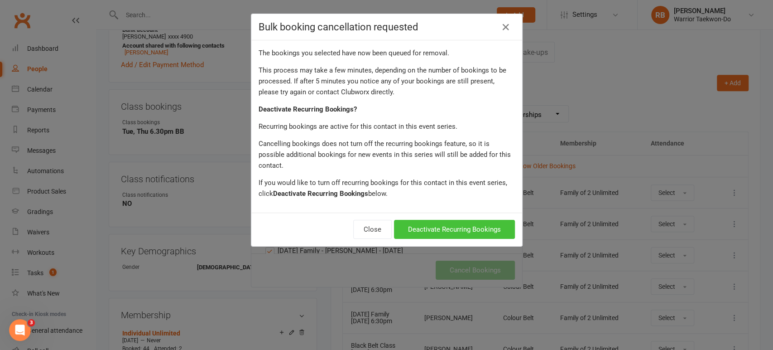
click at [452, 220] on button "Deactivate Recurring Bookings" at bounding box center [454, 229] width 121 height 19
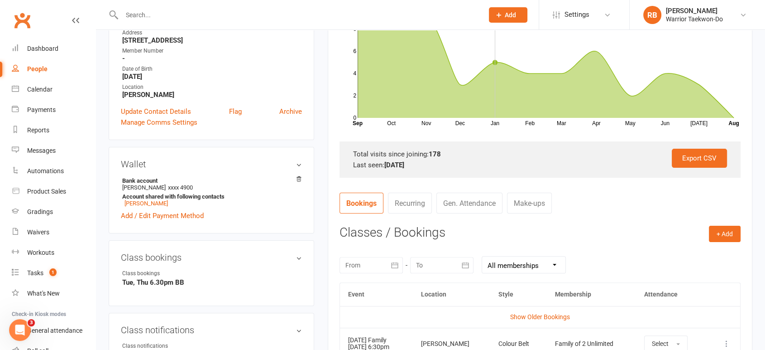
scroll to position [0, 0]
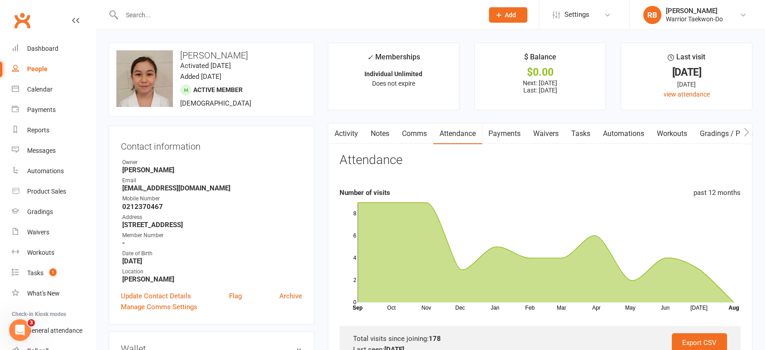
click at [505, 137] on link "Payments" at bounding box center [504, 133] width 45 height 21
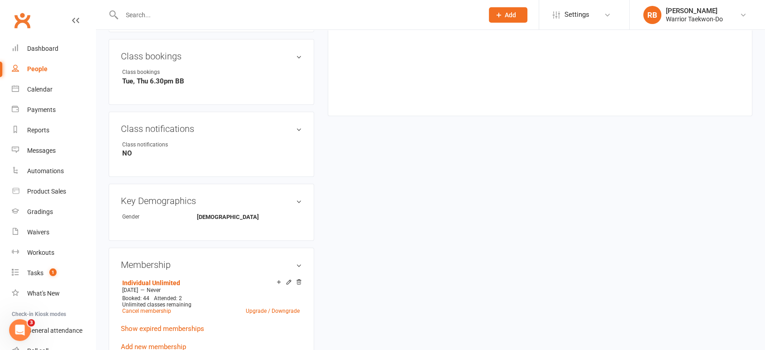
scroll to position [453, 0]
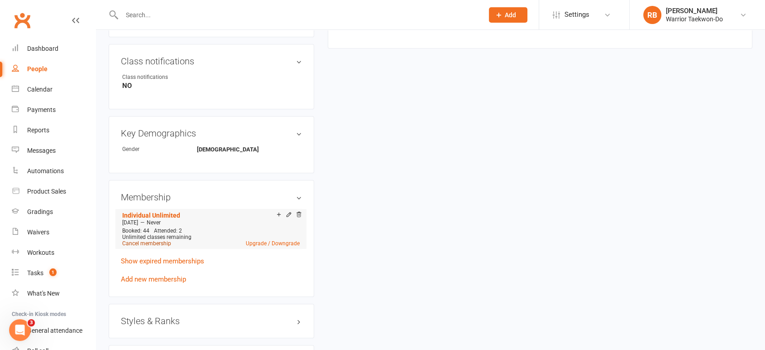
click at [145, 243] on link "Cancel membership" at bounding box center [146, 243] width 49 height 6
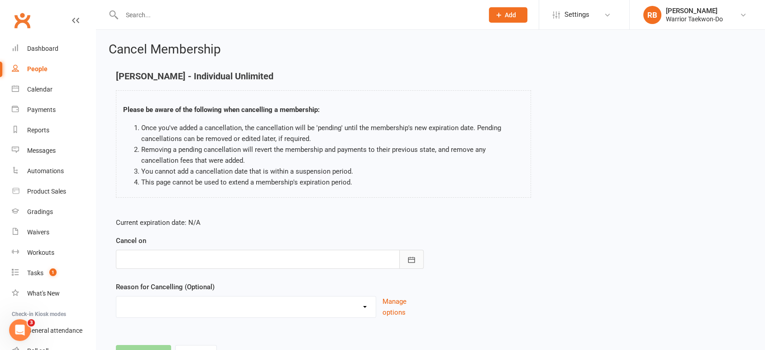
click at [416, 257] on button "button" at bounding box center [411, 259] width 24 height 19
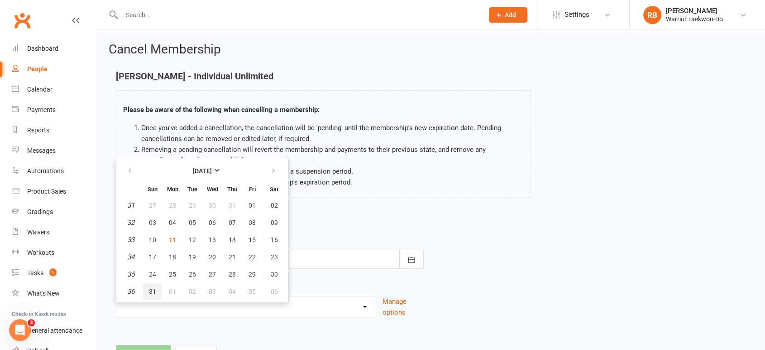
click at [149, 294] on button "31" at bounding box center [152, 291] width 19 height 16
type input "[DATE]"
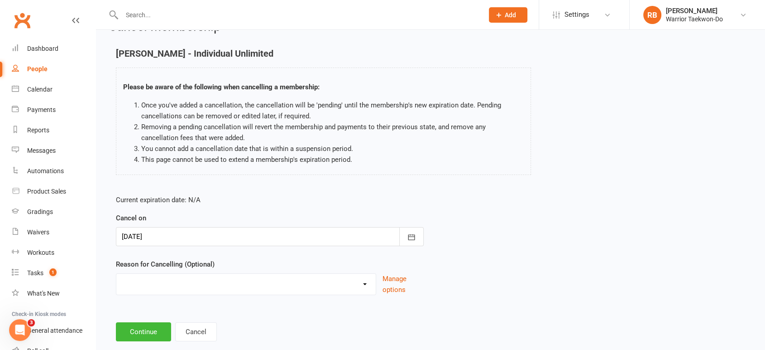
scroll to position [41, 0]
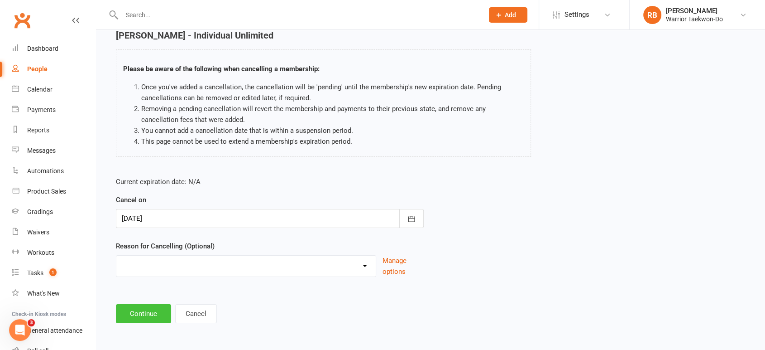
click at [133, 321] on button "Continue" at bounding box center [143, 313] width 55 height 19
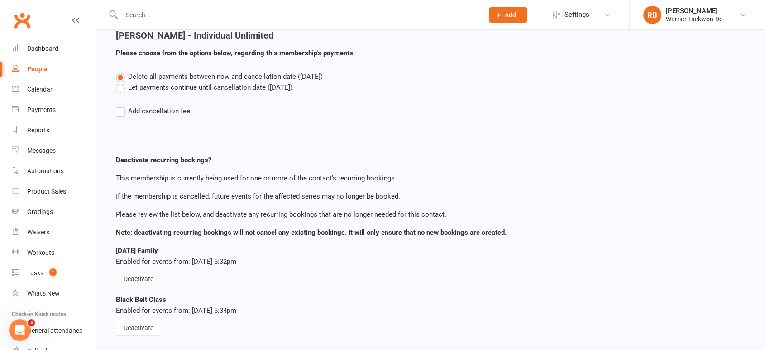
click at [141, 283] on button "Deactivate" at bounding box center [138, 278] width 45 height 16
click at [142, 330] on button "Deactivate" at bounding box center [138, 327] width 45 height 16
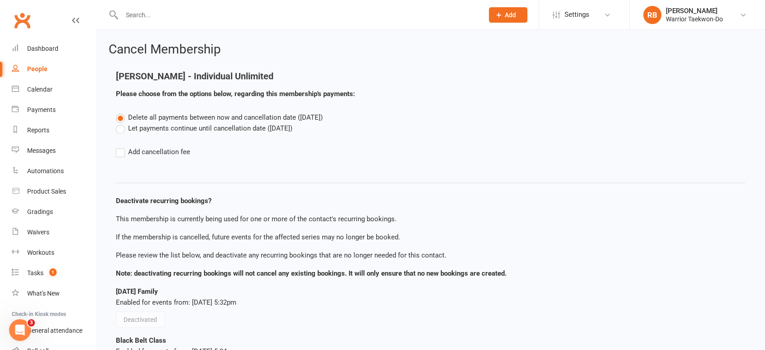
scroll to position [87, 0]
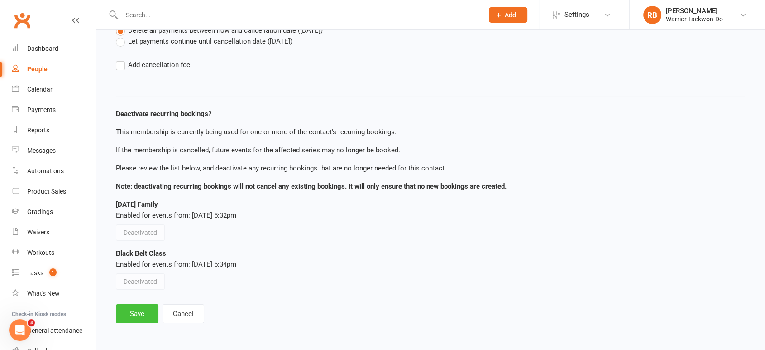
click at [130, 317] on button "Save" at bounding box center [137, 313] width 43 height 19
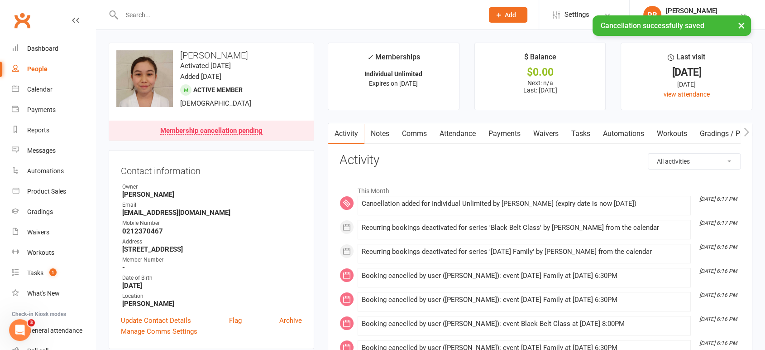
click at [504, 132] on link "Payments" at bounding box center [504, 133] width 45 height 21
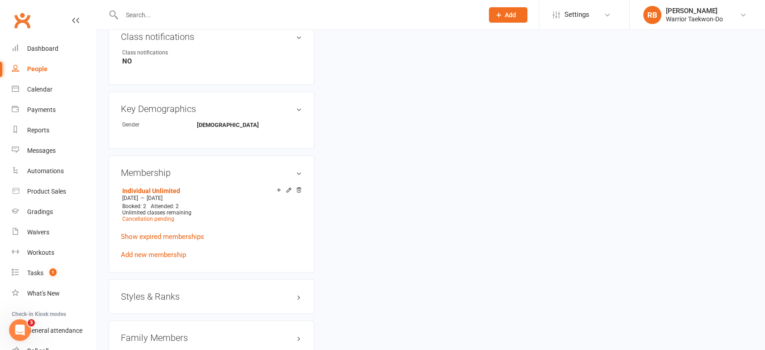
scroll to position [503, 0]
click at [154, 254] on link "Add new membership" at bounding box center [153, 253] width 65 height 8
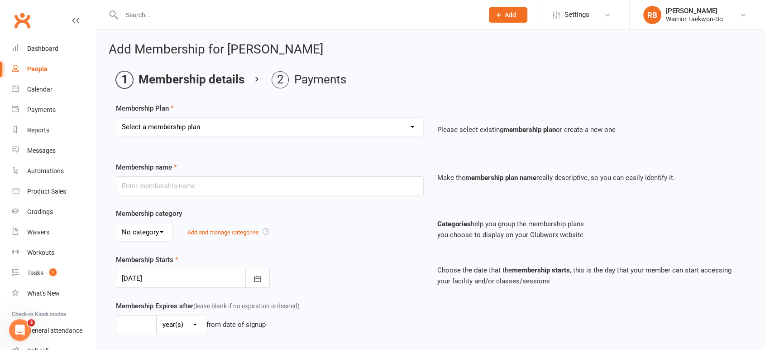
click at [208, 122] on select "Select a membership plan Create new Membership Plan Individual 1x/week Compleme…" at bounding box center [269, 127] width 307 height 18
select select "2"
click at [116, 118] on select "Select a membership plan Create new Membership Plan Individual 1x/week Compleme…" at bounding box center [269, 127] width 307 height 18
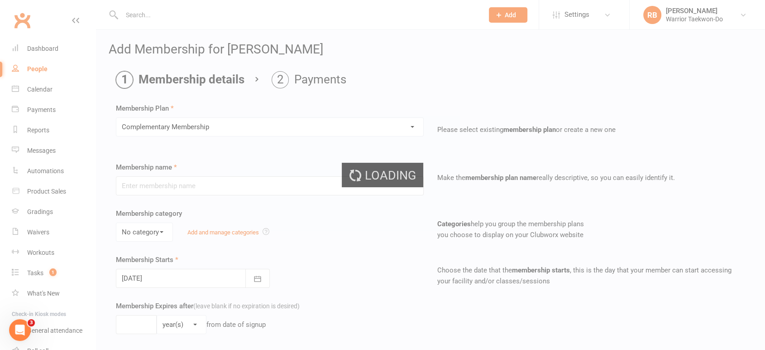
type input "Complementary Membership"
select select "1"
type input "0"
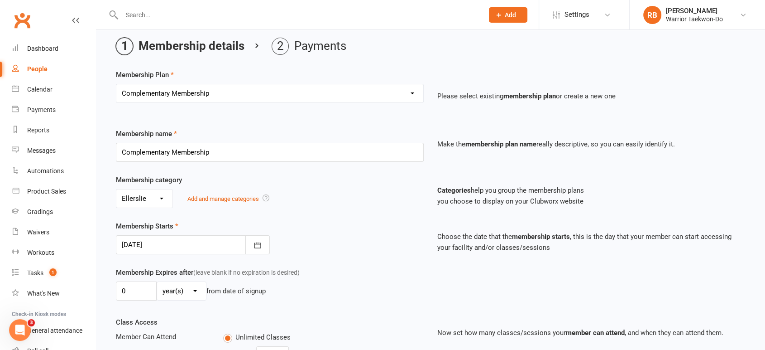
scroll to position [101, 0]
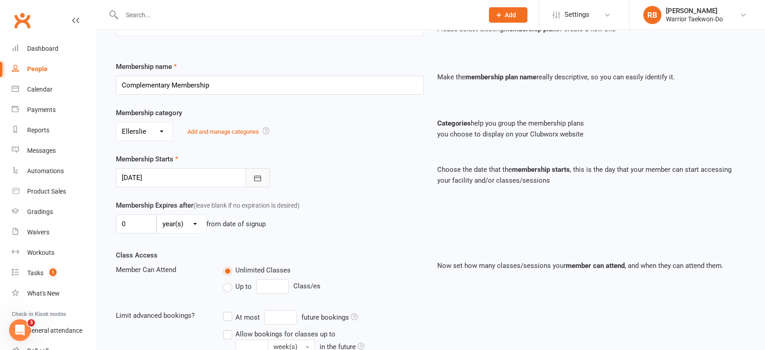
click at [256, 178] on icon "button" at bounding box center [257, 177] width 9 height 9
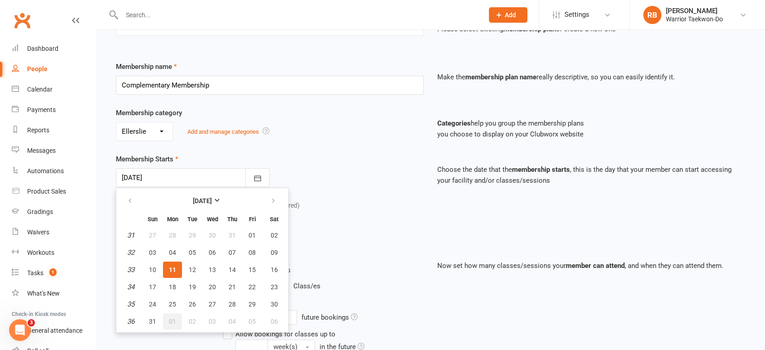
click at [167, 317] on button "01" at bounding box center [172, 321] width 19 height 16
type input "[DATE]"
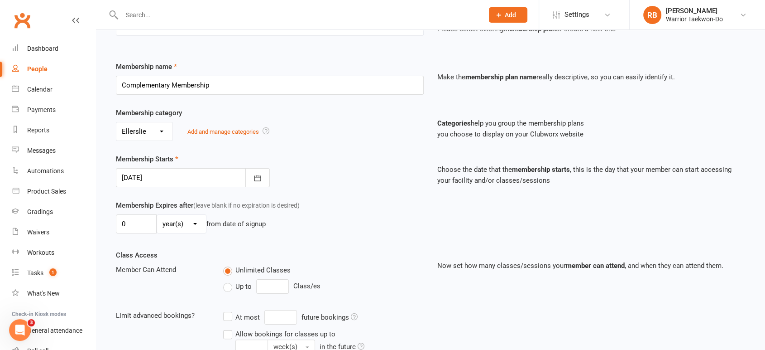
scroll to position [278, 0]
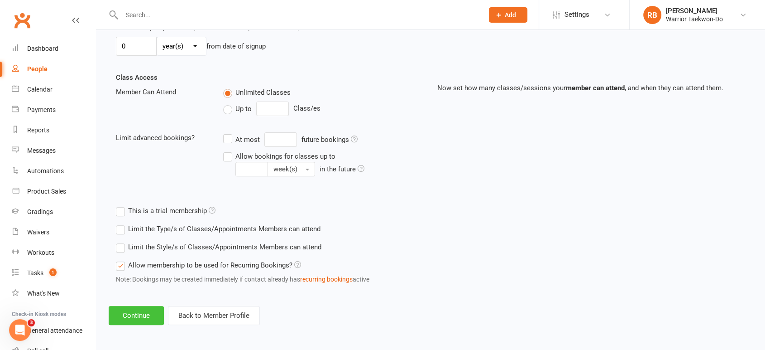
click at [135, 312] on button "Continue" at bounding box center [136, 315] width 55 height 19
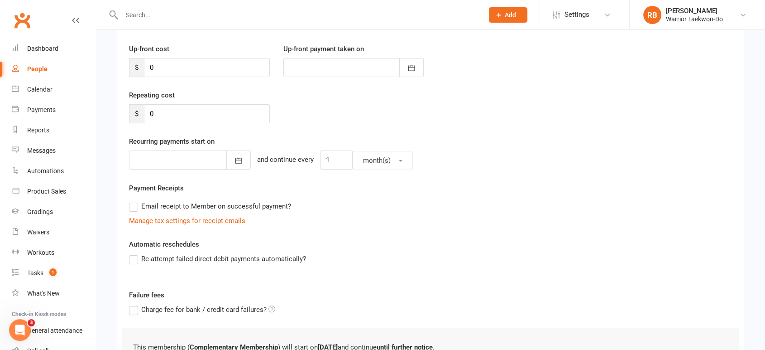
scroll to position [199, 0]
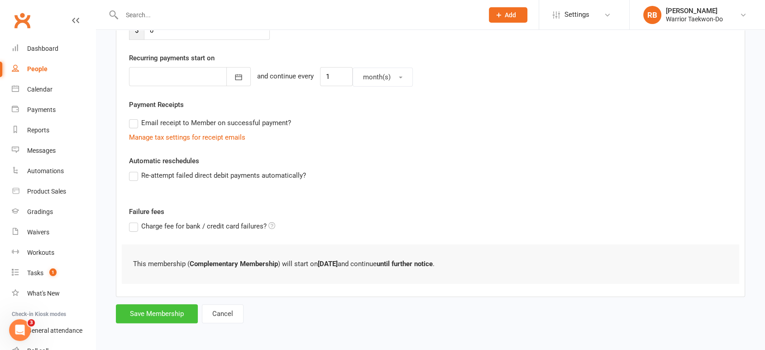
click at [159, 312] on button "Save Membership" at bounding box center [157, 313] width 82 height 19
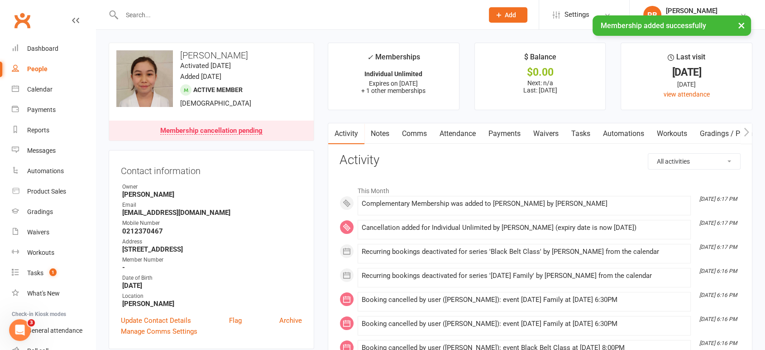
click at [428, 132] on link "Comms" at bounding box center [415, 133] width 38 height 21
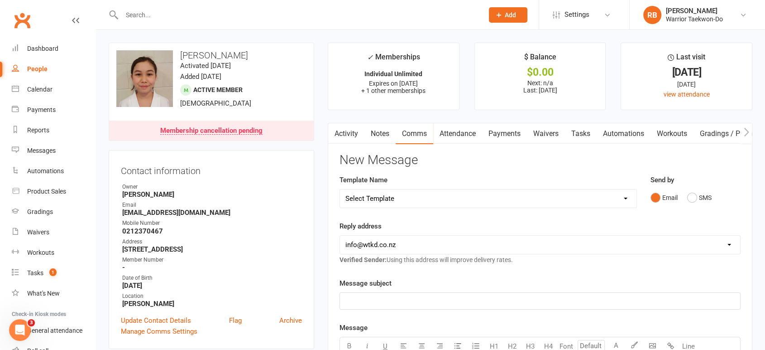
click at [397, 192] on select "Select Template [Email] We Miss You - 1st email [Email] Graduation from Junior …" at bounding box center [488, 198] width 297 height 18
select select "10"
click at [340, 189] on select "Select Template [Email] We Miss You - 1st email [Email] Graduation from Junior …" at bounding box center [488, 198] width 297 height 18
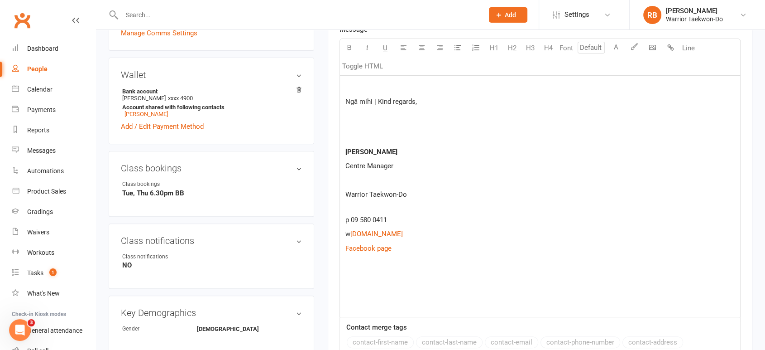
scroll to position [352, 0]
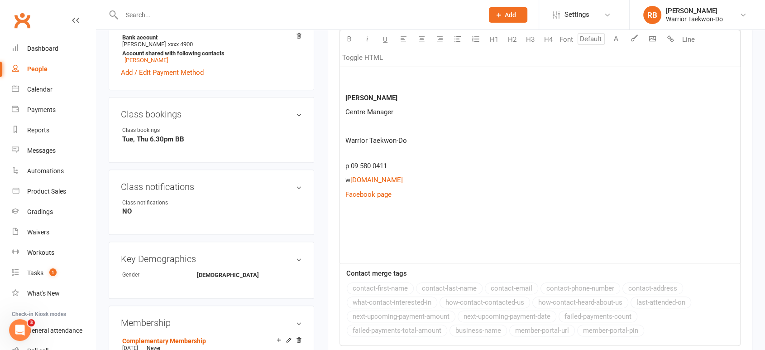
click at [360, 230] on div "Ngā mihi | Kind regards, [PERSON_NAME] Centre Manager Warrior Taekwon-Do p 09 5…" at bounding box center [540, 142] width 400 height 241
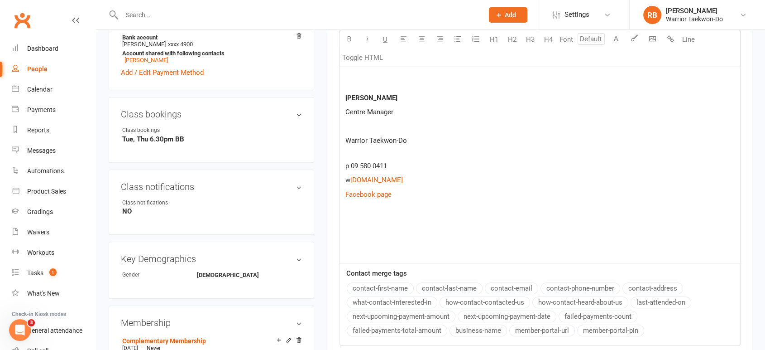
click at [378, 220] on p at bounding box center [540, 222] width 389 height 11
click at [365, 233] on p at bounding box center [540, 236] width 389 height 11
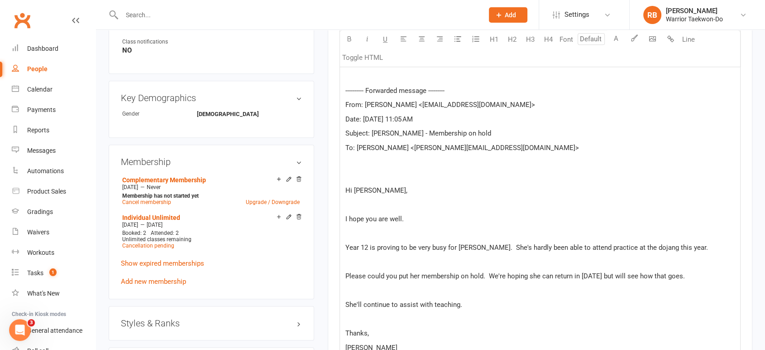
scroll to position [483, 0]
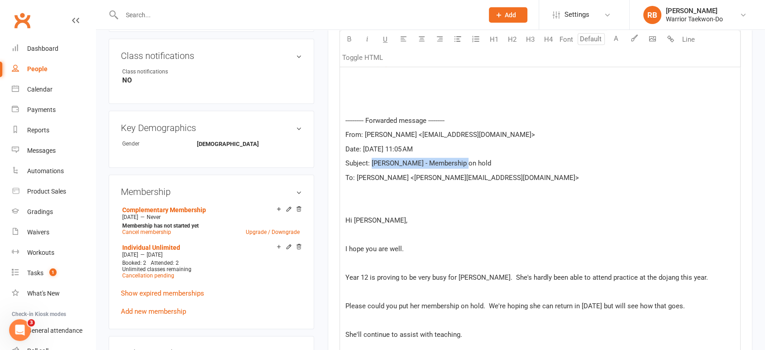
drag, startPoint x: 464, startPoint y: 157, endPoint x: 370, endPoint y: 160, distance: 93.4
click at [370, 160] on p "Subject: [PERSON_NAME] - Membership on hold" at bounding box center [540, 163] width 389 height 11
copy span "[PERSON_NAME] - Membership on hold"
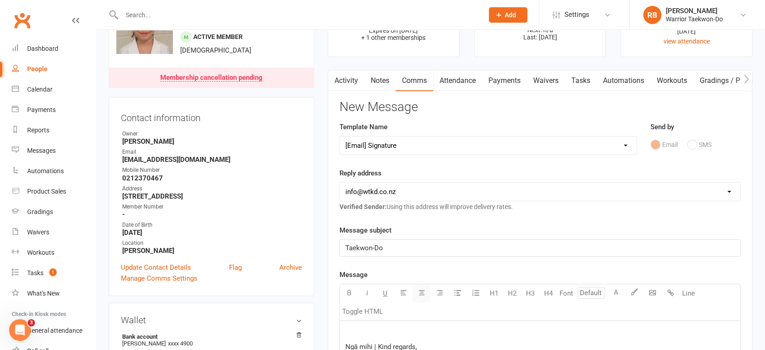
scroll to position [151, 0]
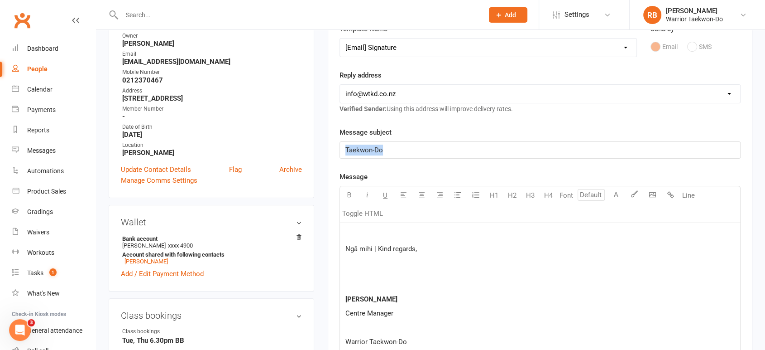
drag, startPoint x: 425, startPoint y: 148, endPoint x: 239, endPoint y: 149, distance: 185.7
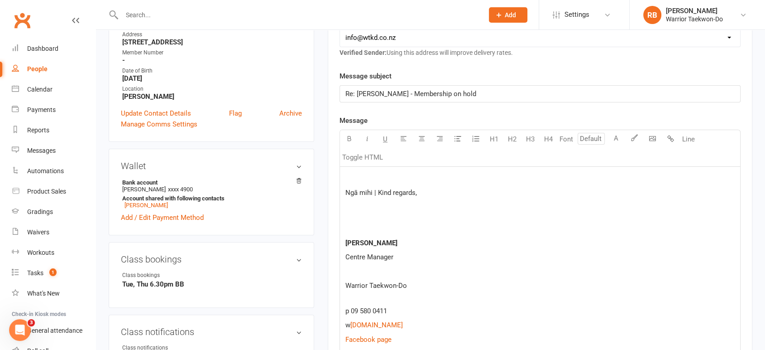
scroll to position [201, 0]
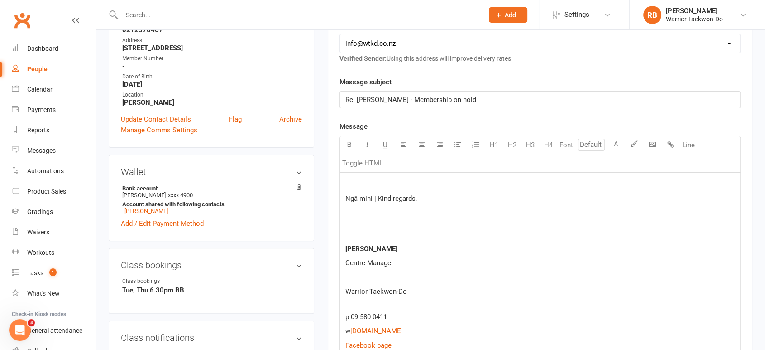
click at [395, 180] on p at bounding box center [540, 183] width 389 height 11
click at [395, 178] on p at bounding box center [540, 183] width 389 height 11
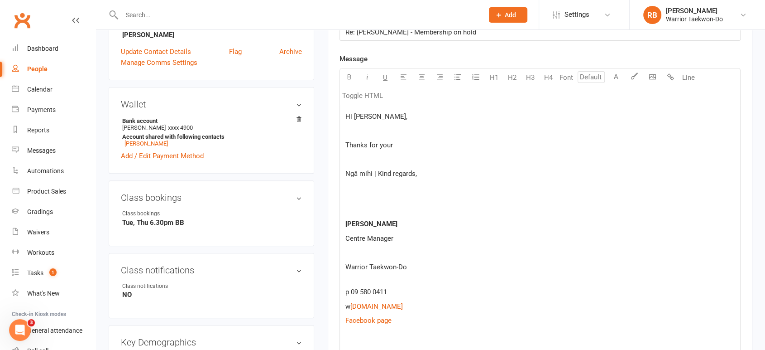
scroll to position [251, 0]
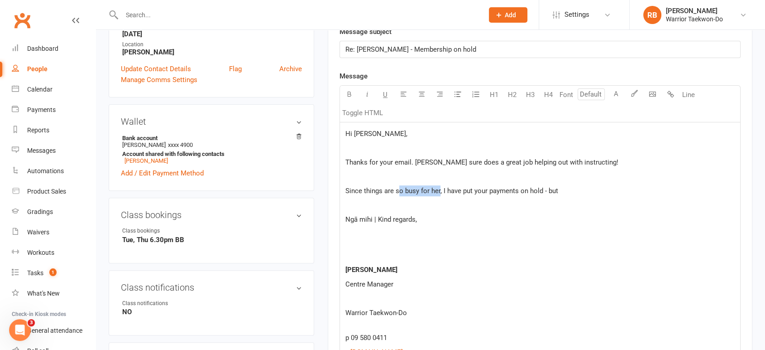
drag, startPoint x: 398, startPoint y: 188, endPoint x: 439, endPoint y: 188, distance: 41.7
click at [439, 188] on span "Since things are so busy for her, I have put your payments on hold - but" at bounding box center [452, 191] width 213 height 8
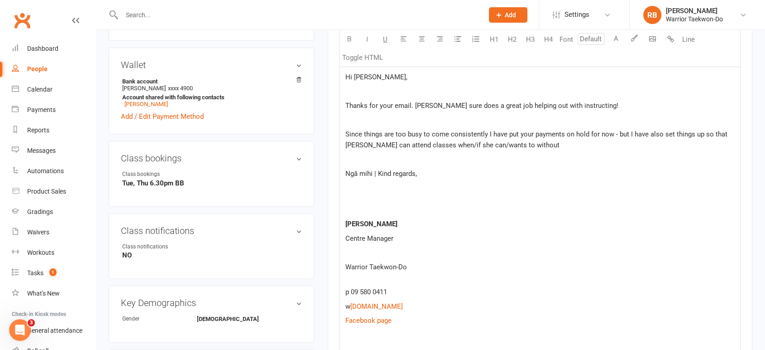
scroll to position [302, 0]
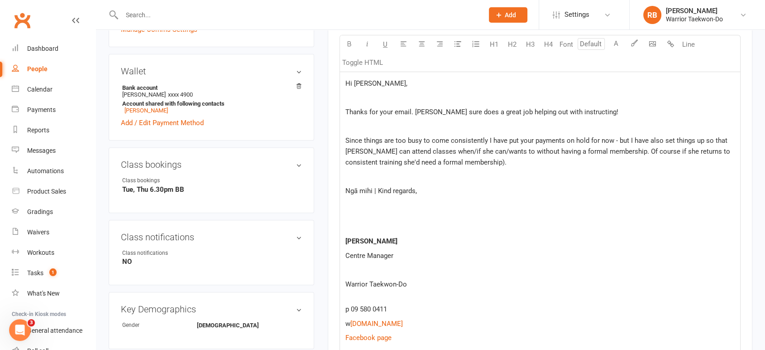
click at [618, 148] on span "Since things are too busy to come consistently I have put your payments on hold…" at bounding box center [539, 151] width 387 height 30
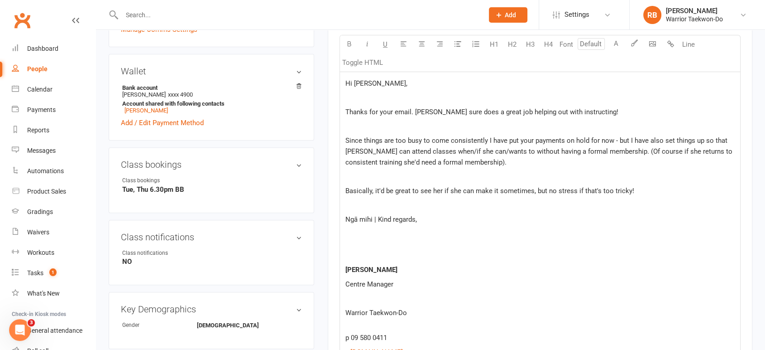
click at [530, 190] on span "Basically, it'd be great to see her if she can make it sometimes, but no stress…" at bounding box center [490, 191] width 289 height 8
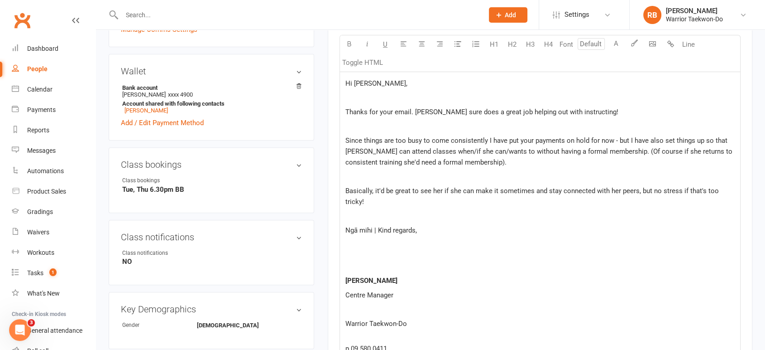
click at [555, 211] on p at bounding box center [540, 216] width 389 height 11
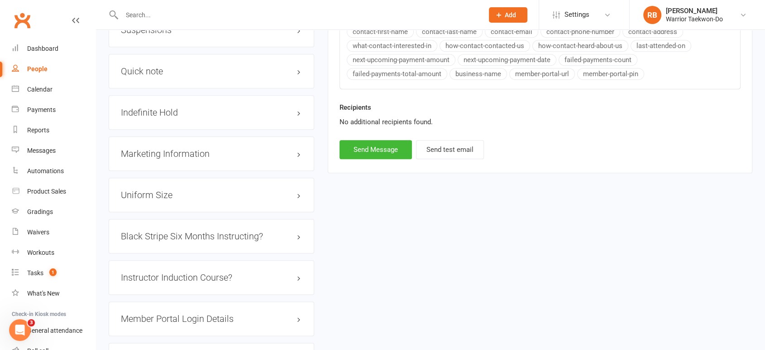
scroll to position [950, 0]
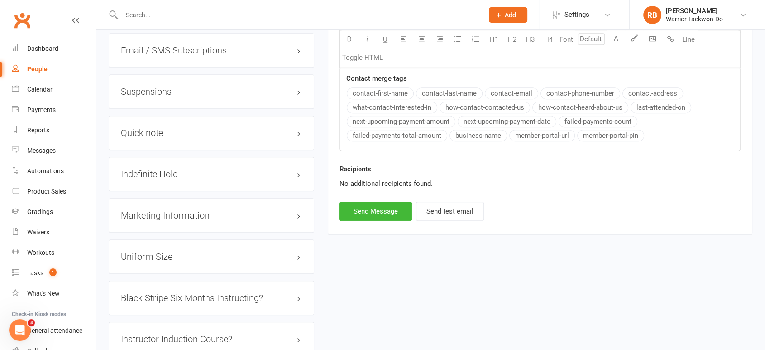
click at [361, 202] on button "Send Message" at bounding box center [376, 211] width 72 height 19
select select
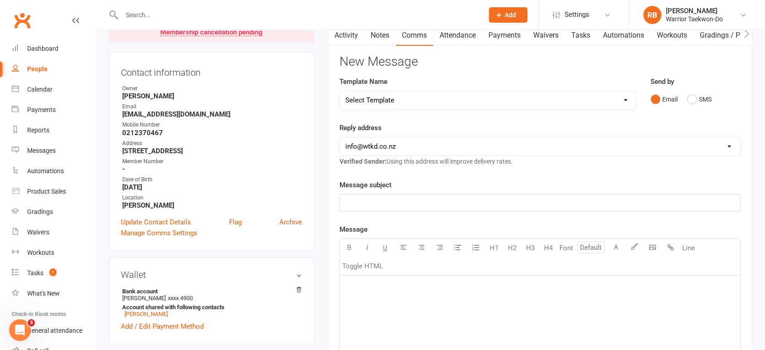
scroll to position [0, 0]
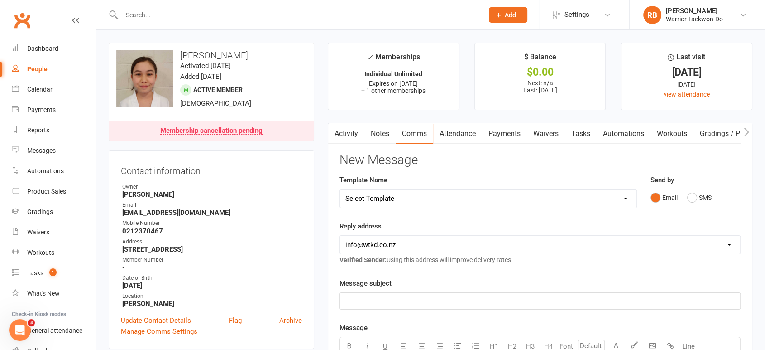
click at [145, 10] on input "text" at bounding box center [298, 15] width 358 height 13
click at [713, 12] on div "[PERSON_NAME]" at bounding box center [694, 11] width 57 height 8
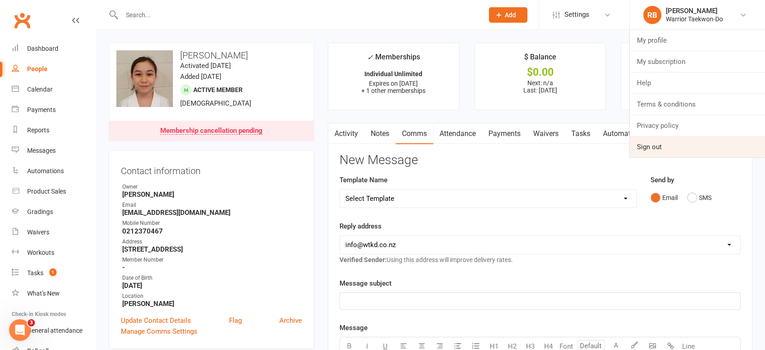
click at [653, 145] on link "Sign out" at bounding box center [697, 146] width 135 height 21
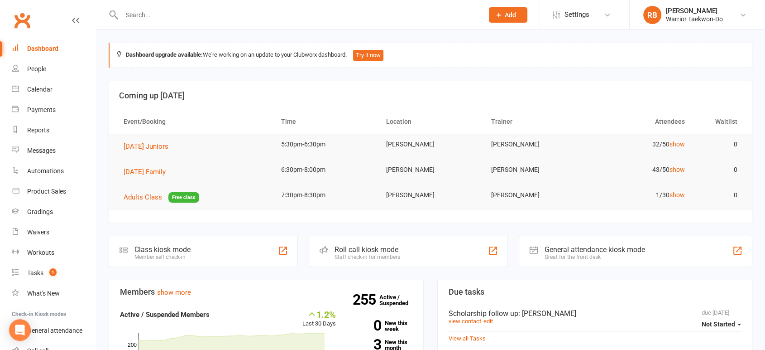
click at [176, 11] on input "text" at bounding box center [298, 15] width 358 height 13
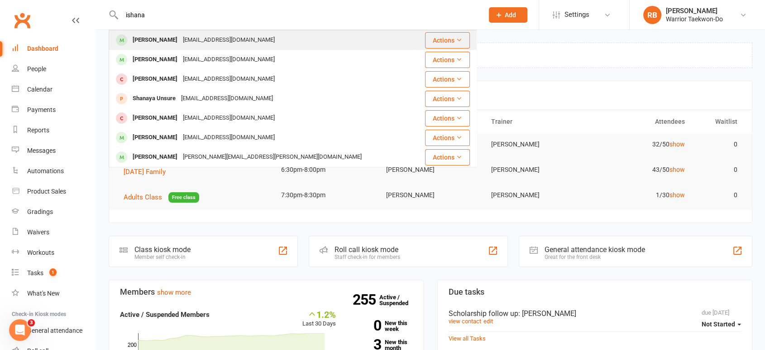
type input "ishana"
click at [180, 39] on div "[EMAIL_ADDRESS][DOMAIN_NAME]" at bounding box center [228, 40] width 97 height 13
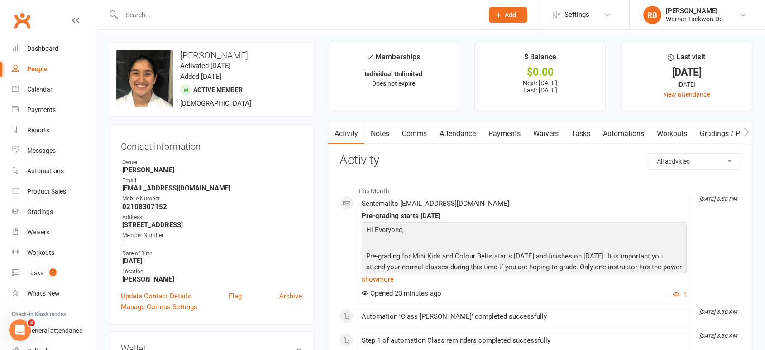
click at [504, 130] on link "Payments" at bounding box center [504, 133] width 45 height 21
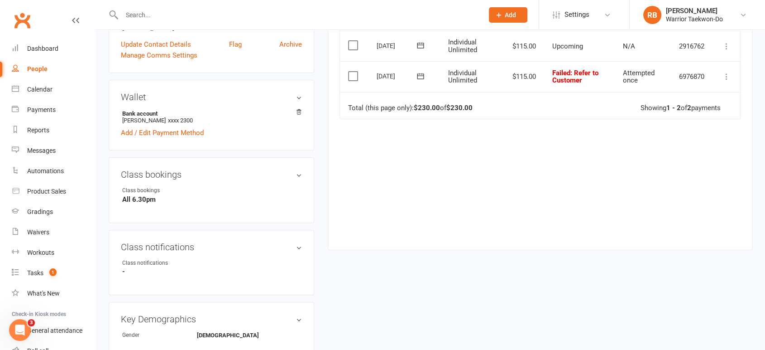
scroll to position [101, 0]
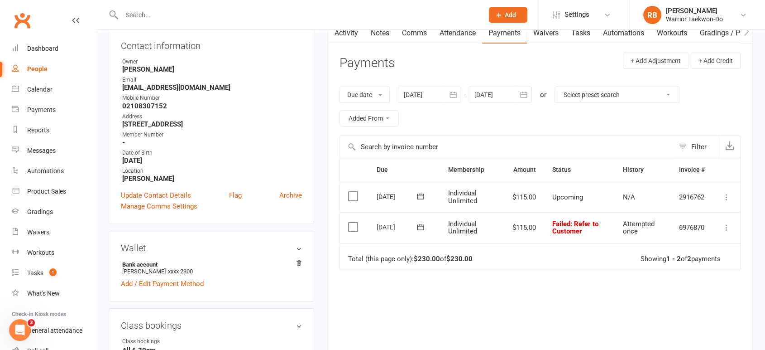
click at [723, 225] on icon at bounding box center [726, 227] width 9 height 9
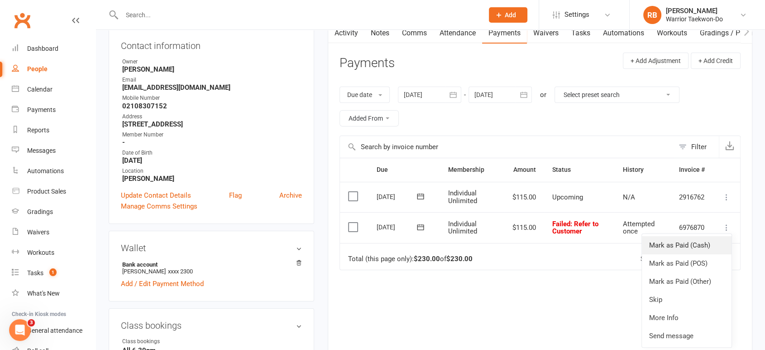
click at [669, 243] on link "Mark as Paid (Cash)" at bounding box center [687, 245] width 90 height 18
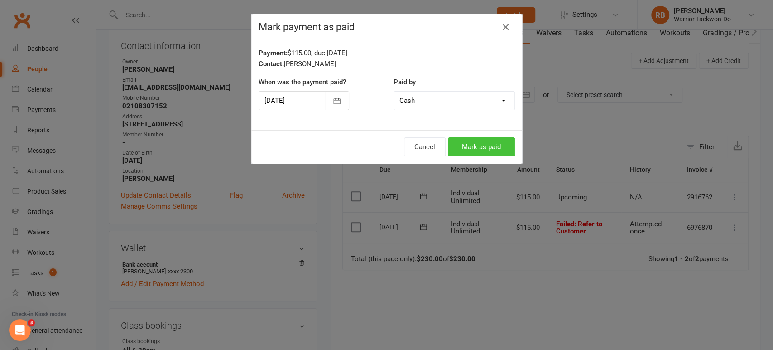
click at [487, 152] on button "Mark as paid" at bounding box center [481, 146] width 67 height 19
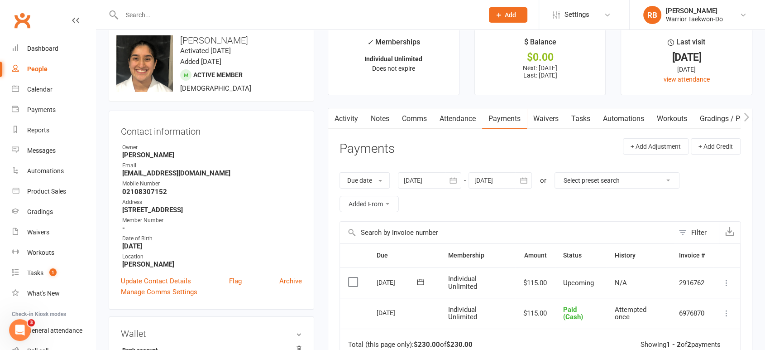
scroll to position [0, 0]
